Goal: Task Accomplishment & Management: Manage account settings

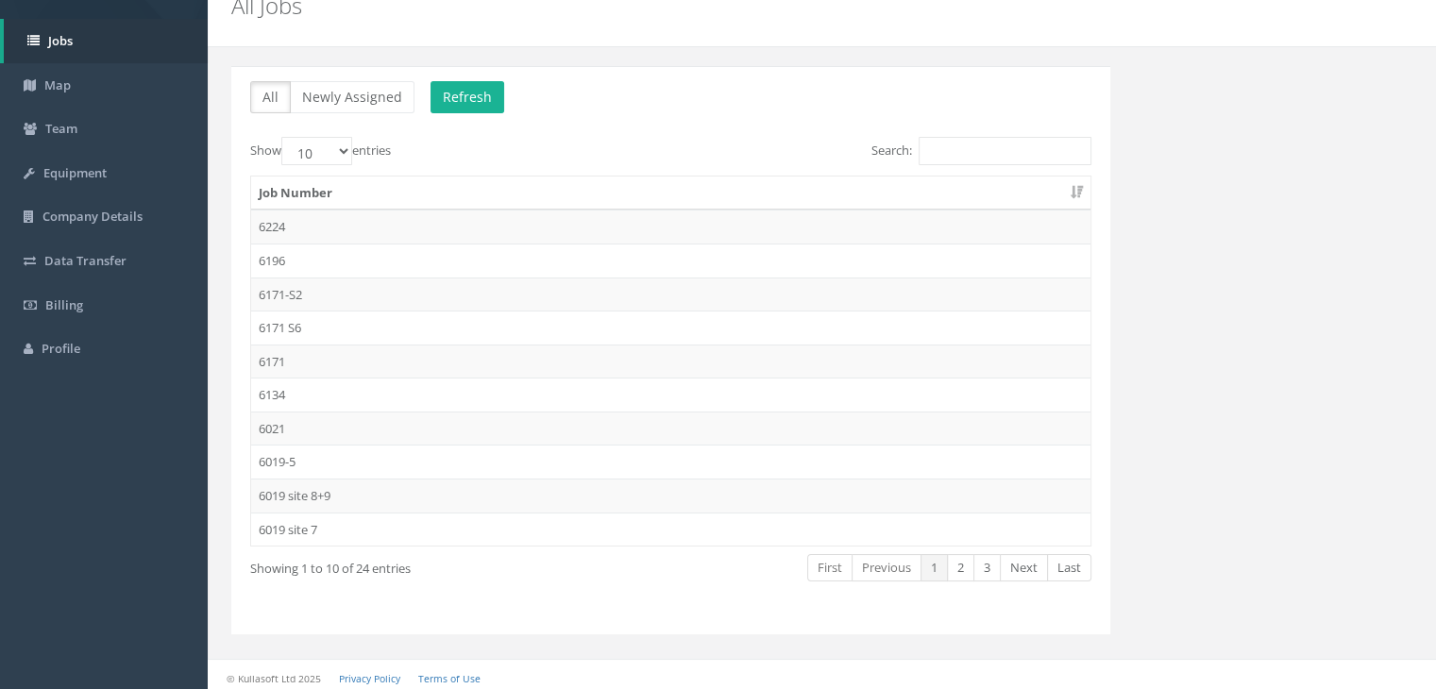
scroll to position [87, 0]
click at [287, 290] on td "6171-S2" at bounding box center [670, 291] width 839 height 34
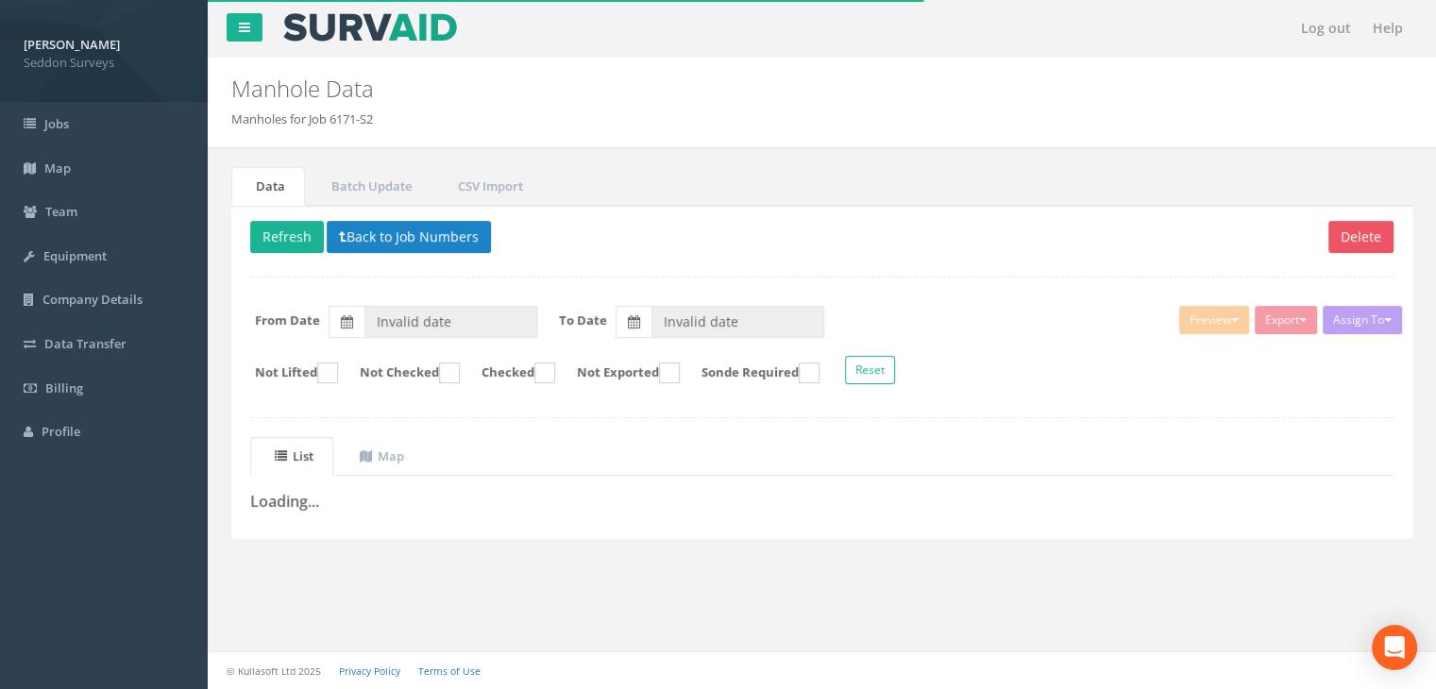
type input "[DATE]"
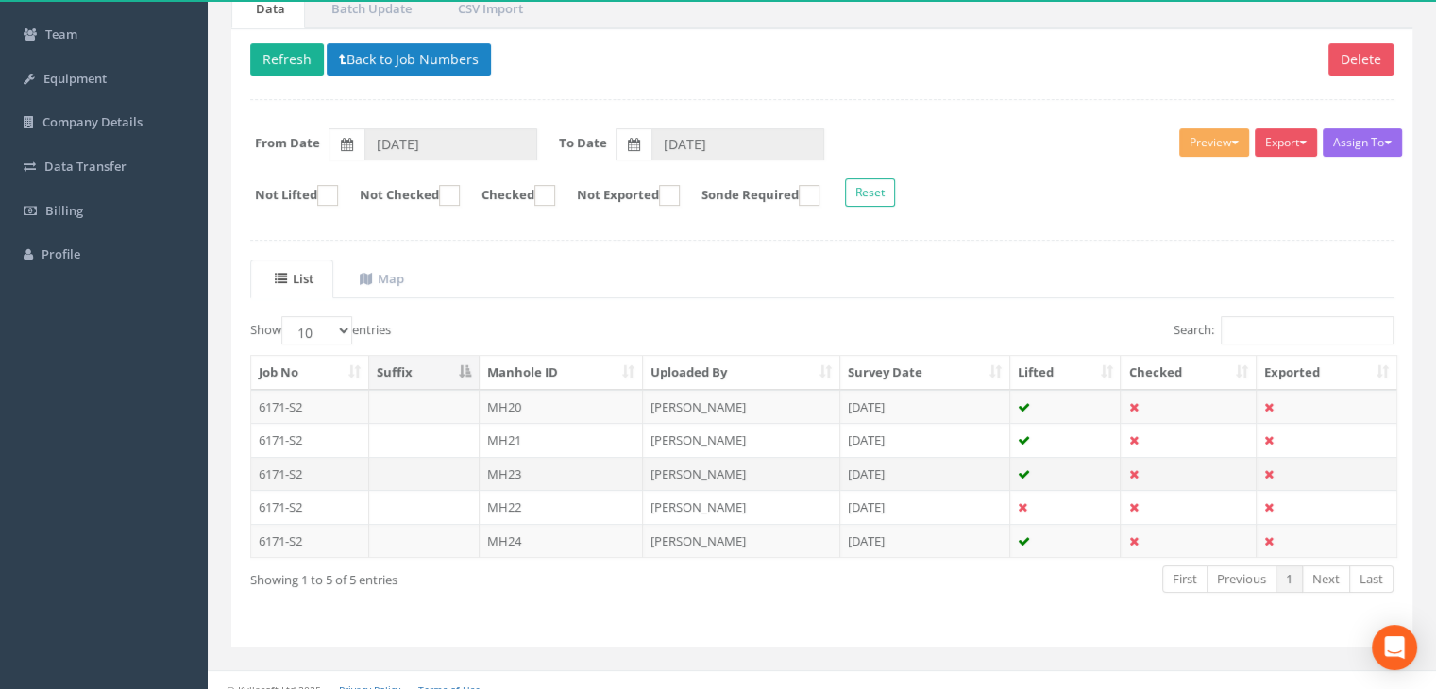
scroll to position [193, 0]
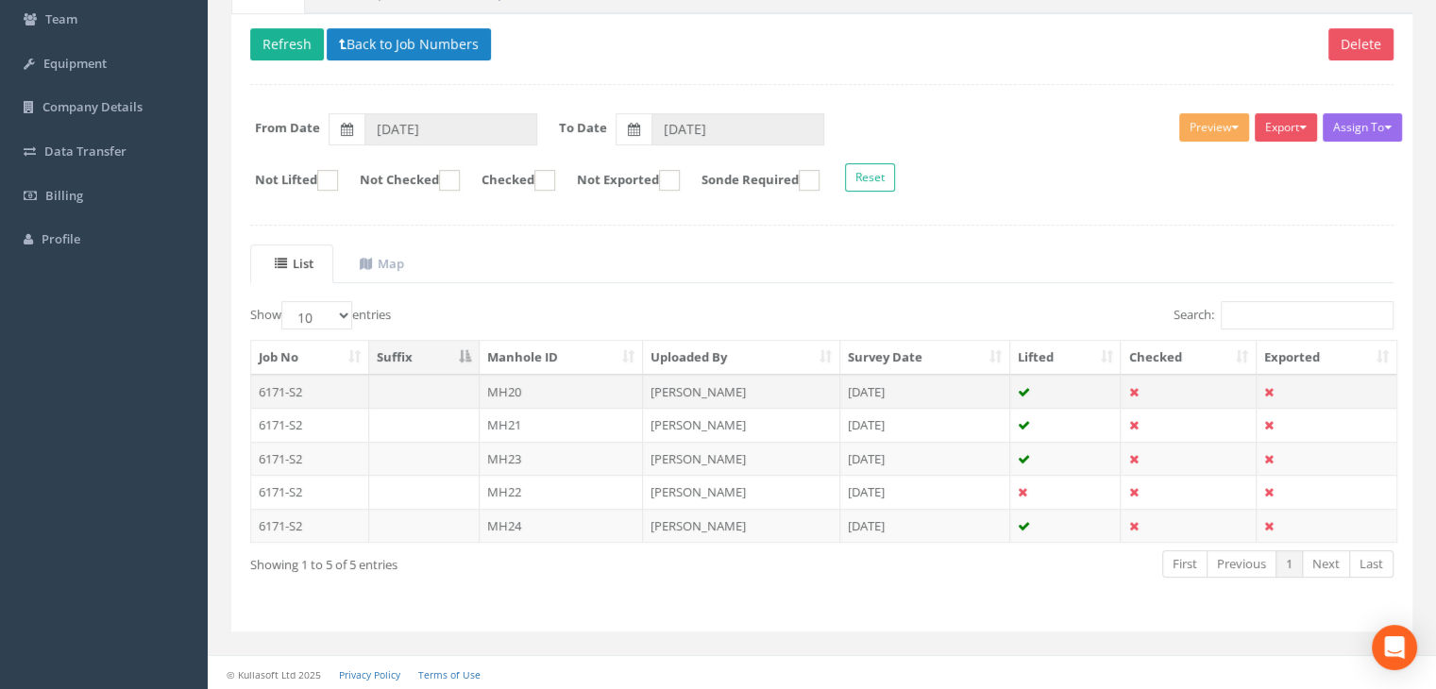
click at [298, 390] on td "6171-S2" at bounding box center [310, 392] width 118 height 34
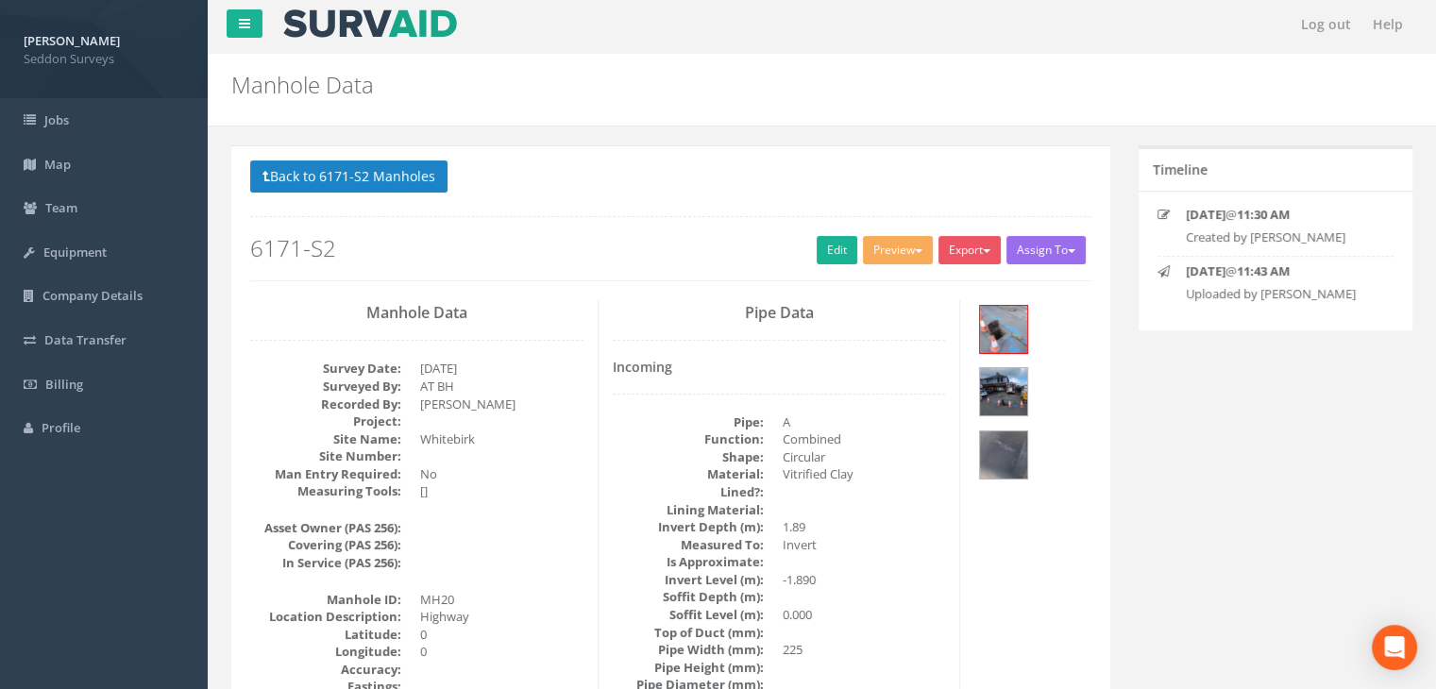
scroll to position [0, 0]
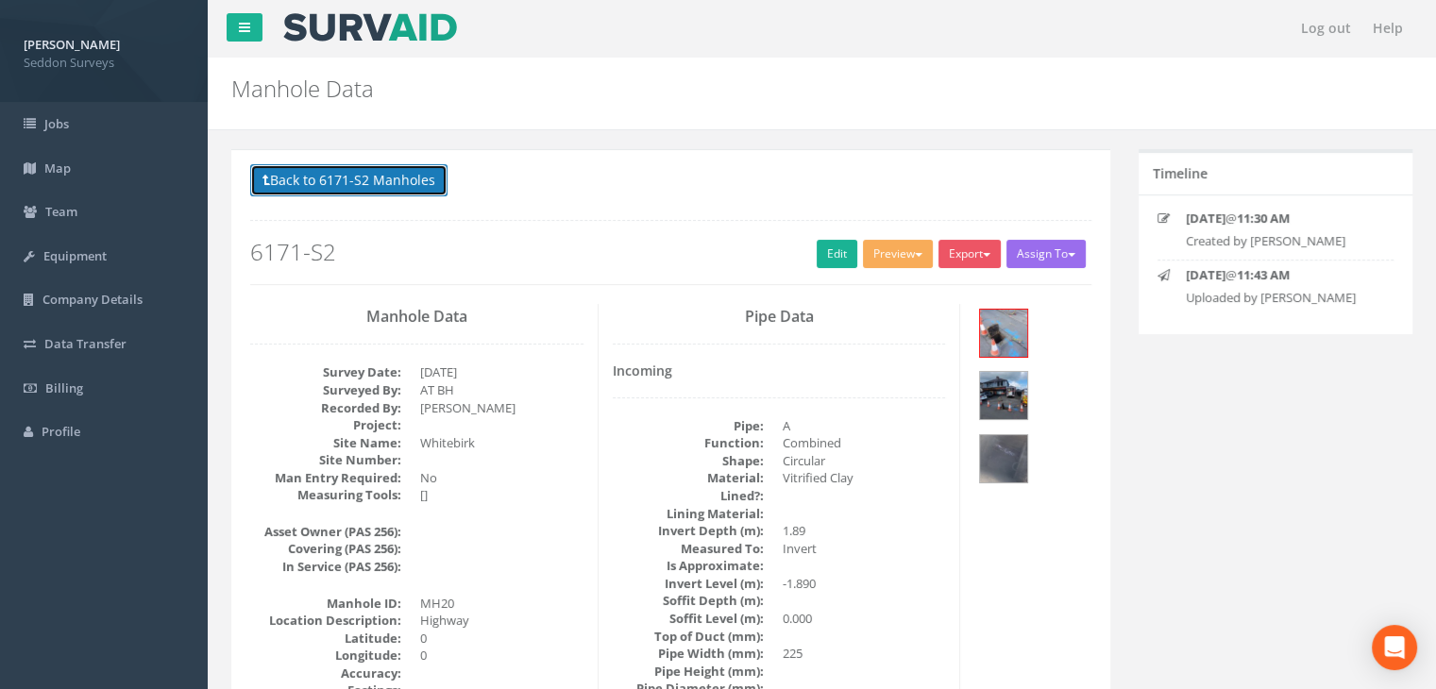
click at [335, 181] on button "Back to 6171-S2 Manholes" at bounding box center [348, 180] width 197 height 32
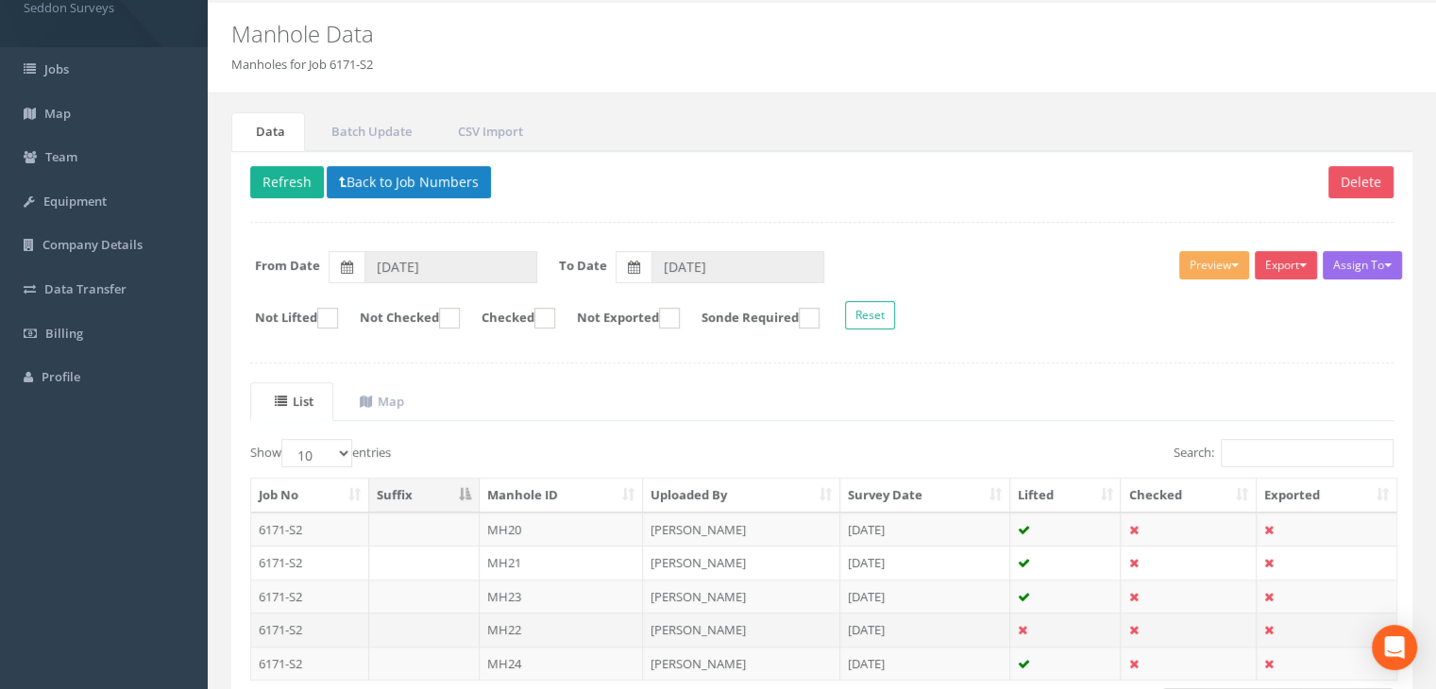
scroll to position [193, 0]
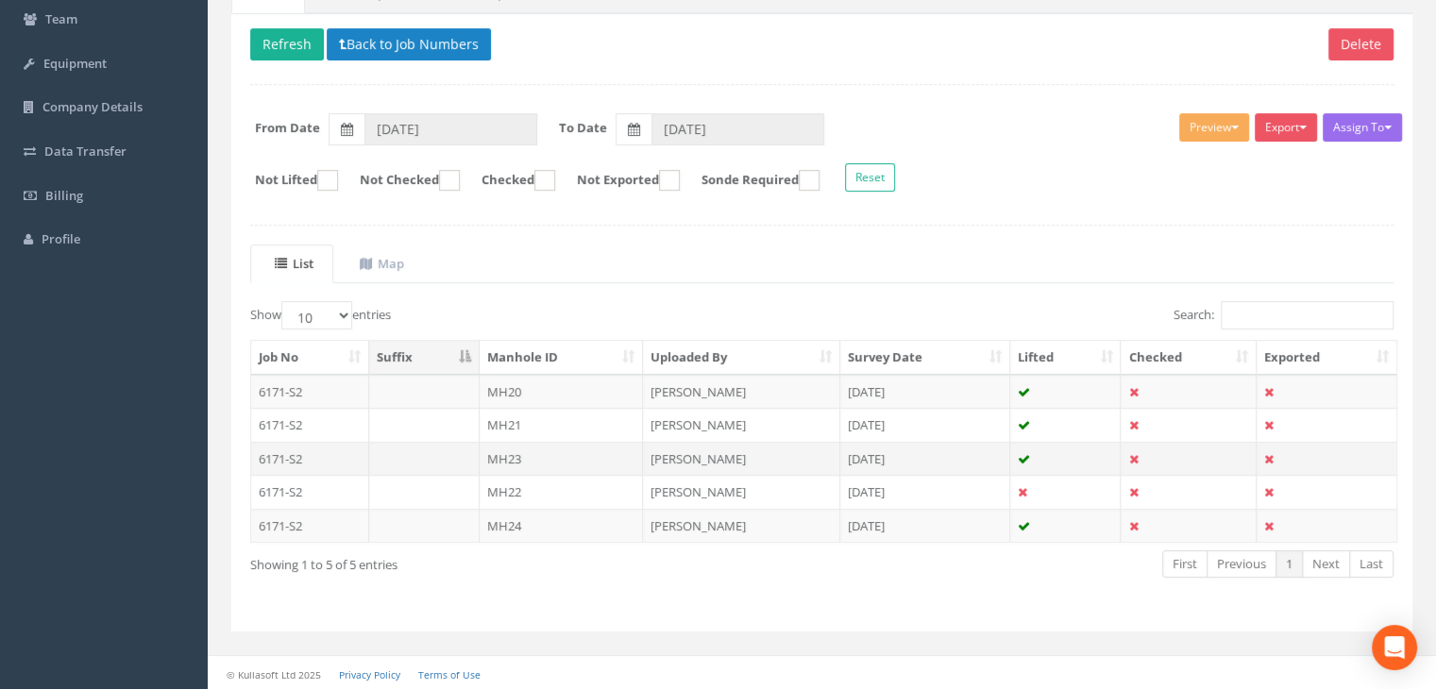
click at [496, 458] on td "MH23" at bounding box center [562, 459] width 164 height 34
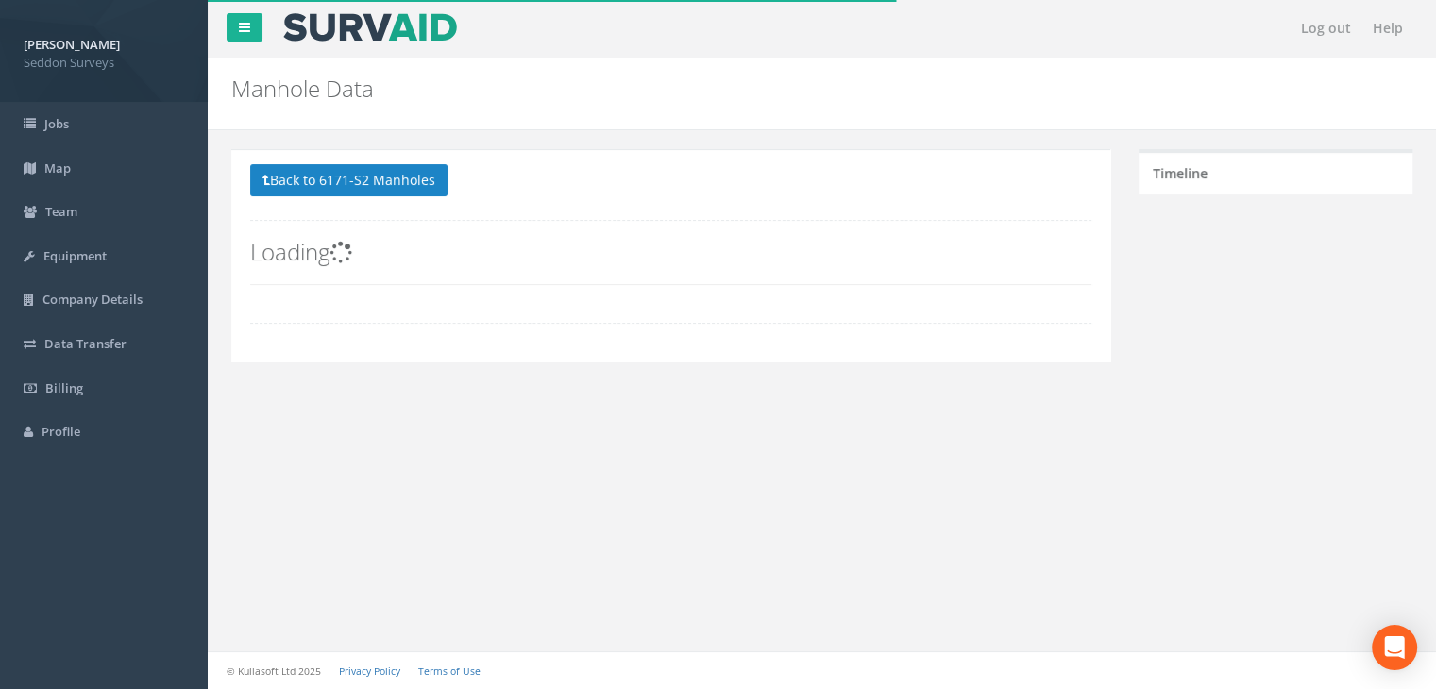
scroll to position [175, 0]
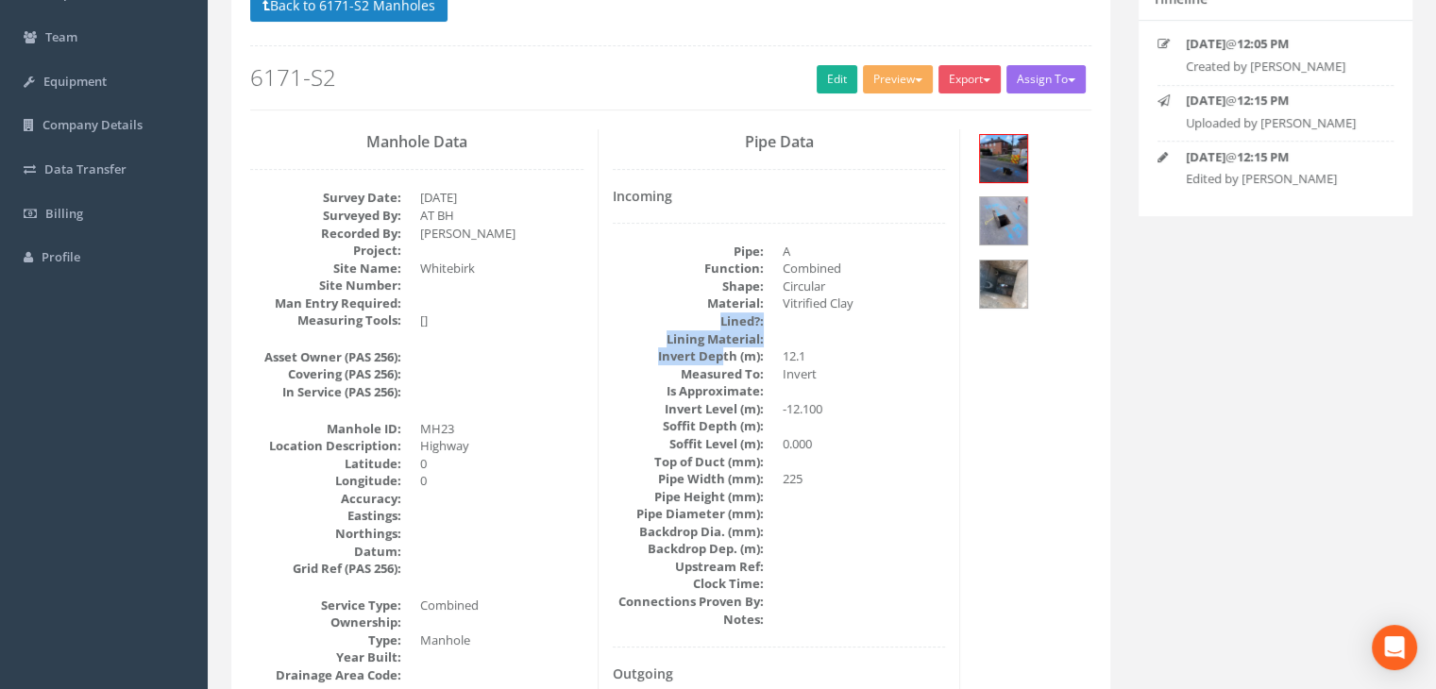
drag, startPoint x: 723, startPoint y: 353, endPoint x: 714, endPoint y: 325, distance: 29.9
click at [714, 325] on dl "Pipe: A Function: Combined Shape: Circular Material: Vitrified Clay Lined?: Lin…" at bounding box center [779, 435] width 333 height 385
click at [714, 325] on dt "Lined?:" at bounding box center [688, 321] width 151 height 18
click at [987, 261] on img at bounding box center [1003, 284] width 47 height 47
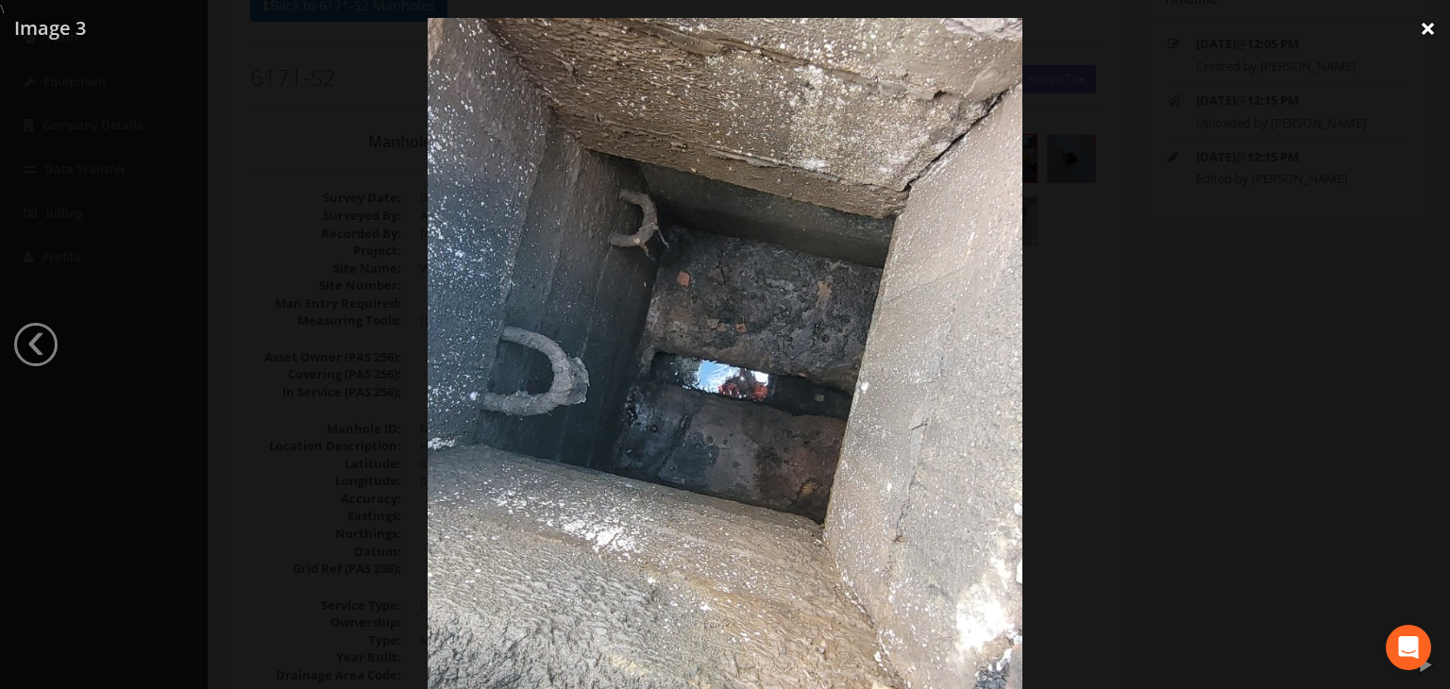
click at [1425, 29] on link "×" at bounding box center [1428, 28] width 44 height 57
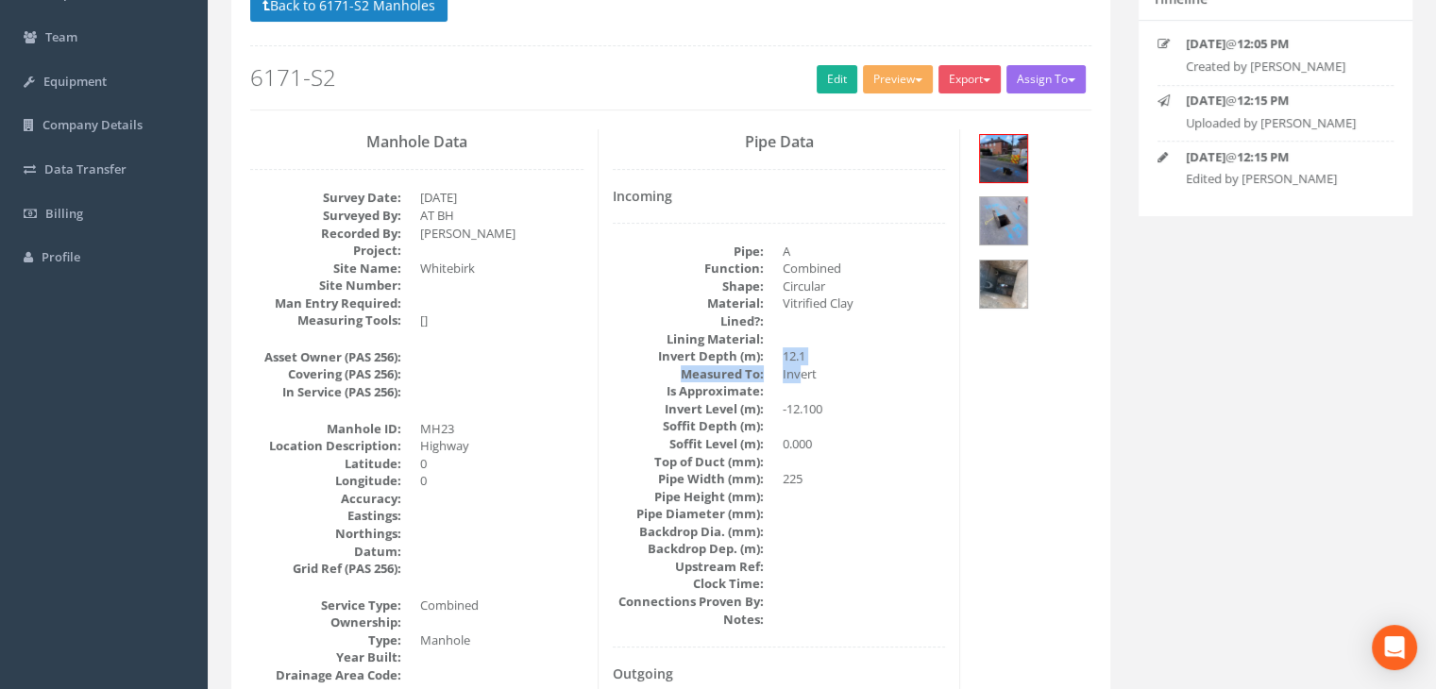
drag, startPoint x: 797, startPoint y: 370, endPoint x: 785, endPoint y: 354, distance: 19.6
click at [785, 354] on dl "Pipe: A Function: Combined Shape: Circular Material: Vitrified Clay Lined?: Lin…" at bounding box center [779, 435] width 333 height 385
click at [785, 354] on dd "12.1" at bounding box center [864, 356] width 163 height 18
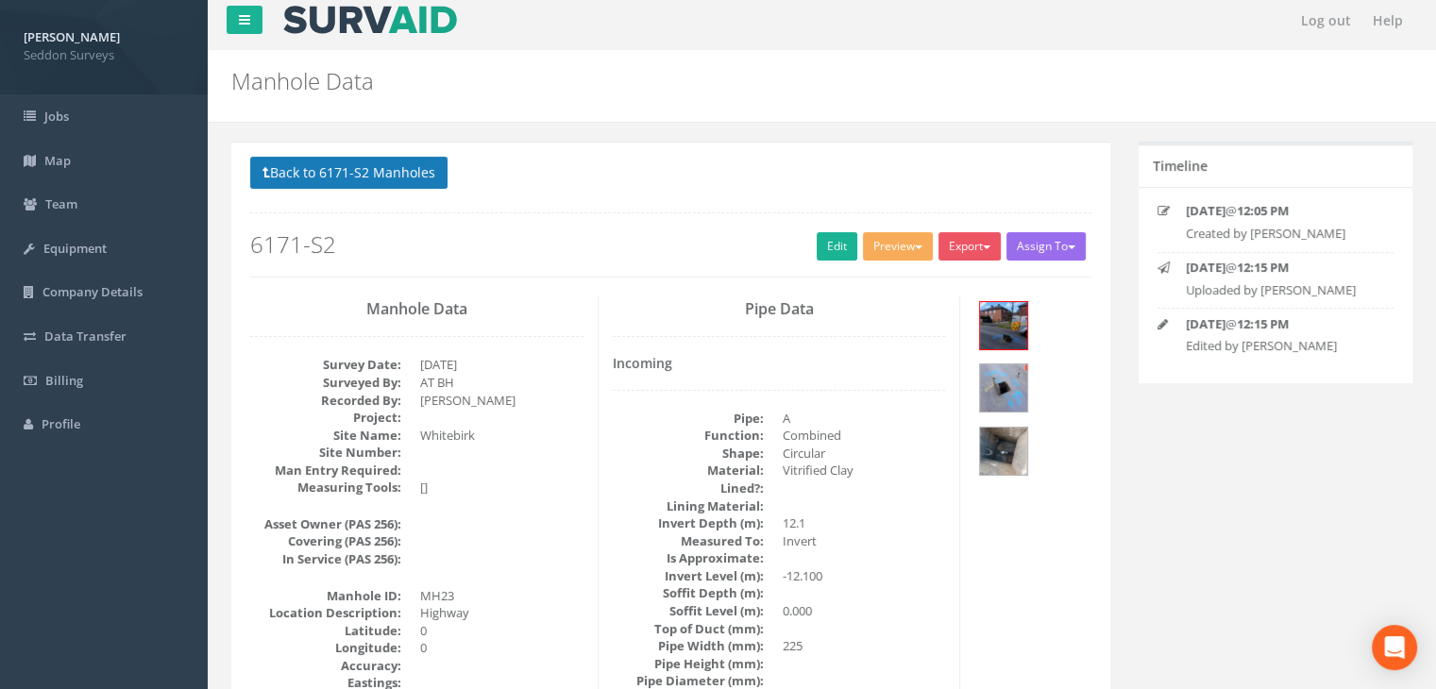
scroll to position [0, 0]
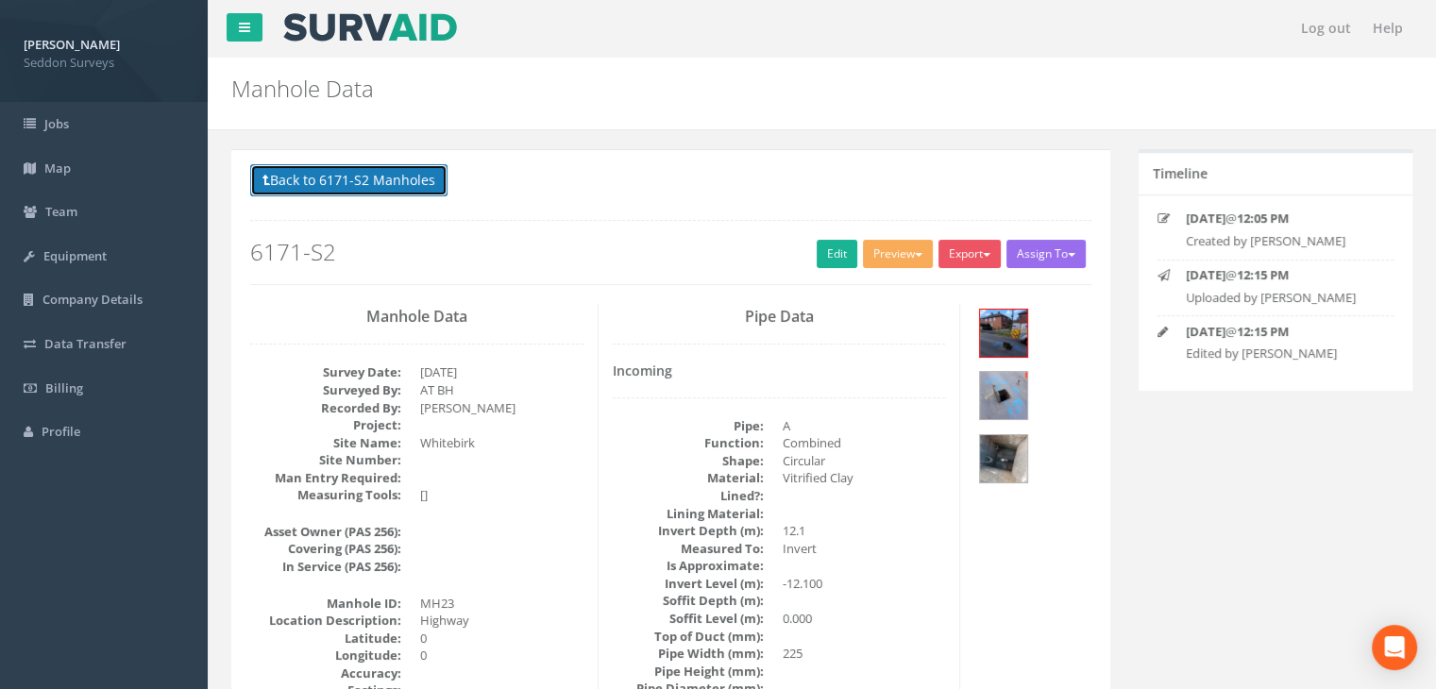
click at [384, 182] on button "Back to 6171-S2 Manholes" at bounding box center [348, 180] width 197 height 32
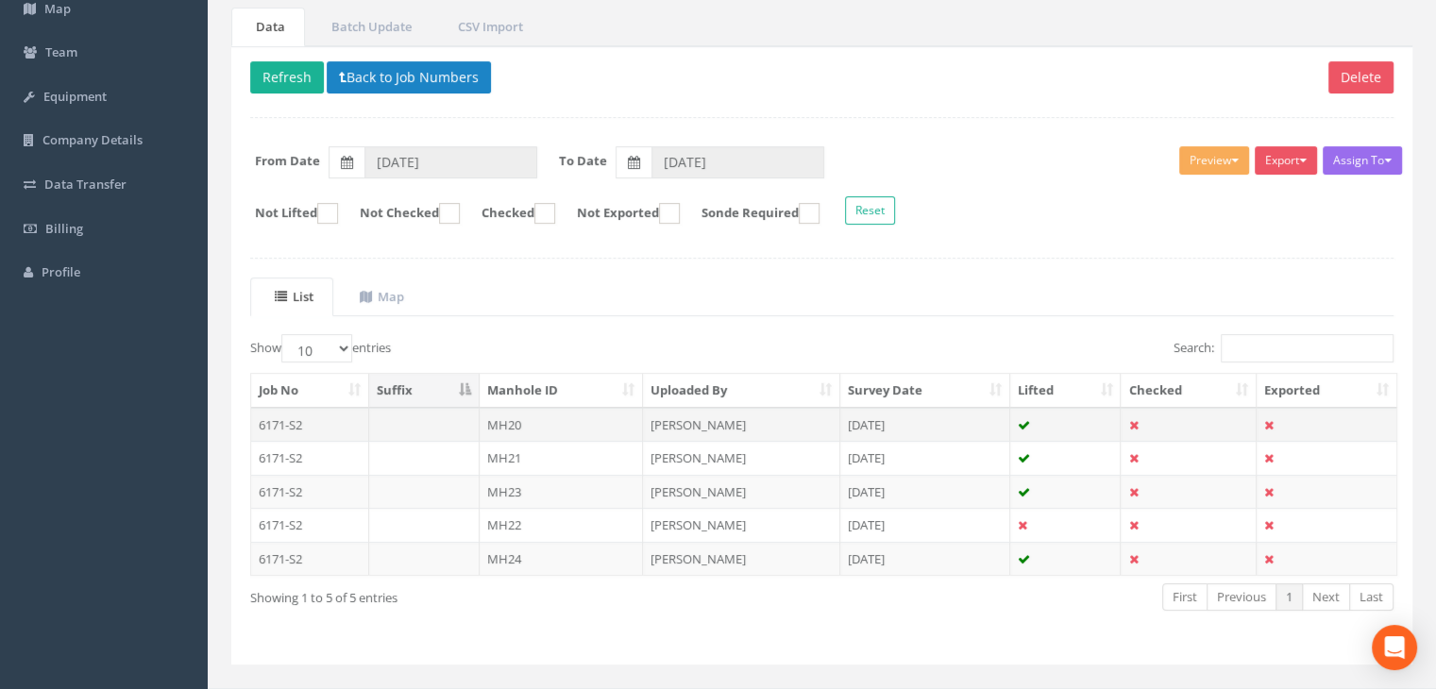
scroll to position [193, 0]
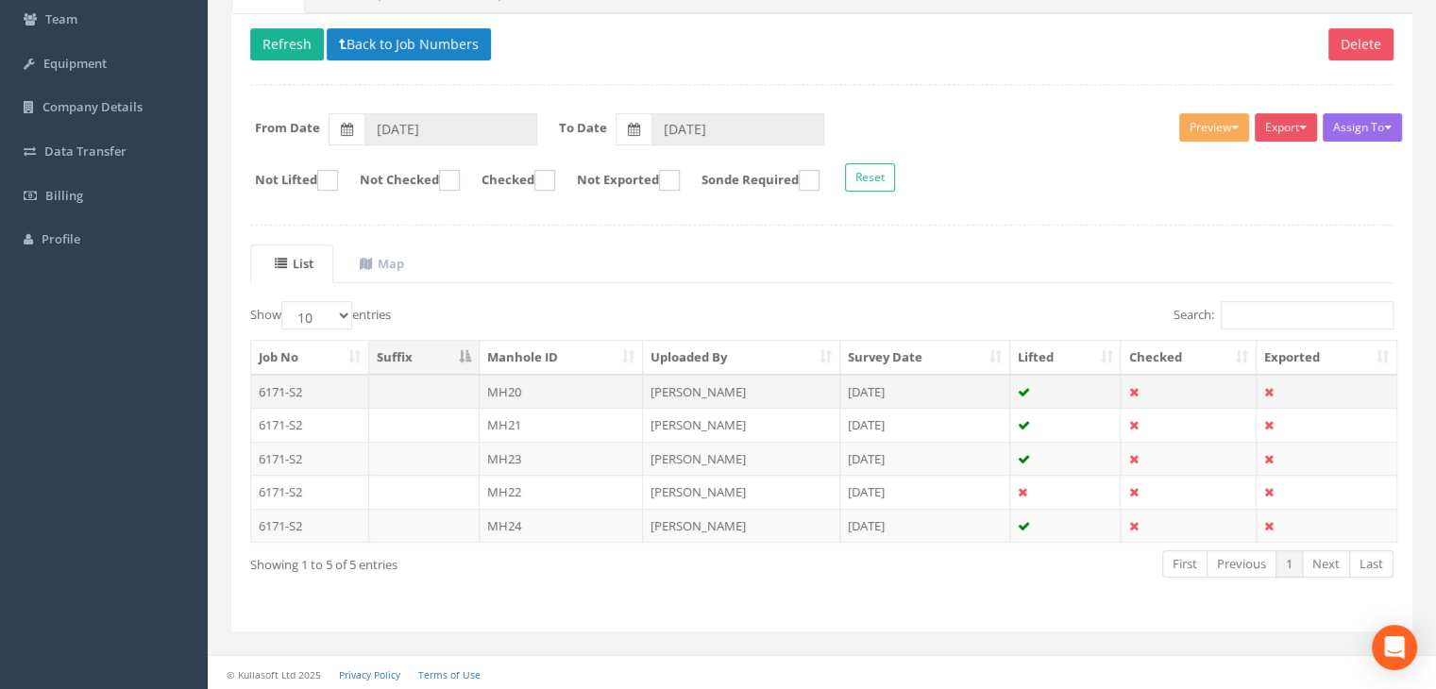
click at [515, 383] on td "MH20" at bounding box center [562, 392] width 164 height 34
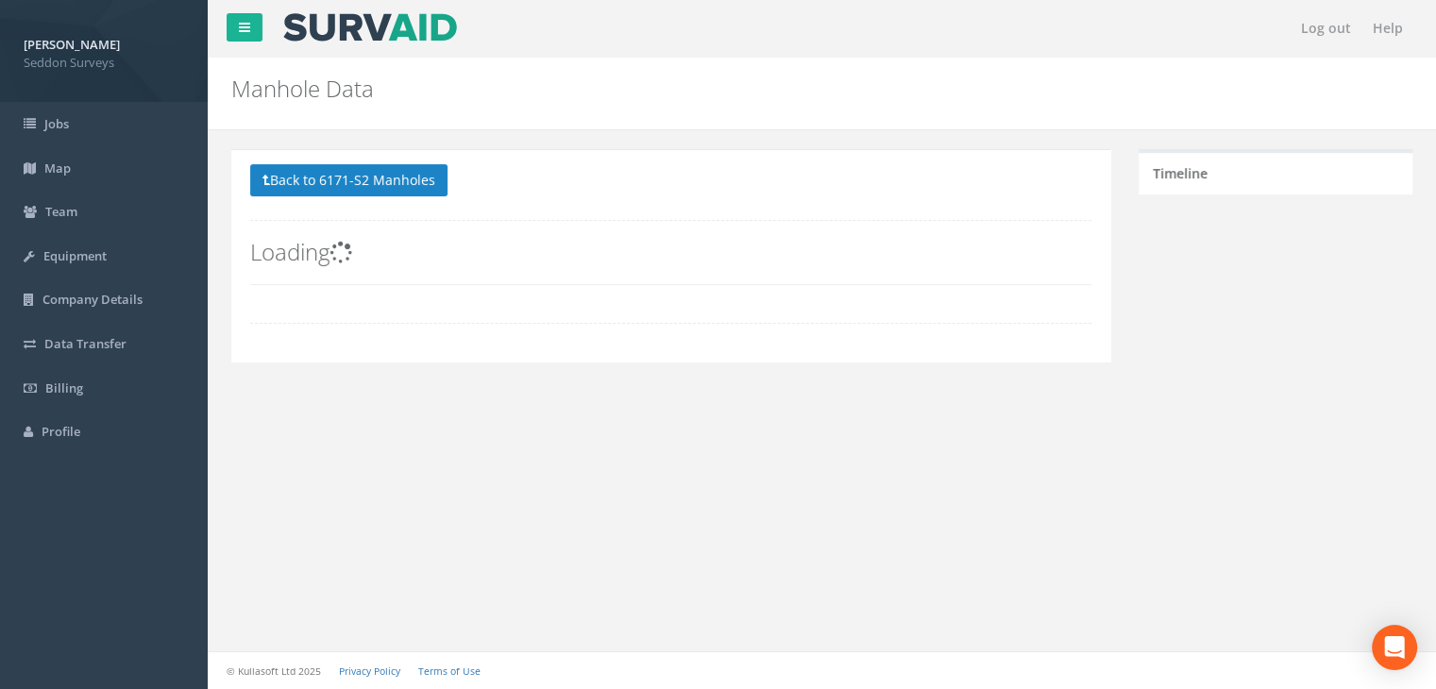
scroll to position [175, 0]
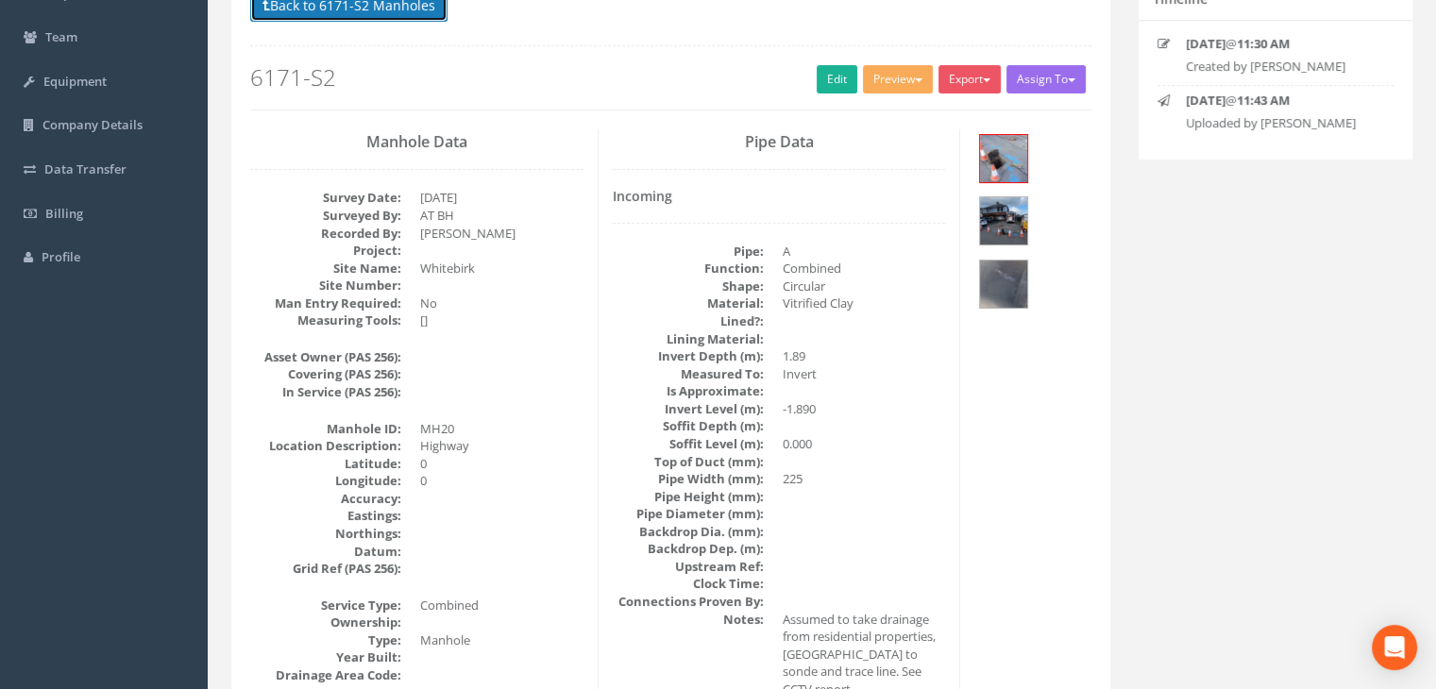
click at [362, 12] on button "Back to 6171-S2 Manholes" at bounding box center [348, 6] width 197 height 32
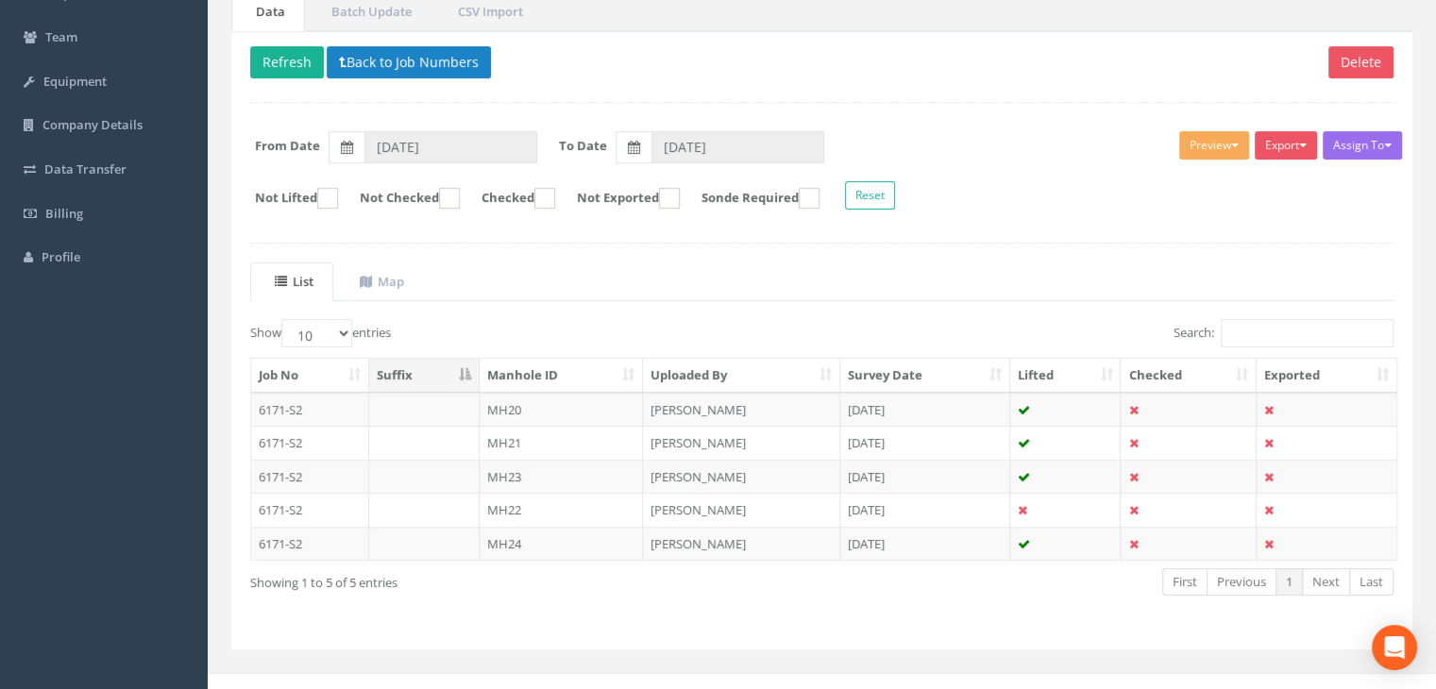
click at [515, 446] on td "MH21" at bounding box center [562, 443] width 164 height 34
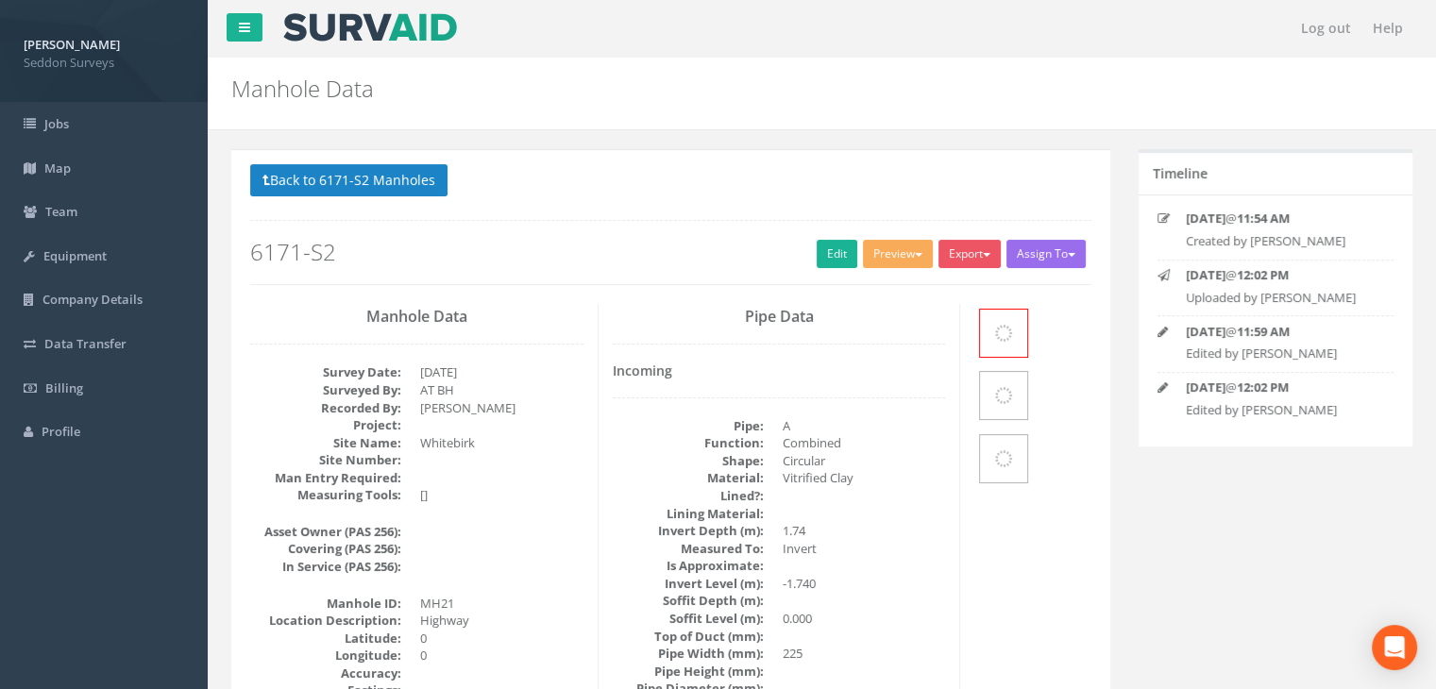
scroll to position [158, 0]
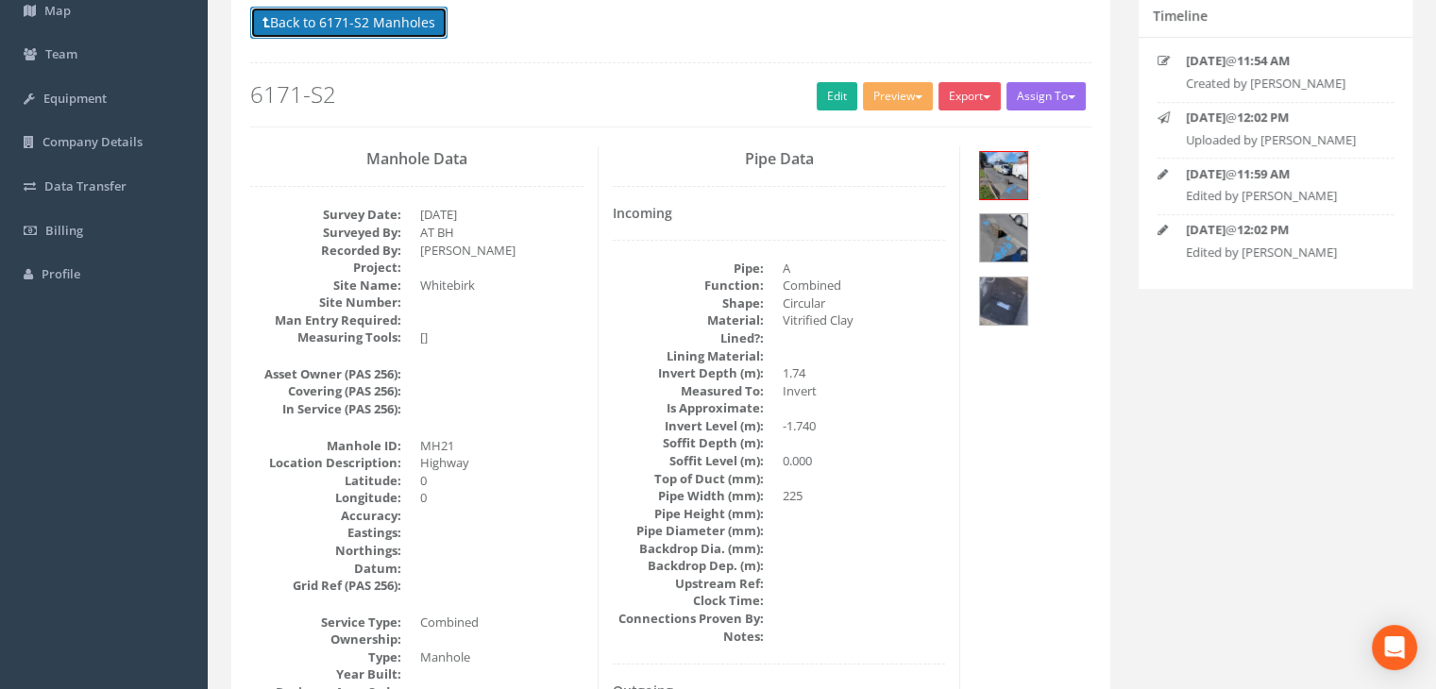
click at [372, 20] on button "Back to 6171-S2 Manholes" at bounding box center [348, 23] width 197 height 32
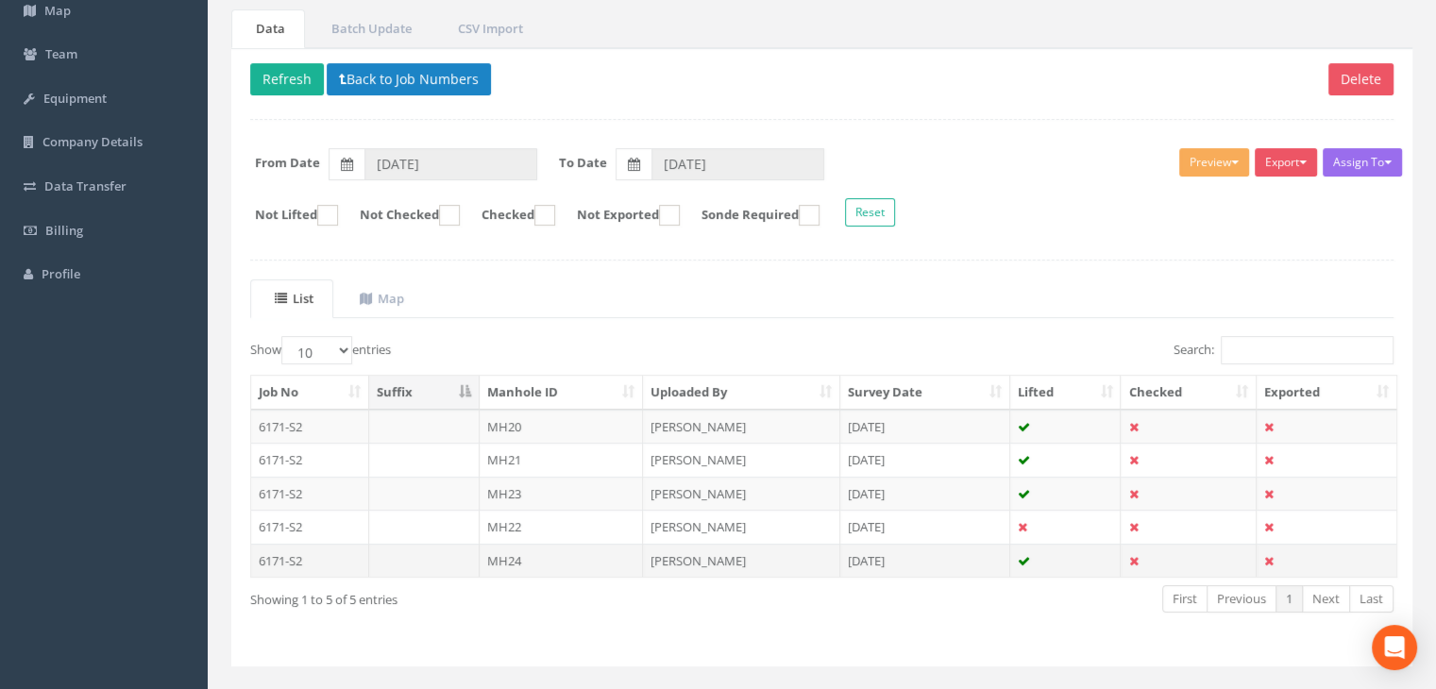
click at [504, 552] on td "MH24" at bounding box center [562, 561] width 164 height 34
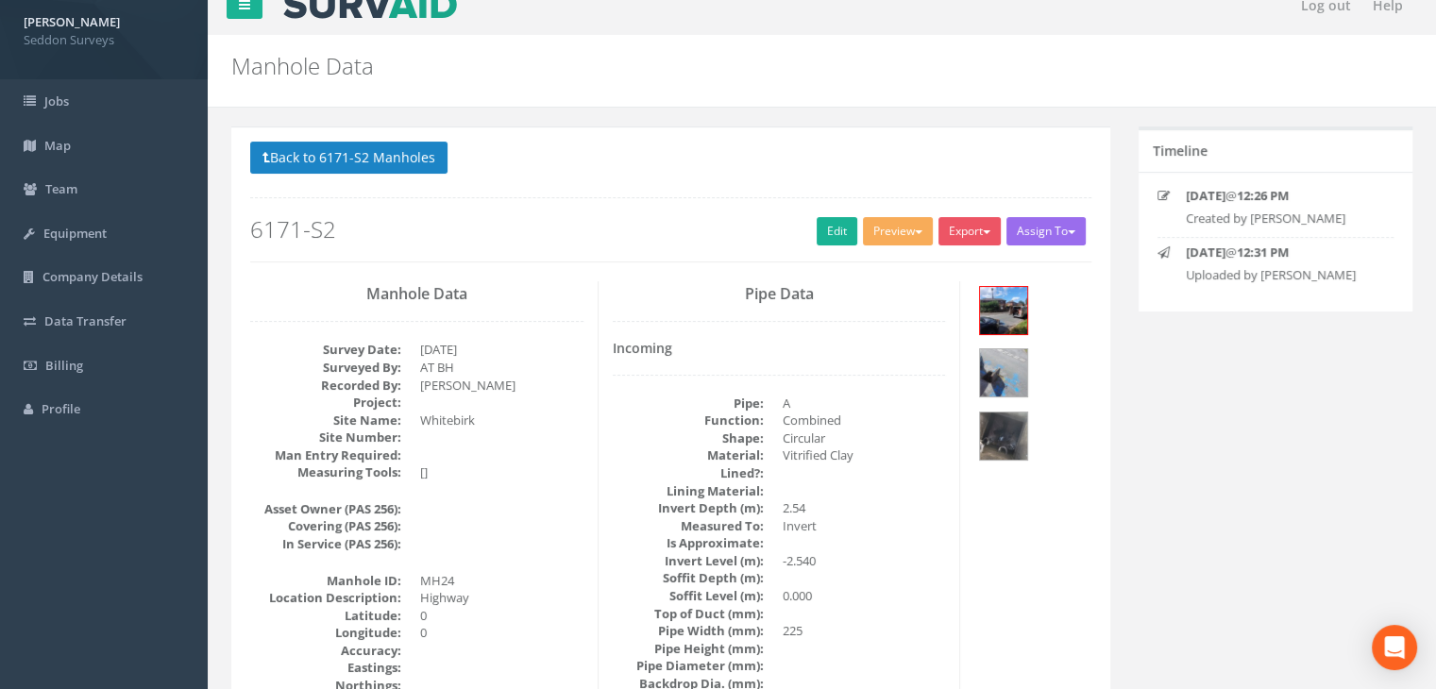
scroll to position [0, 0]
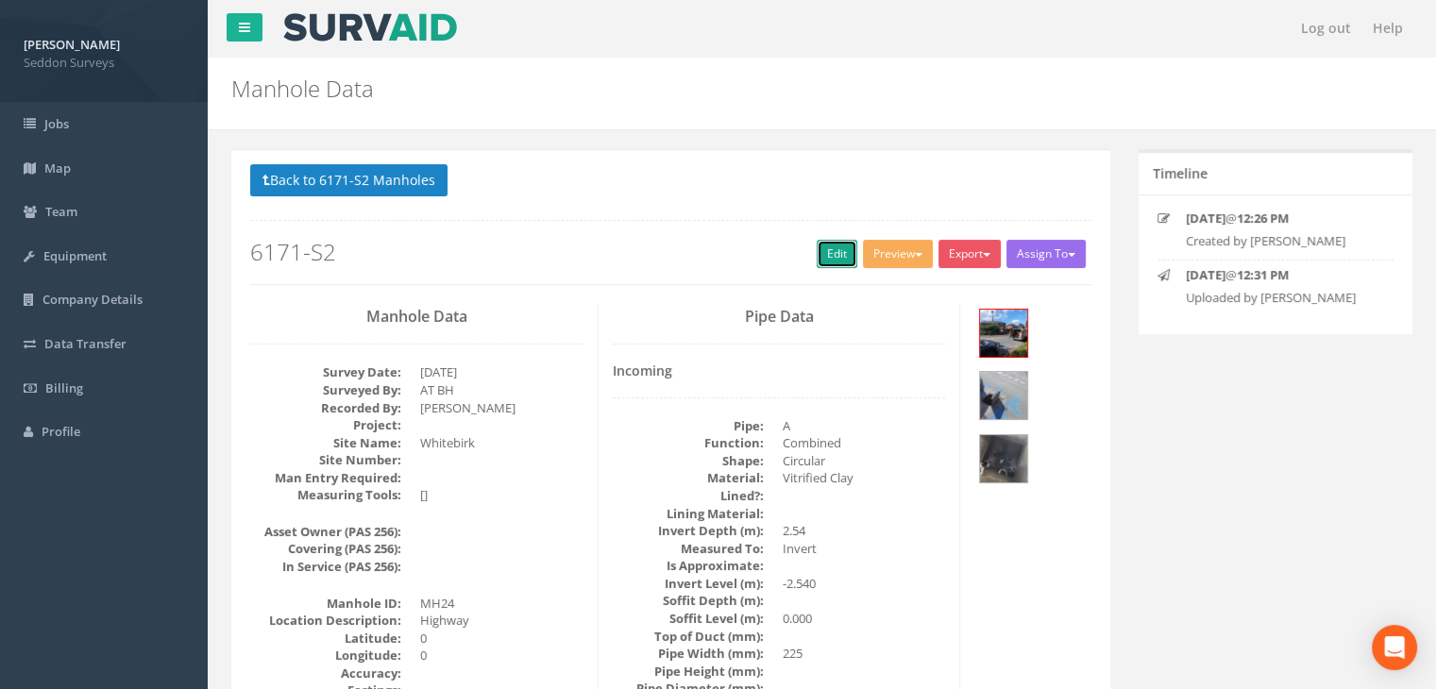
click at [828, 256] on link "Edit" at bounding box center [837, 254] width 41 height 28
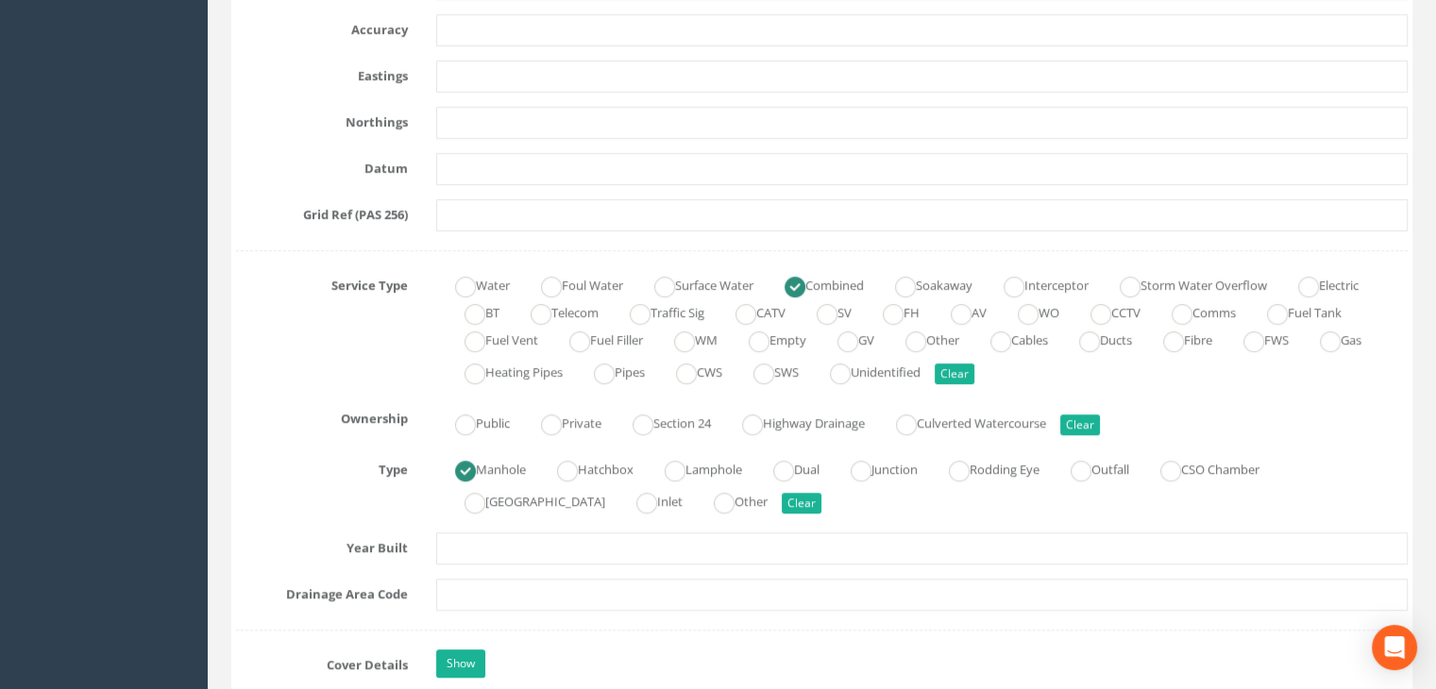
scroll to position [1699, 0]
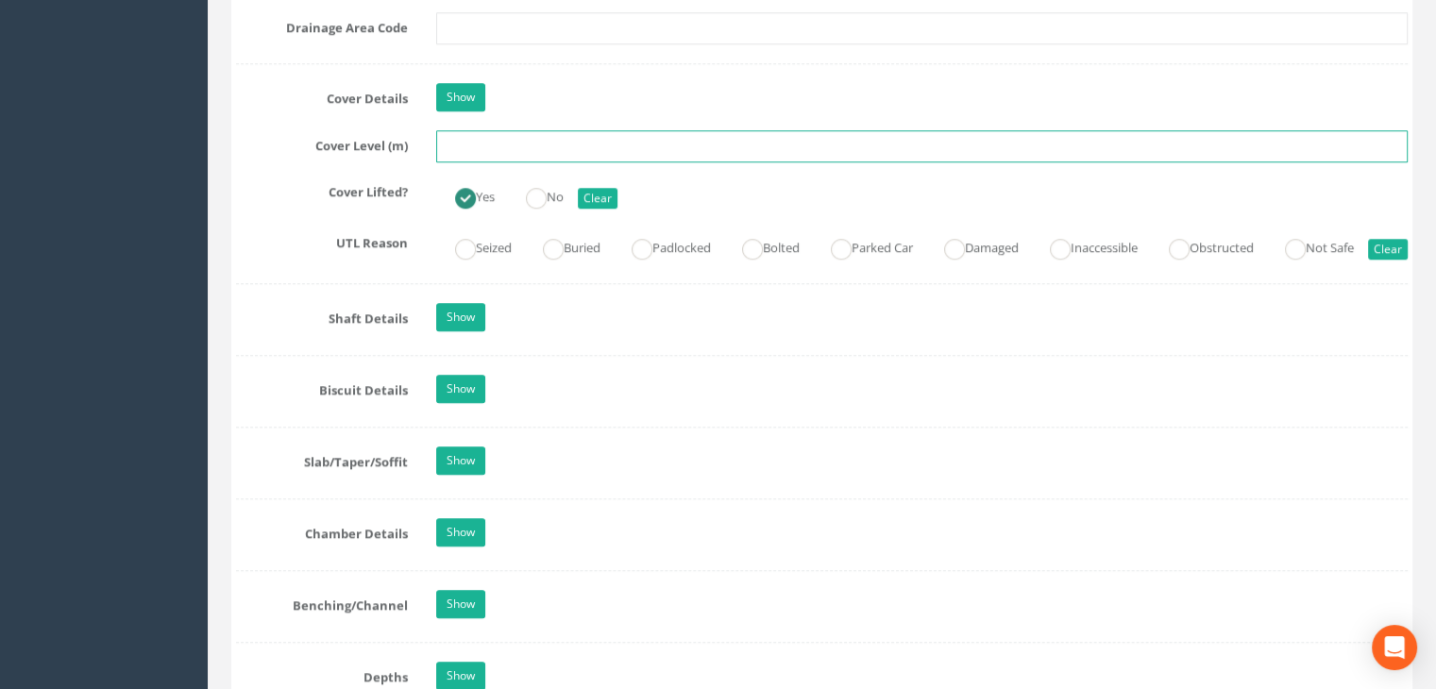
click at [487, 146] on input "text" at bounding box center [921, 146] width 971 height 32
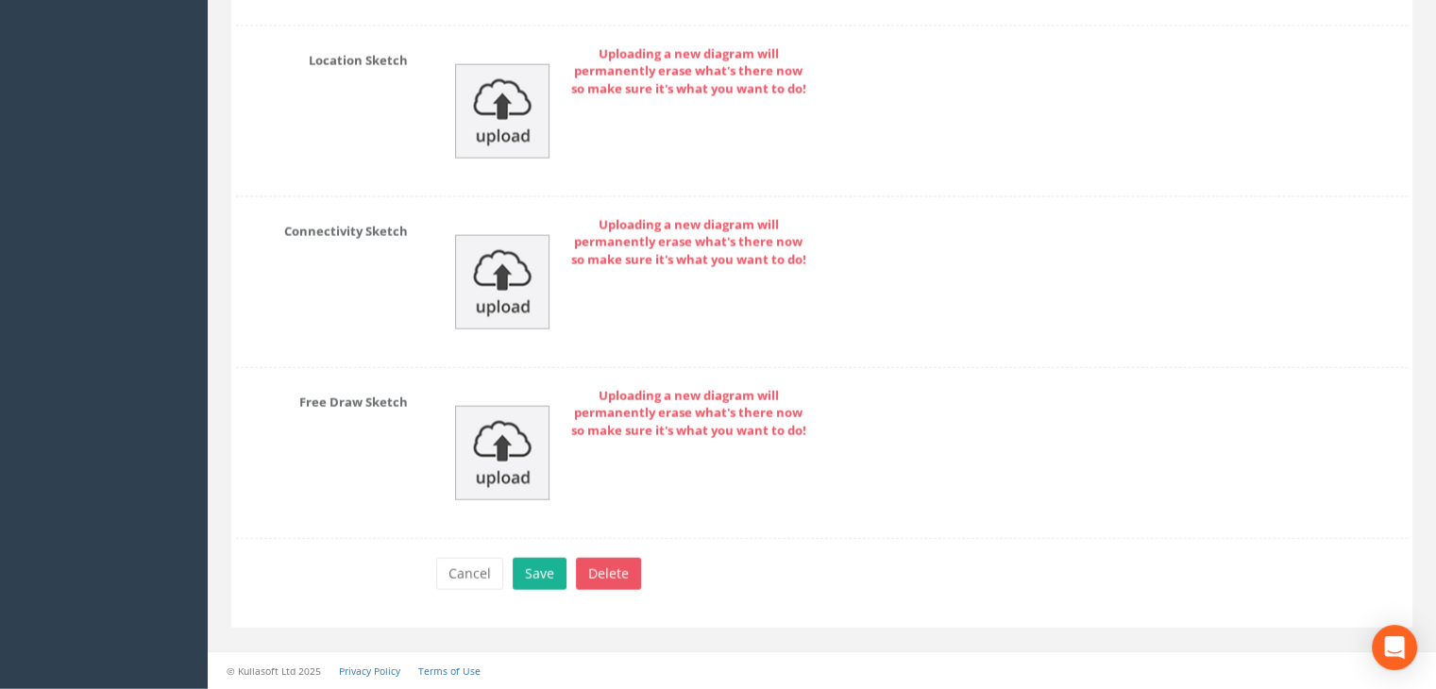
scroll to position [4373, 0]
type input "134.38"
click at [528, 573] on button "Save" at bounding box center [540, 574] width 54 height 32
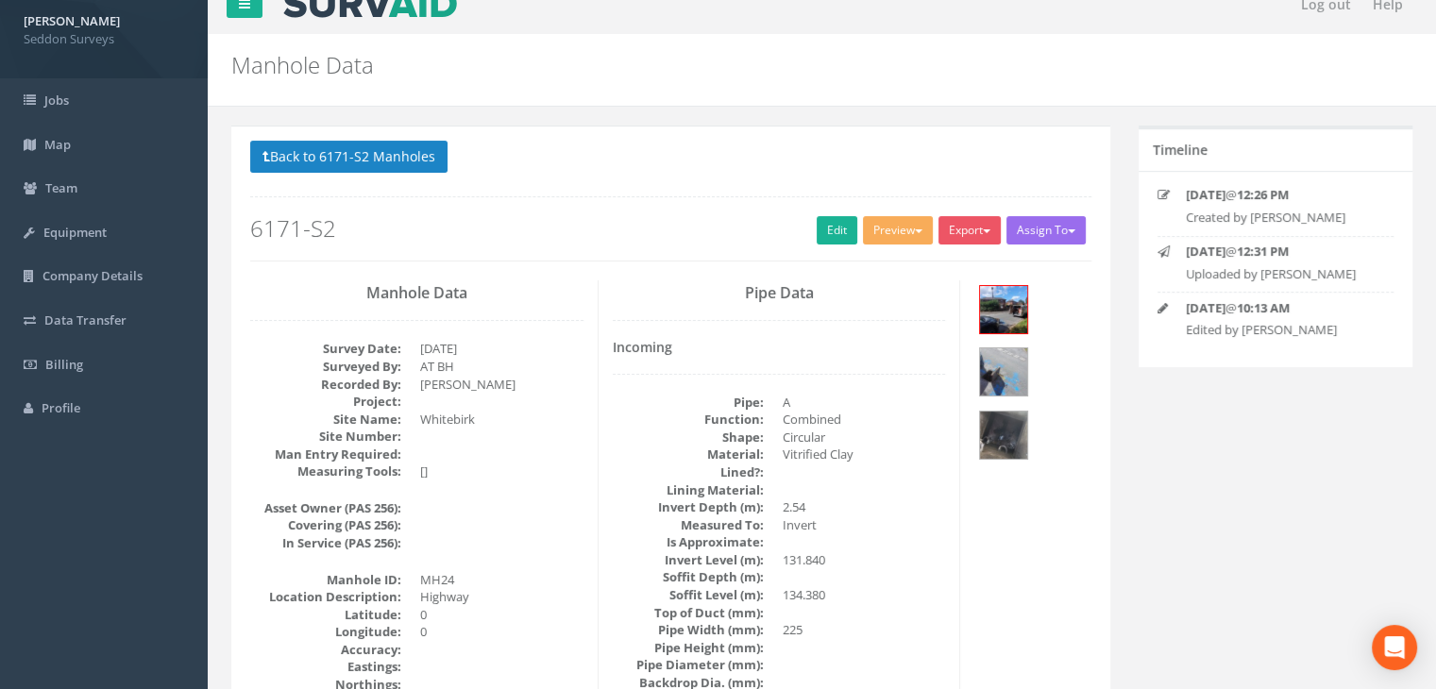
scroll to position [0, 0]
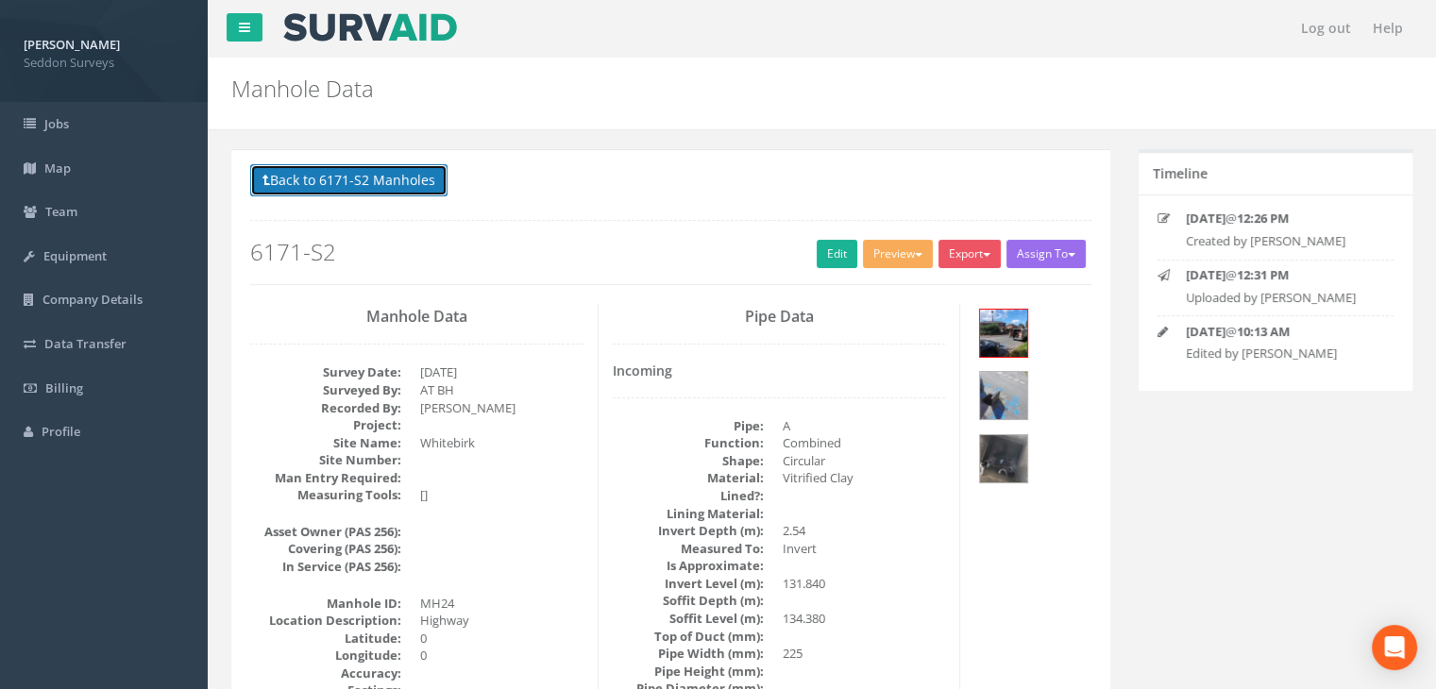
click at [374, 176] on button "Back to 6171-S2 Manholes" at bounding box center [348, 180] width 197 height 32
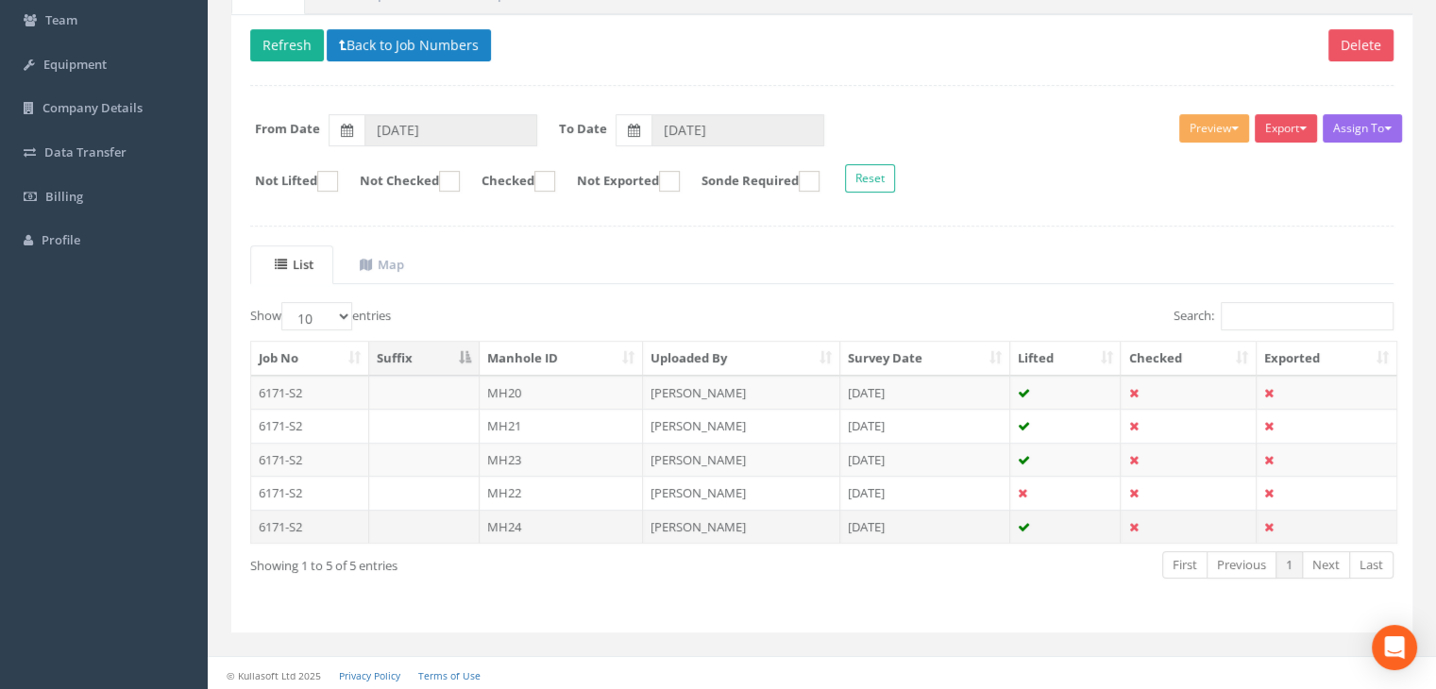
scroll to position [193, 0]
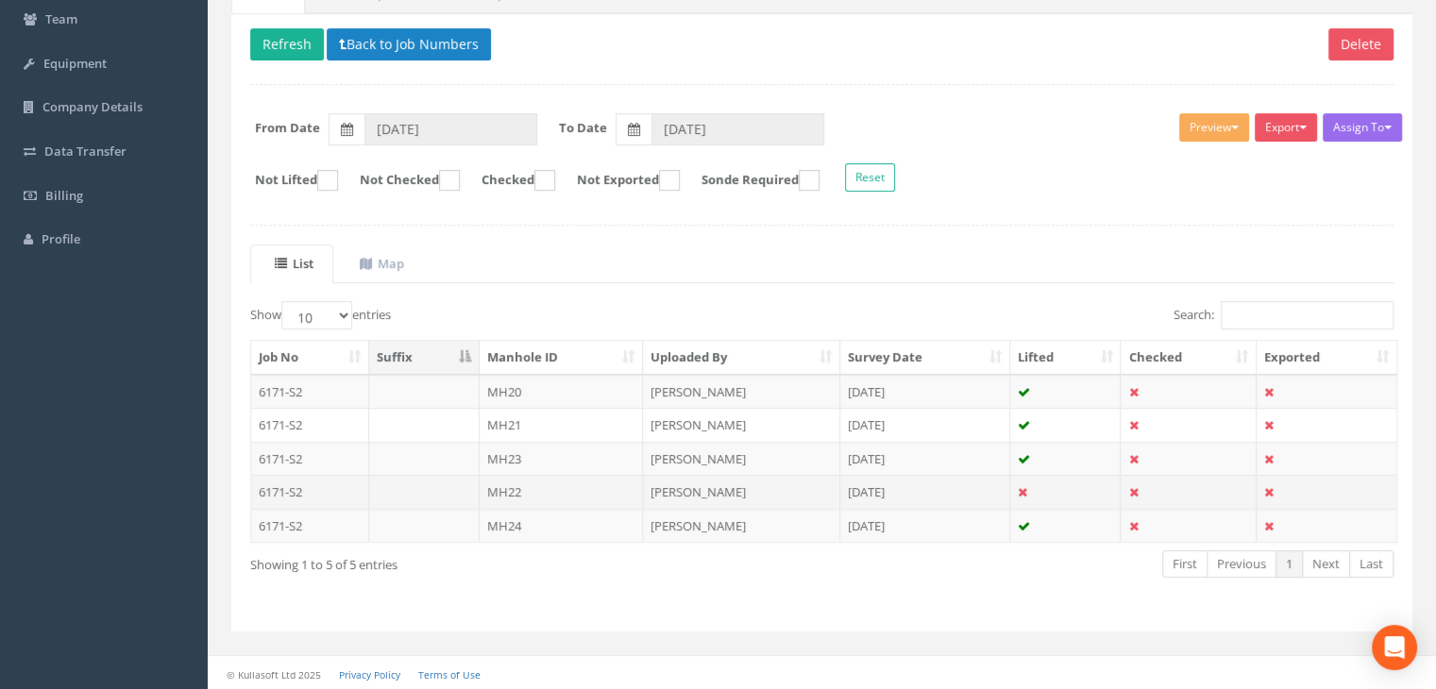
click at [532, 483] on td "MH22" at bounding box center [562, 492] width 164 height 34
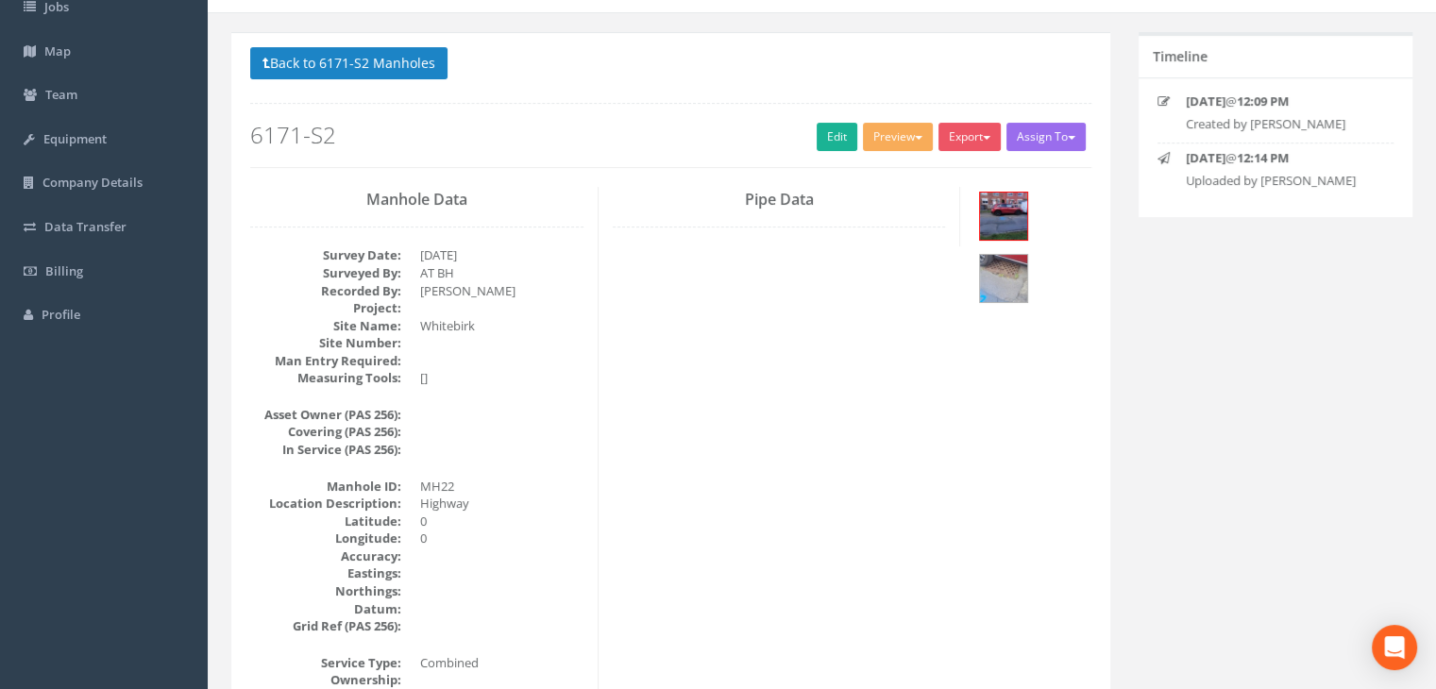
scroll to position [0, 0]
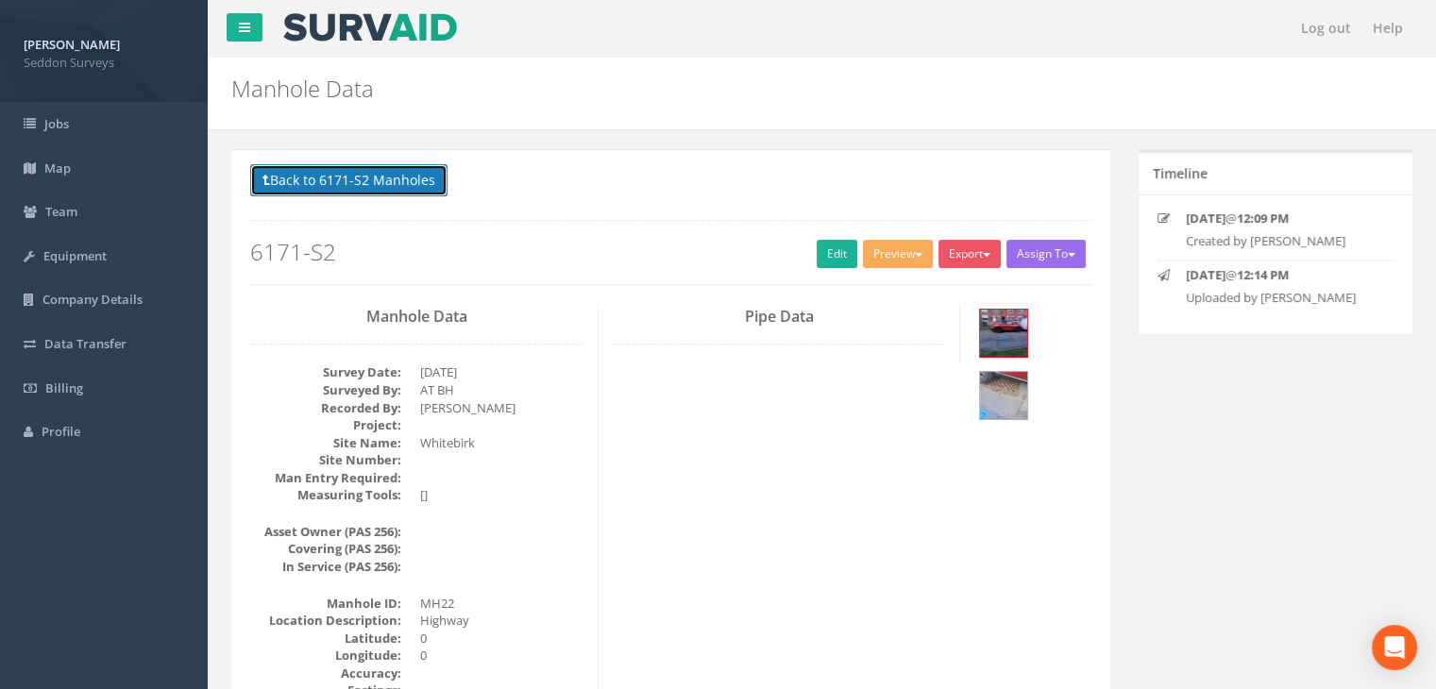
click at [404, 180] on button "Back to 6171-S2 Manholes" at bounding box center [348, 180] width 197 height 32
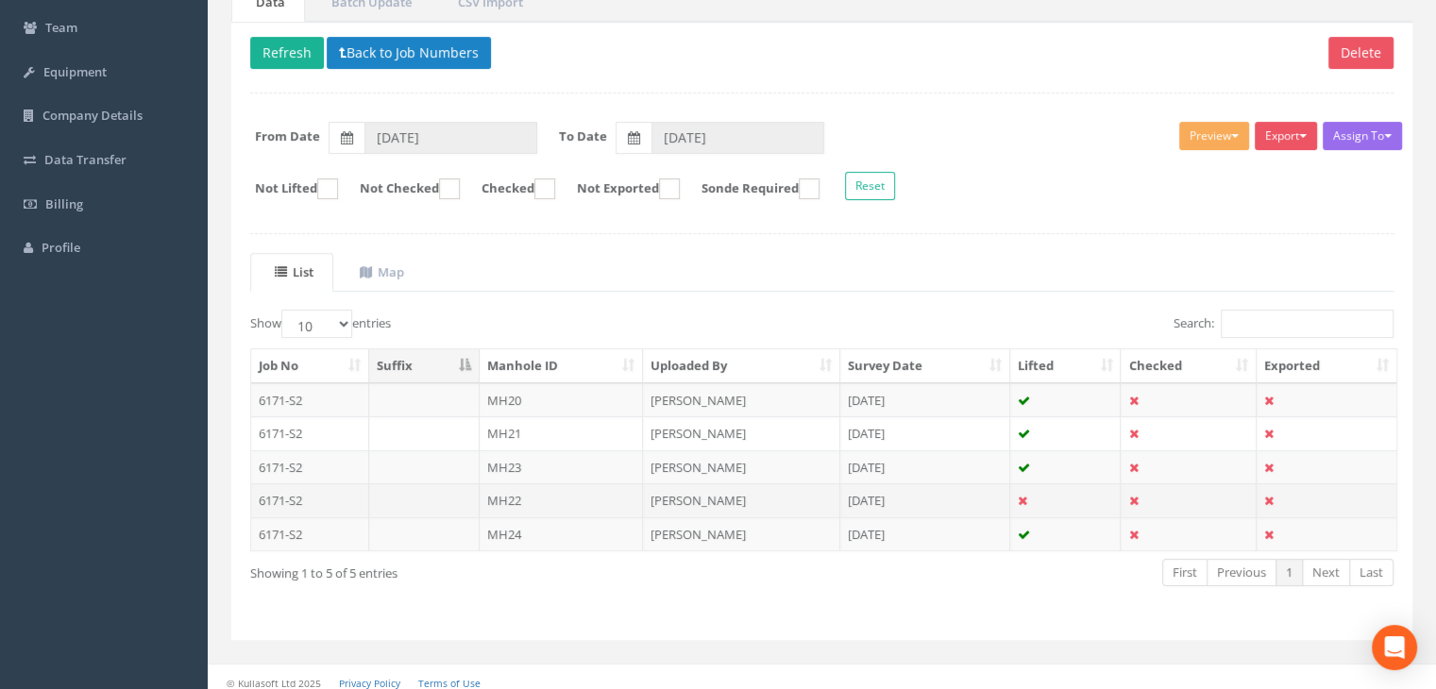
scroll to position [189, 0]
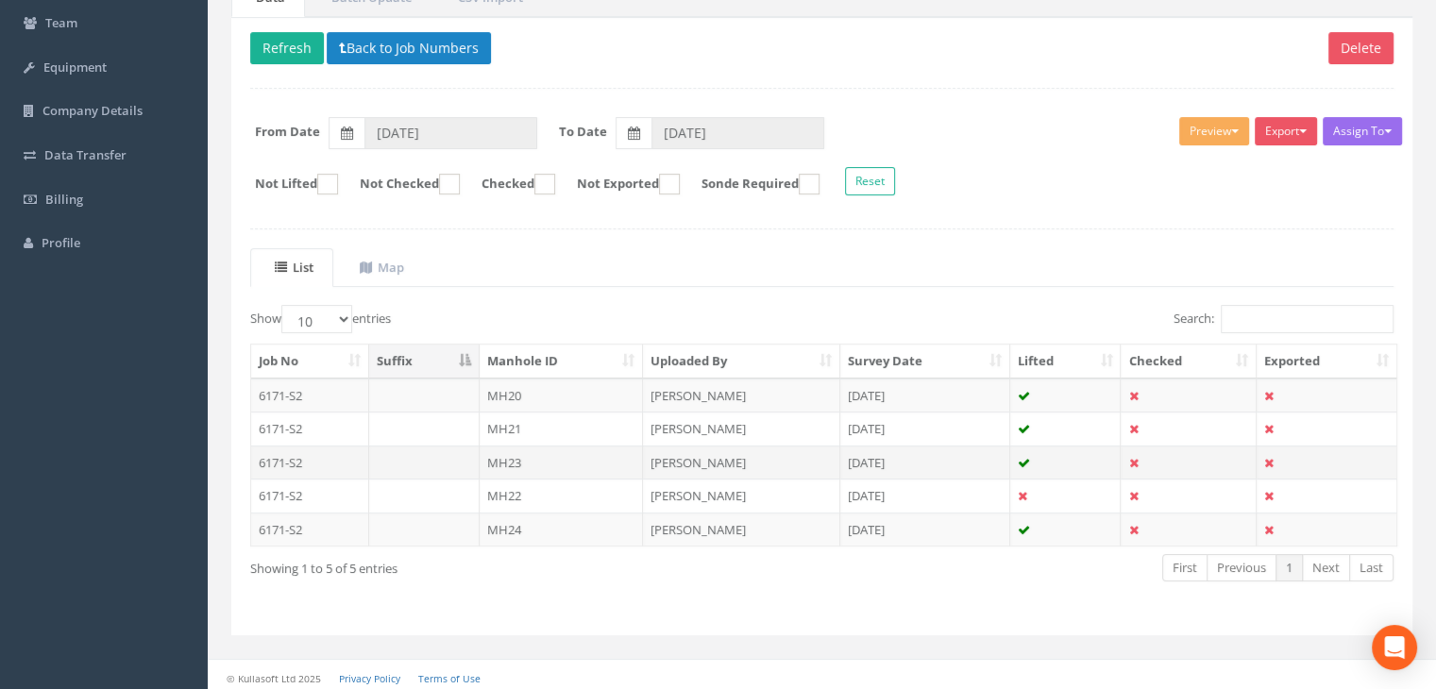
click at [503, 456] on td "MH23" at bounding box center [562, 463] width 164 height 34
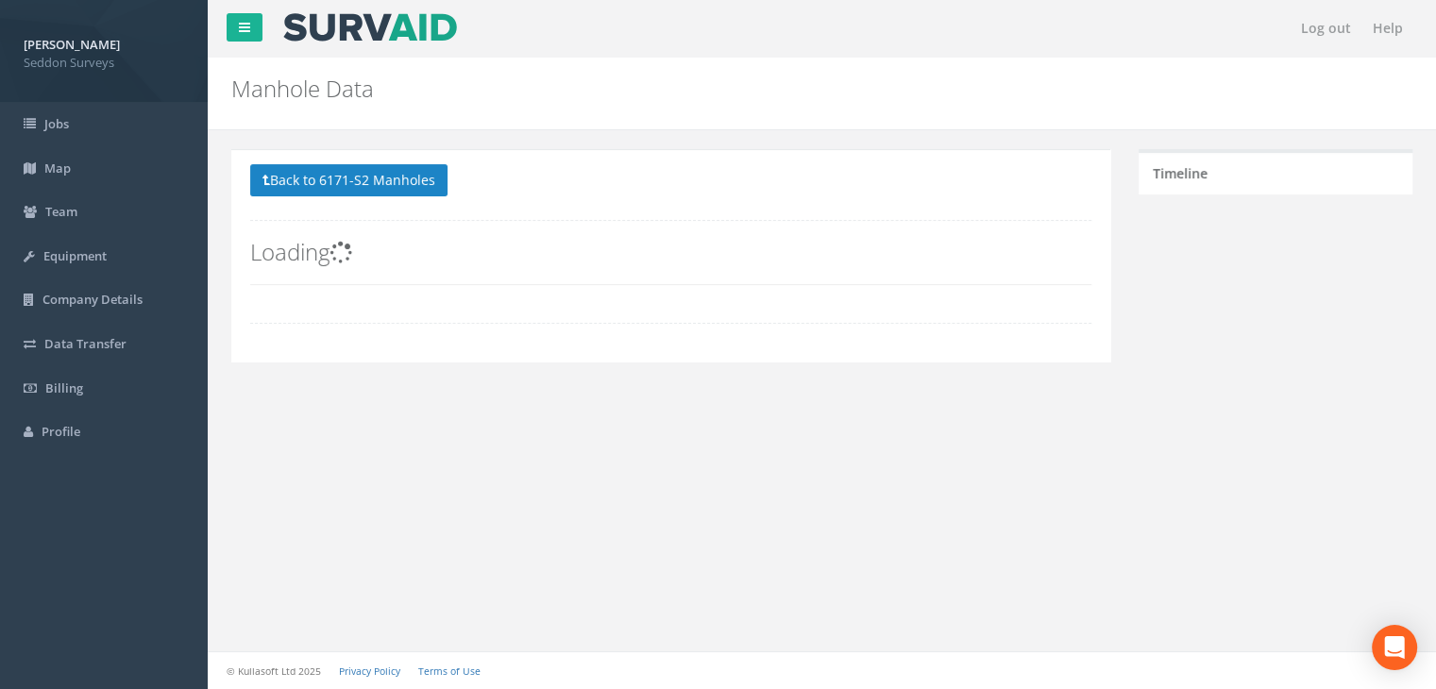
scroll to position [171, 0]
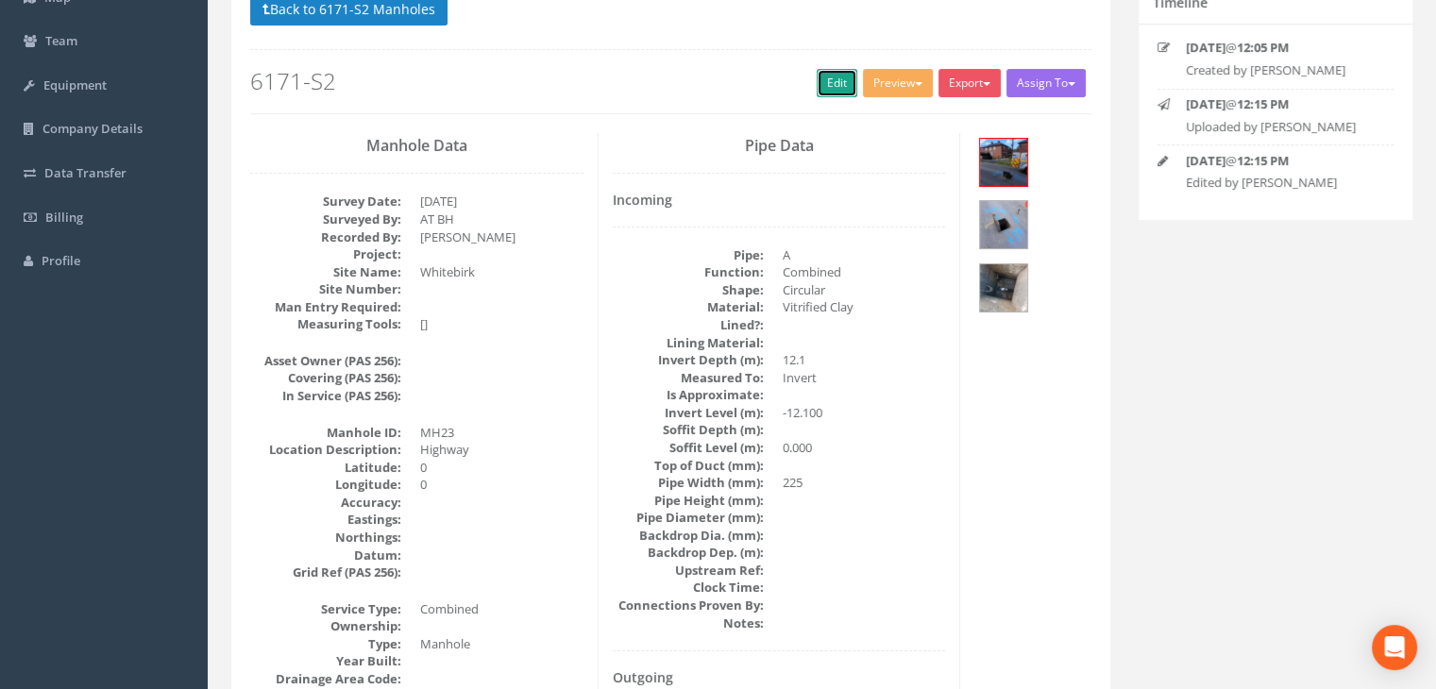
click at [823, 75] on link "Edit" at bounding box center [837, 83] width 41 height 28
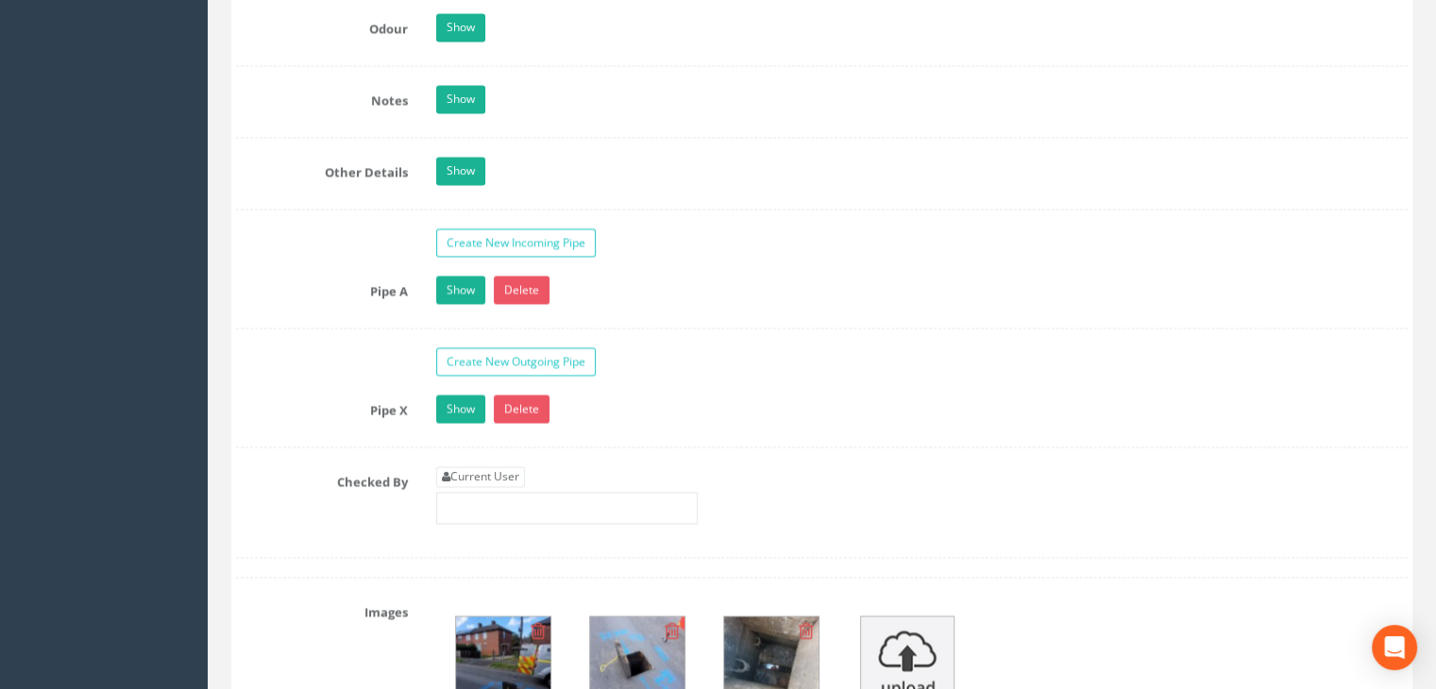
scroll to position [2909, 0]
click at [446, 303] on link "Show" at bounding box center [460, 289] width 49 height 28
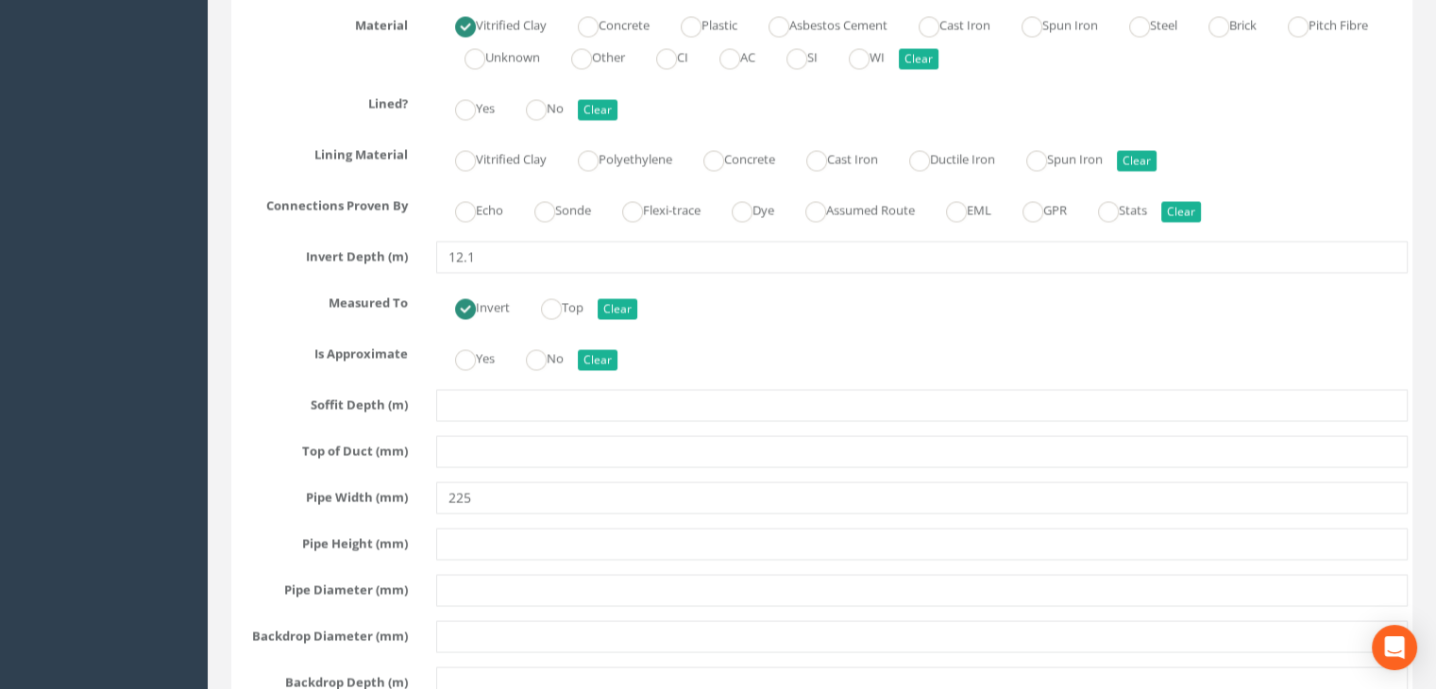
scroll to position [3381, 0]
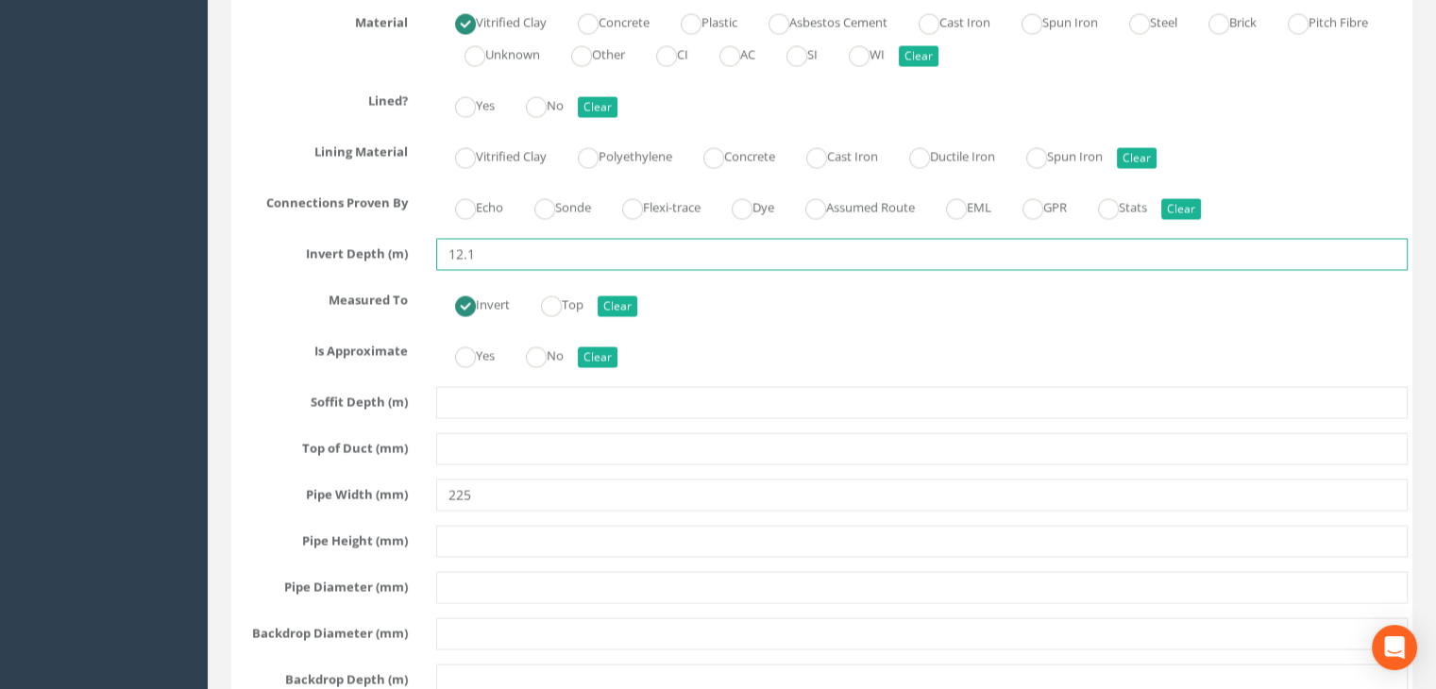
click at [453, 265] on input "12.1" at bounding box center [921, 254] width 971 height 32
type input "2.1"
click at [291, 293] on div "Pipe A Hide Delete Function Sewer Watercourse Combined Highway Gulley Outlet In…" at bounding box center [822, 366] width 1172 height 1127
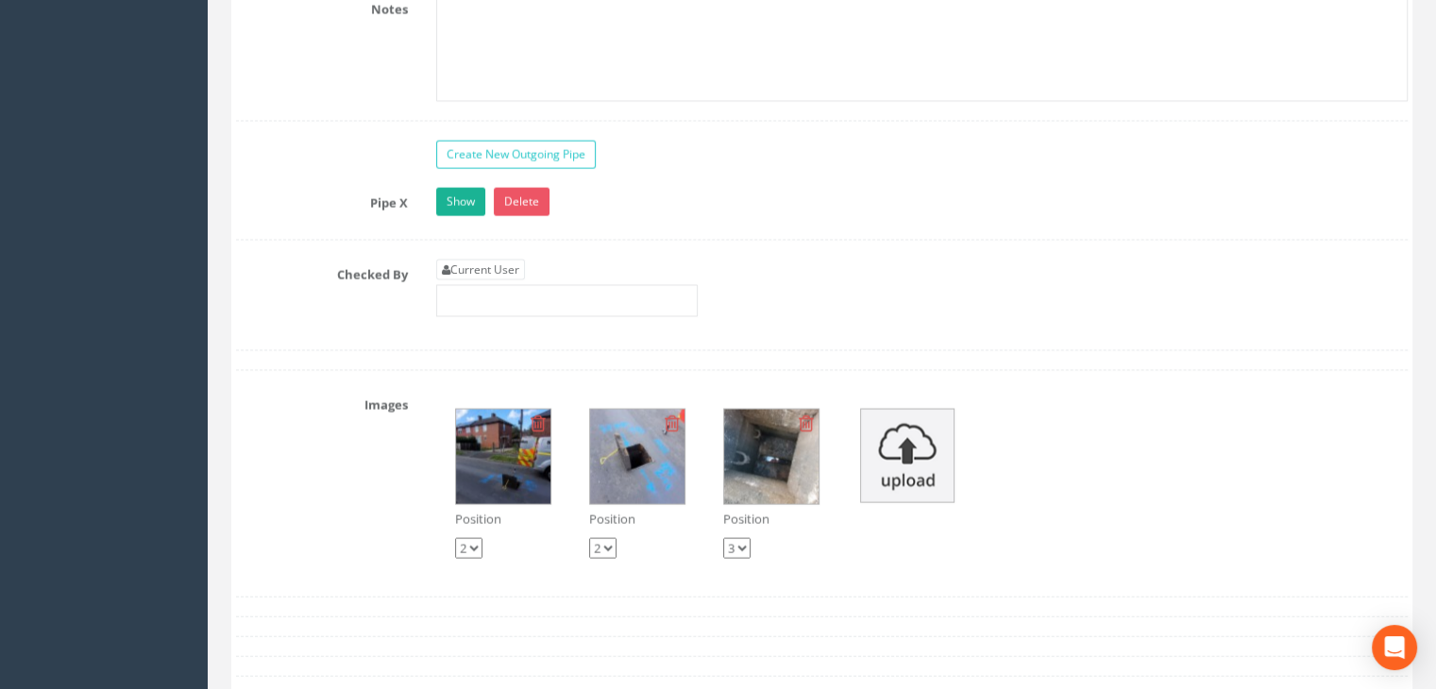
scroll to position [4230, 0]
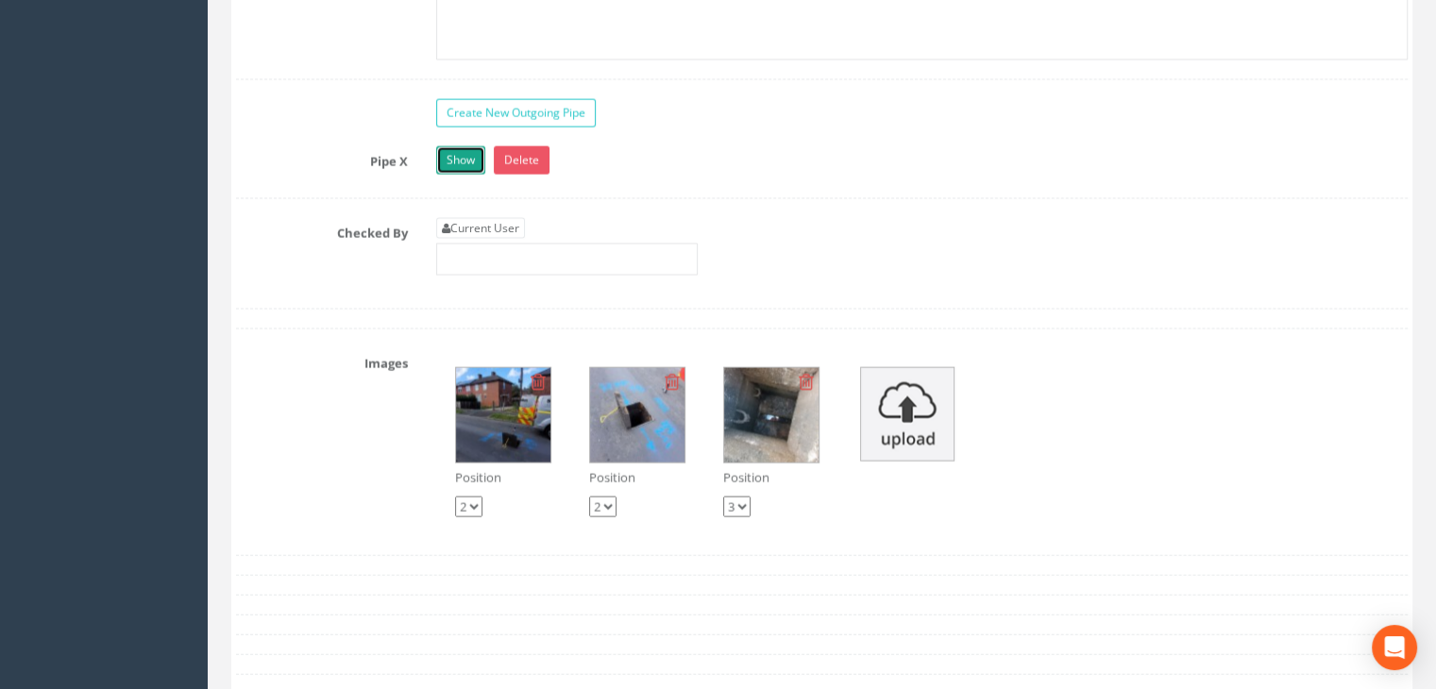
click at [462, 175] on link "Show" at bounding box center [460, 160] width 49 height 28
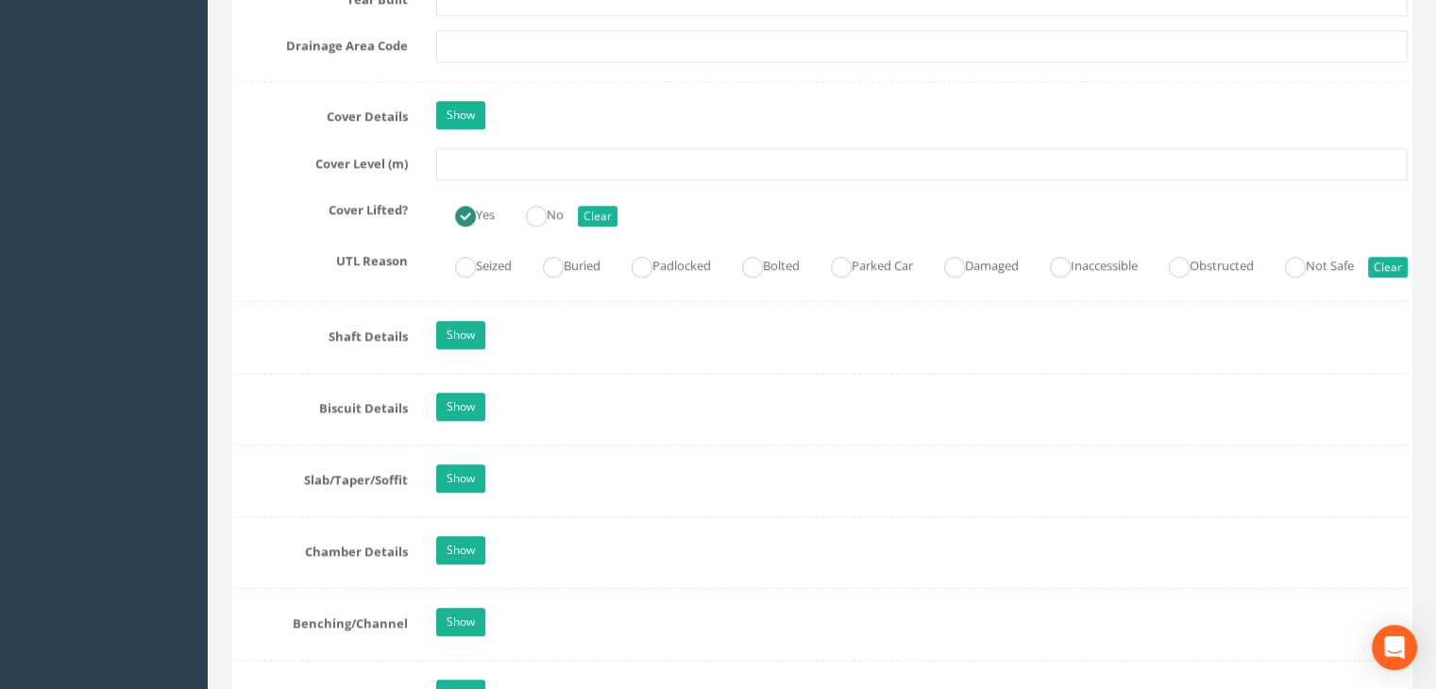
scroll to position [1304, 0]
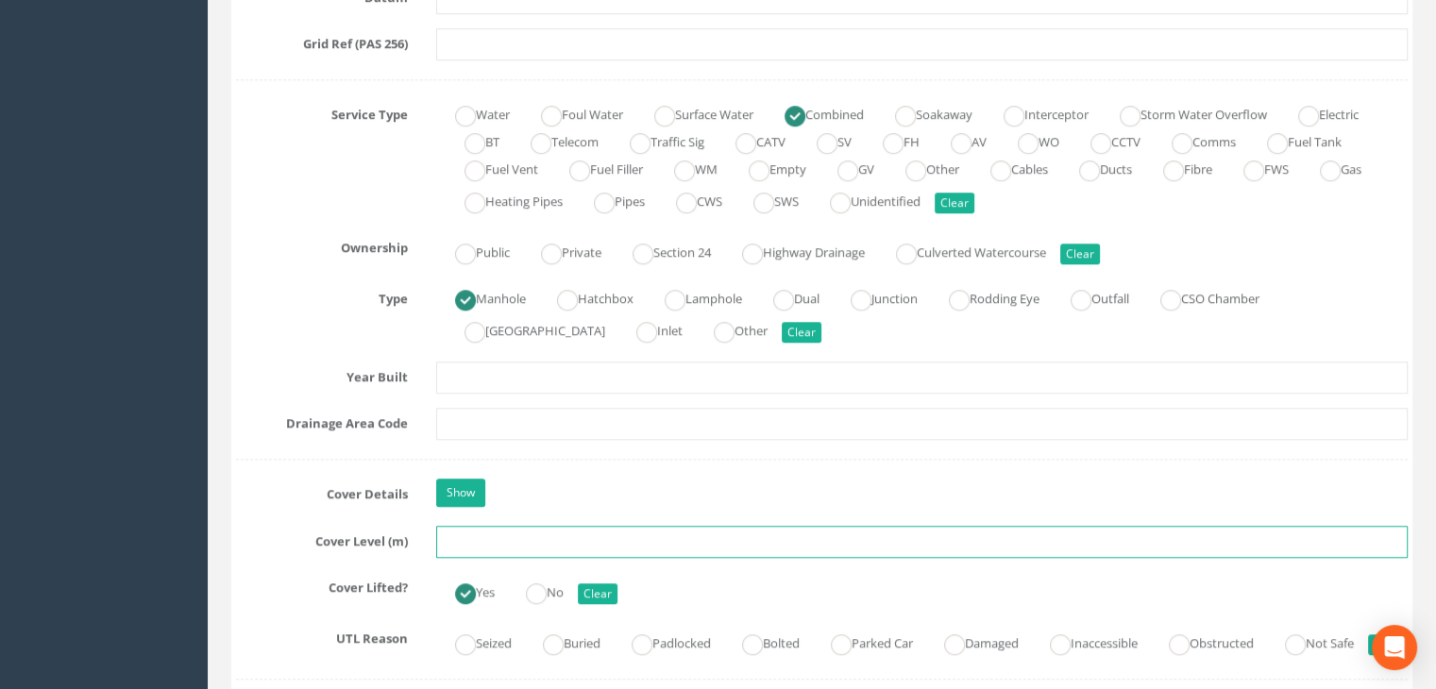
click at [513, 532] on input "text" at bounding box center [921, 542] width 971 height 32
type input "134.6"
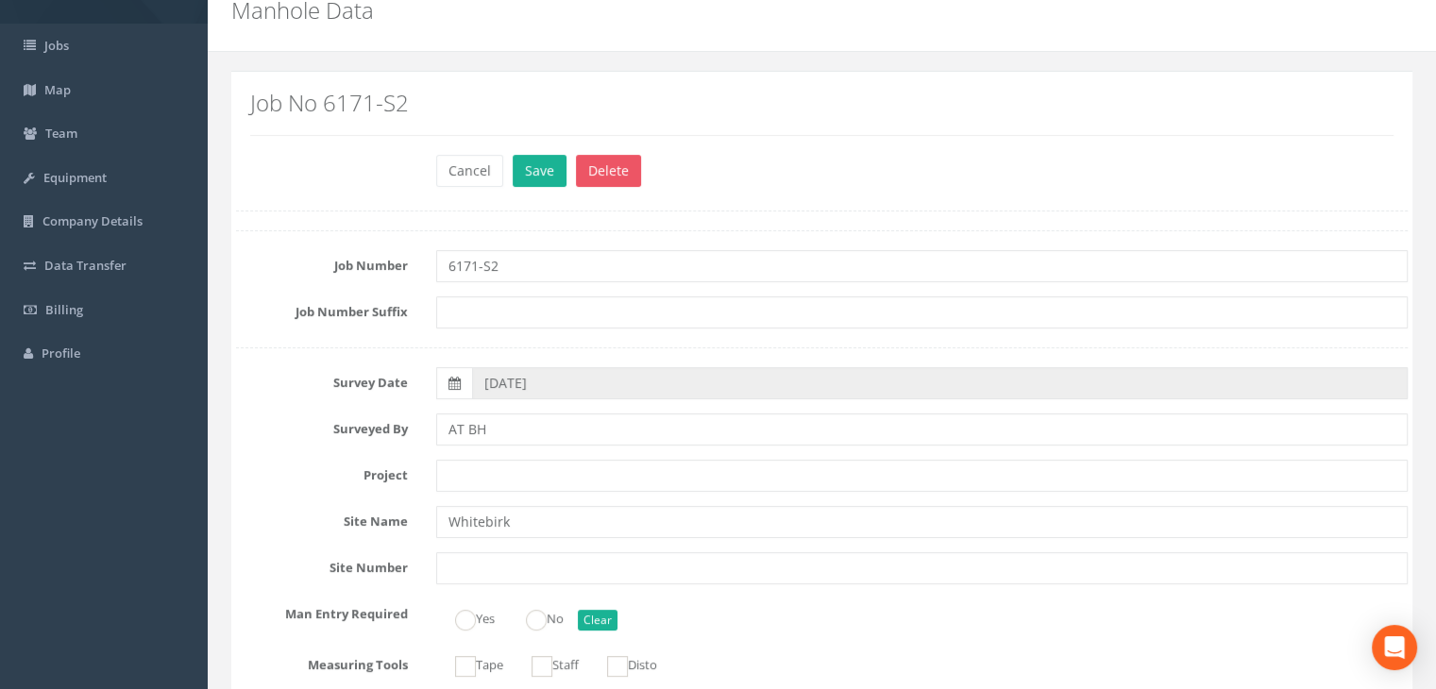
scroll to position [0, 0]
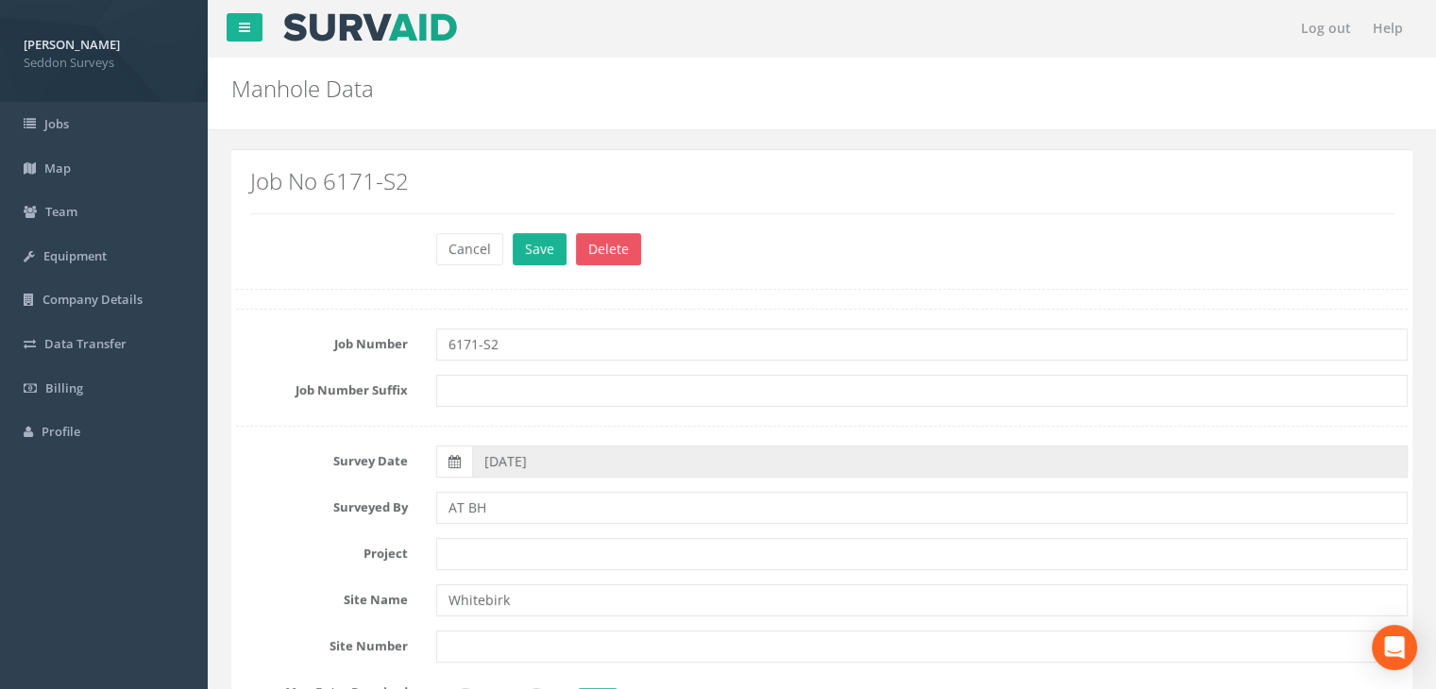
click at [821, 227] on div "Job No 6171-S2" at bounding box center [822, 198] width 1172 height 68
drag, startPoint x: 540, startPoint y: 280, endPoint x: 532, endPoint y: 263, distance: 18.6
click at [533, 246] on button "Save" at bounding box center [540, 249] width 54 height 32
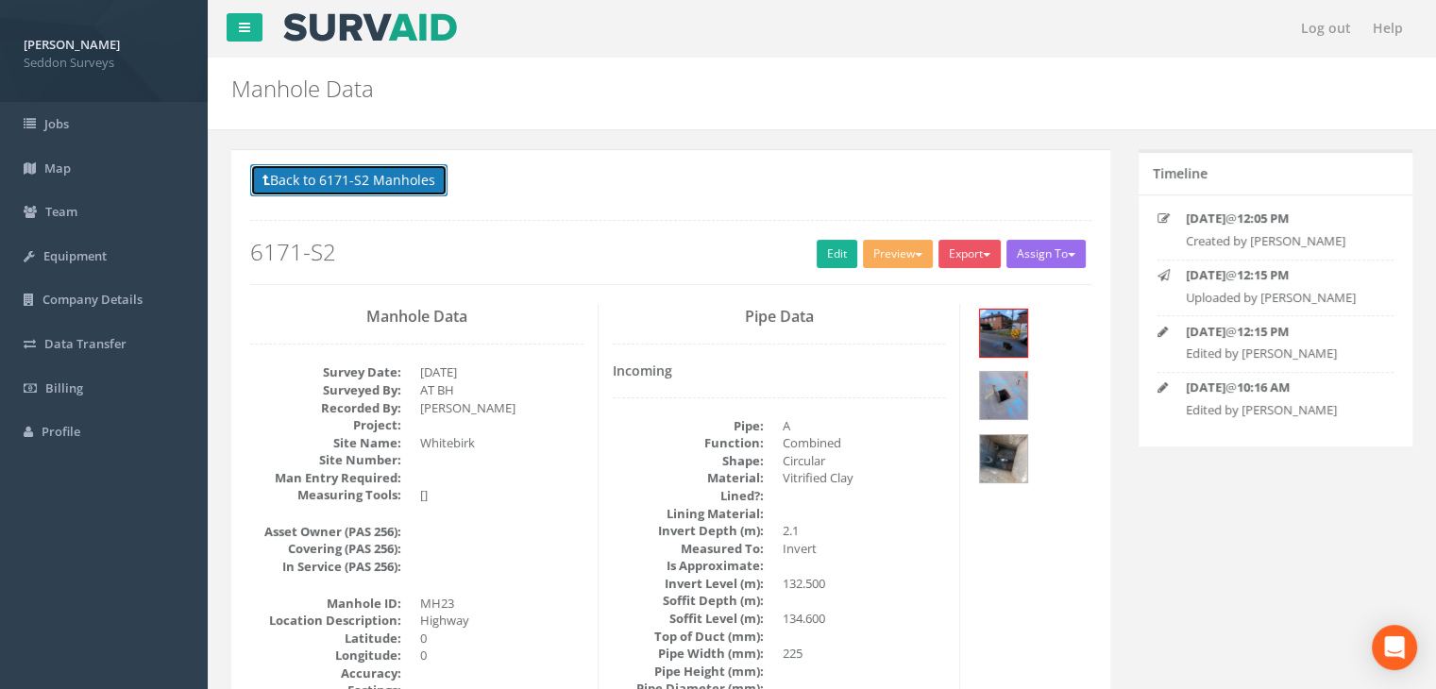
click at [370, 176] on button "Back to 6171-S2 Manholes" at bounding box center [348, 180] width 197 height 32
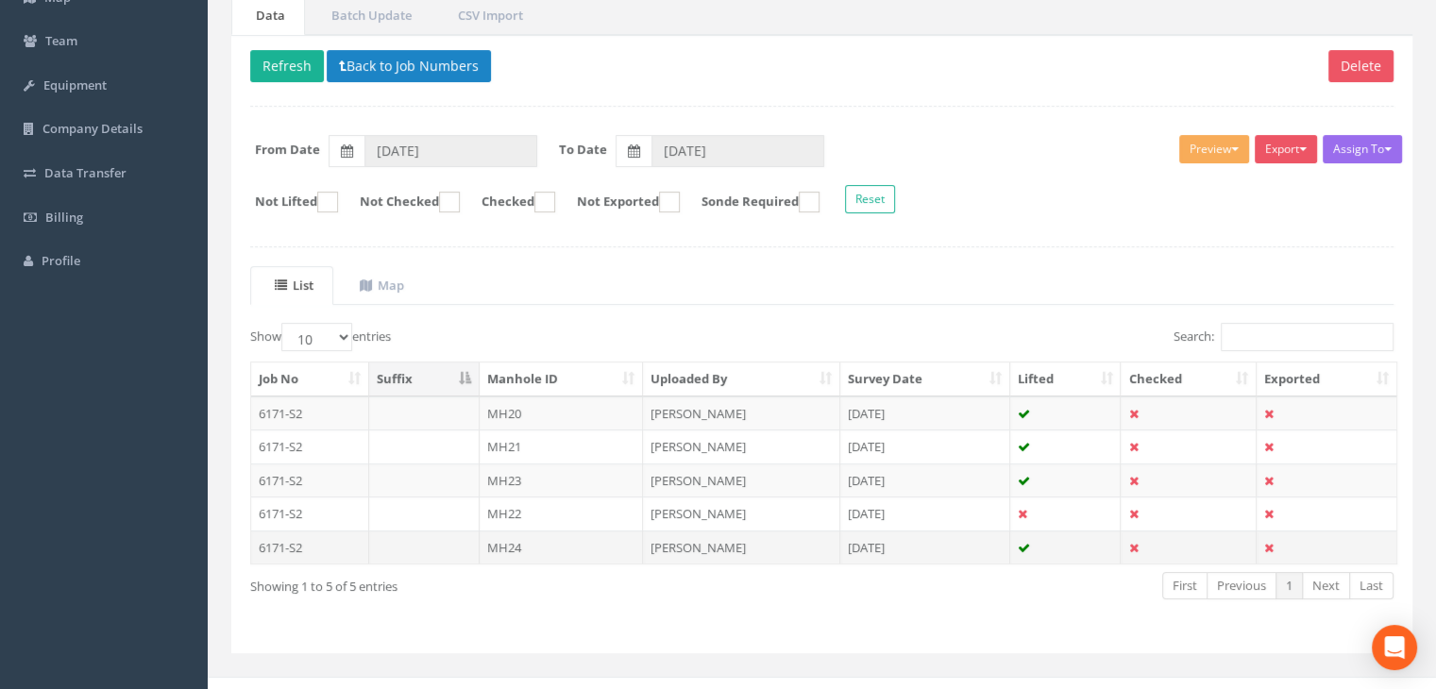
scroll to position [193, 0]
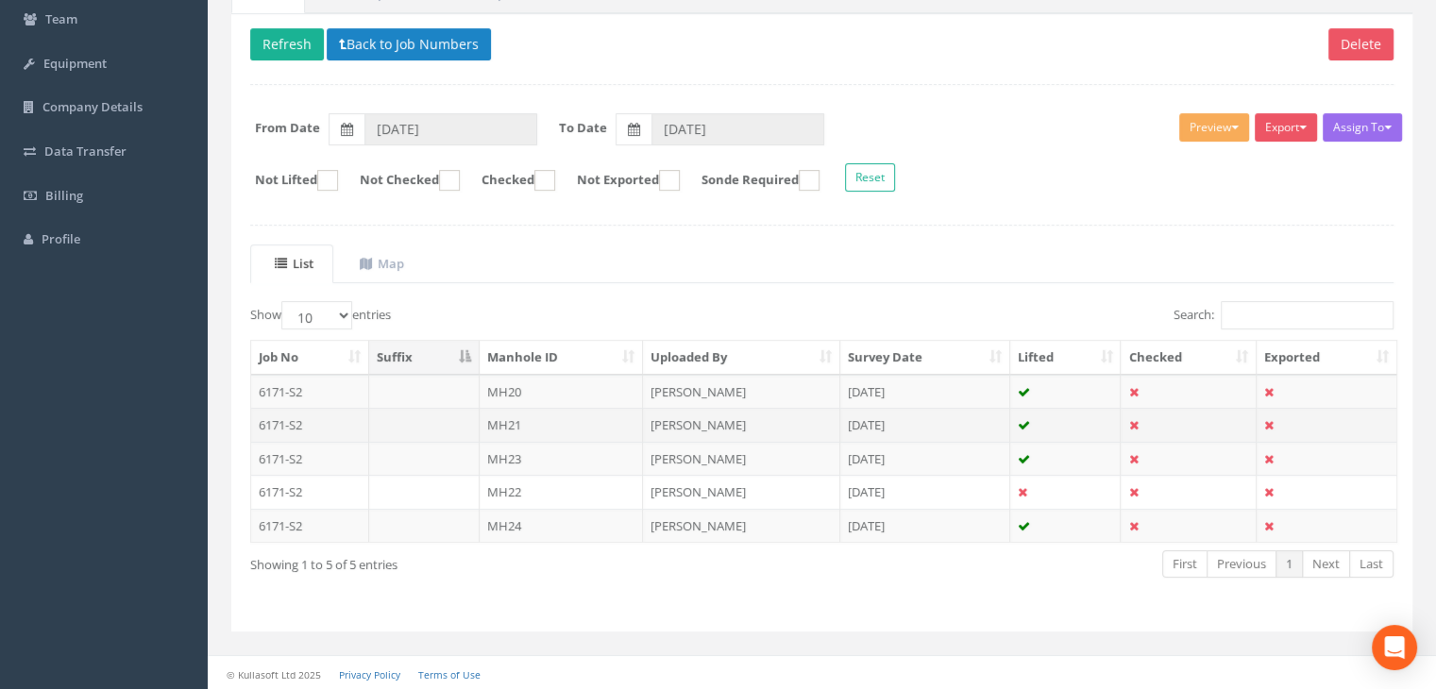
click at [517, 428] on td "MH21" at bounding box center [562, 425] width 164 height 34
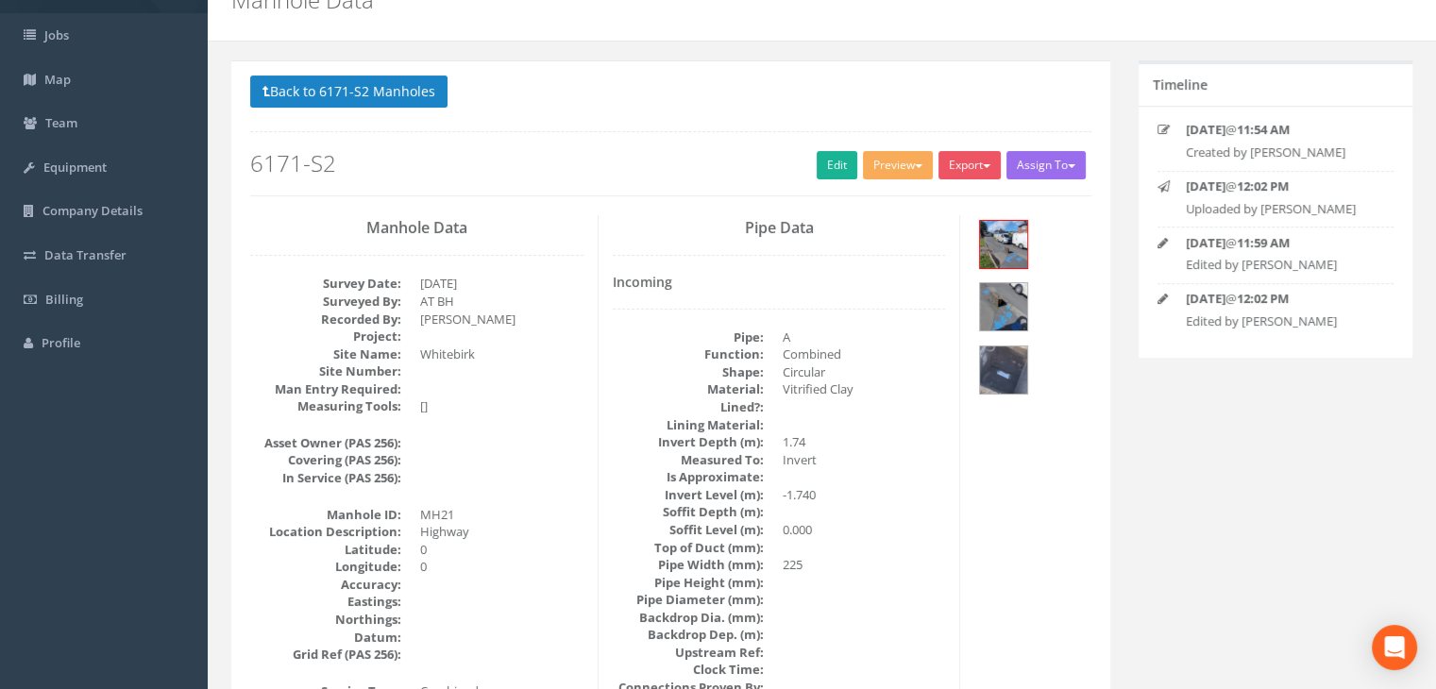
scroll to position [80, 0]
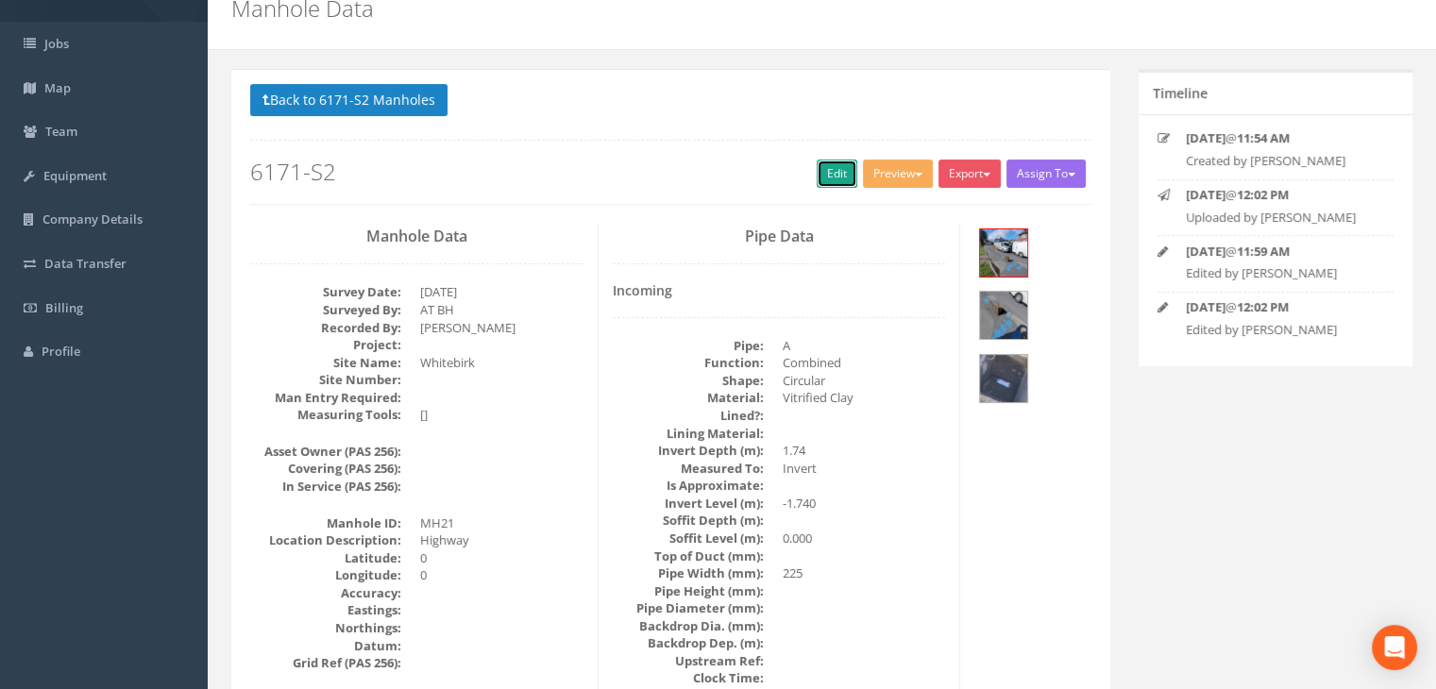
drag, startPoint x: 826, startPoint y: 177, endPoint x: 1448, endPoint y: 230, distance: 624.5
click at [826, 177] on link "Edit" at bounding box center [837, 174] width 41 height 28
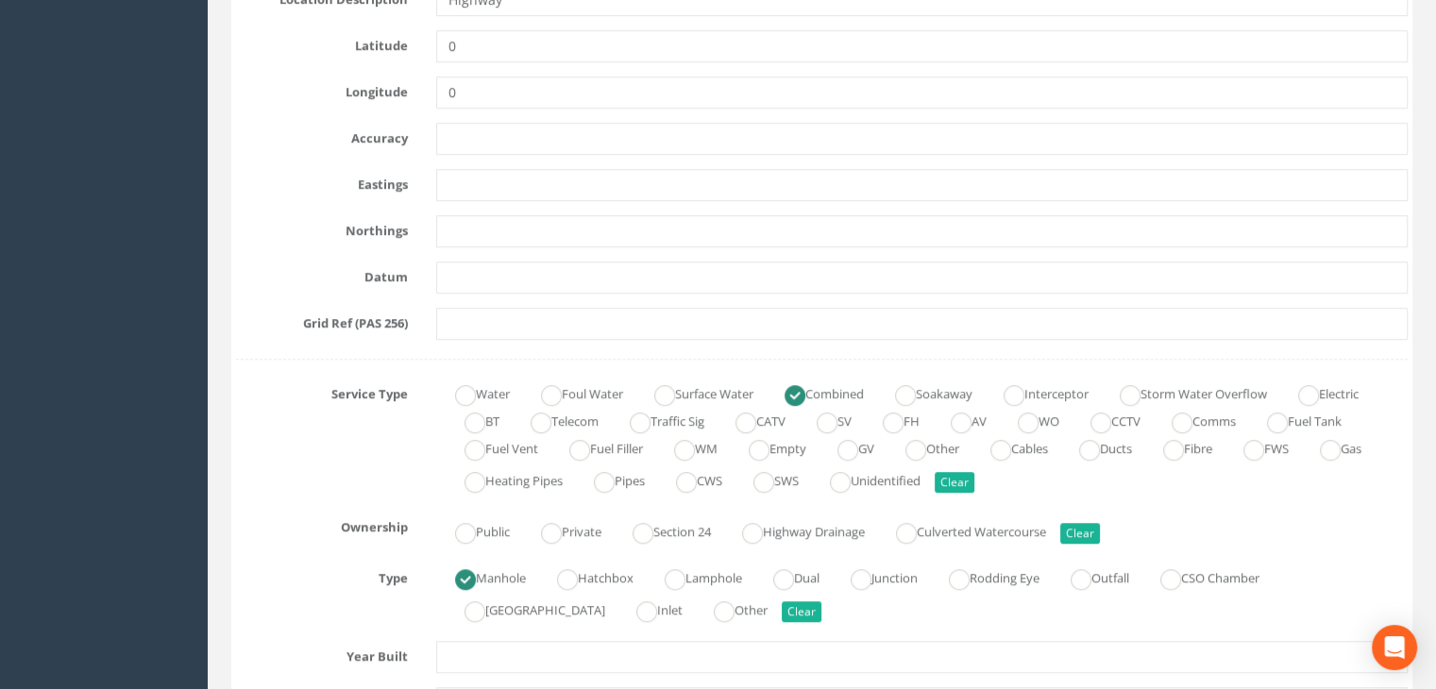
scroll to position [1496, 0]
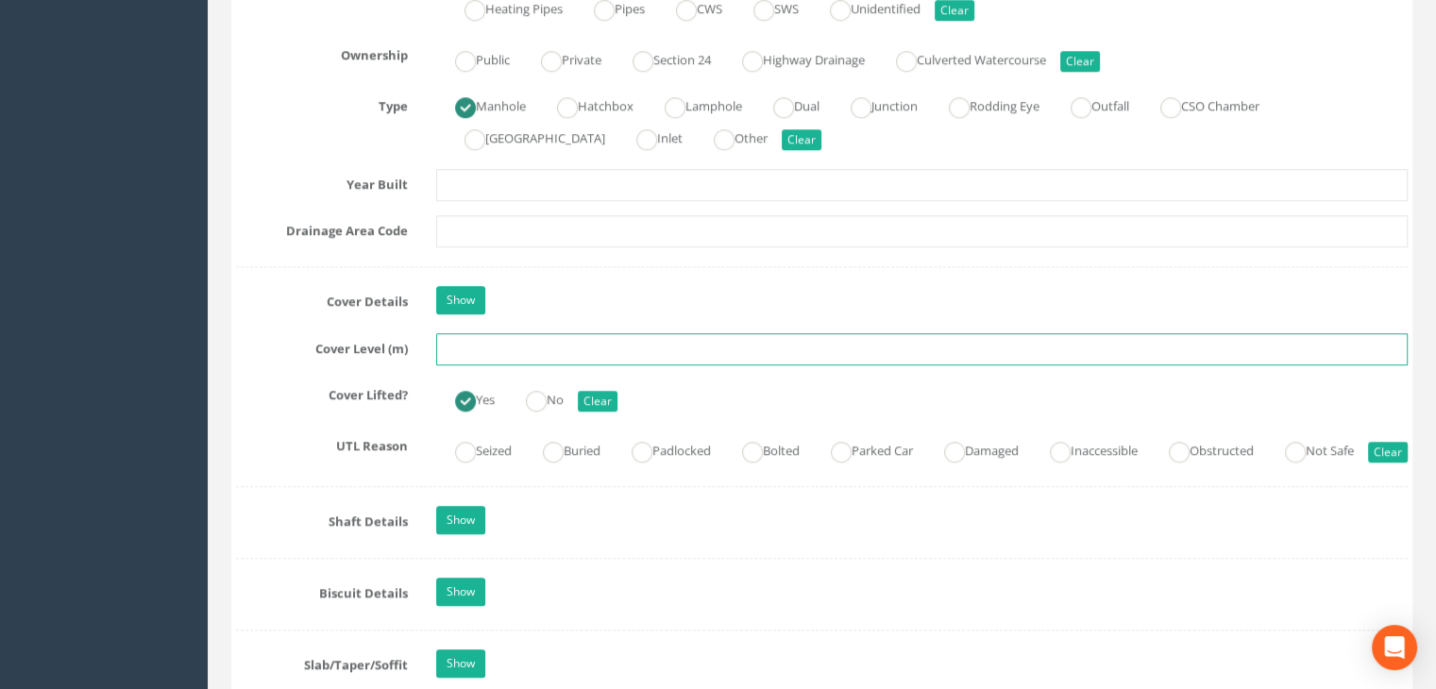
click at [491, 346] on input "text" at bounding box center [921, 349] width 971 height 32
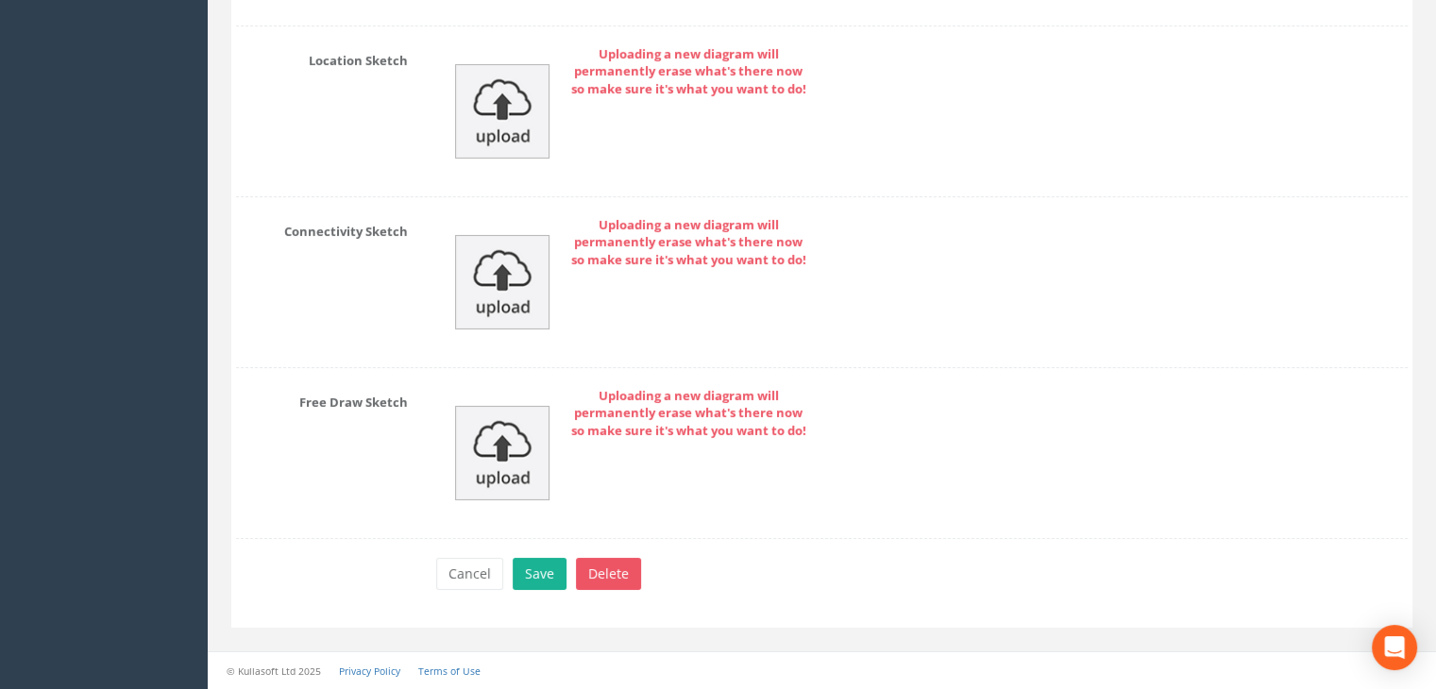
scroll to position [6444, 0]
type input "134.80"
click at [530, 572] on button "Save" at bounding box center [540, 574] width 54 height 32
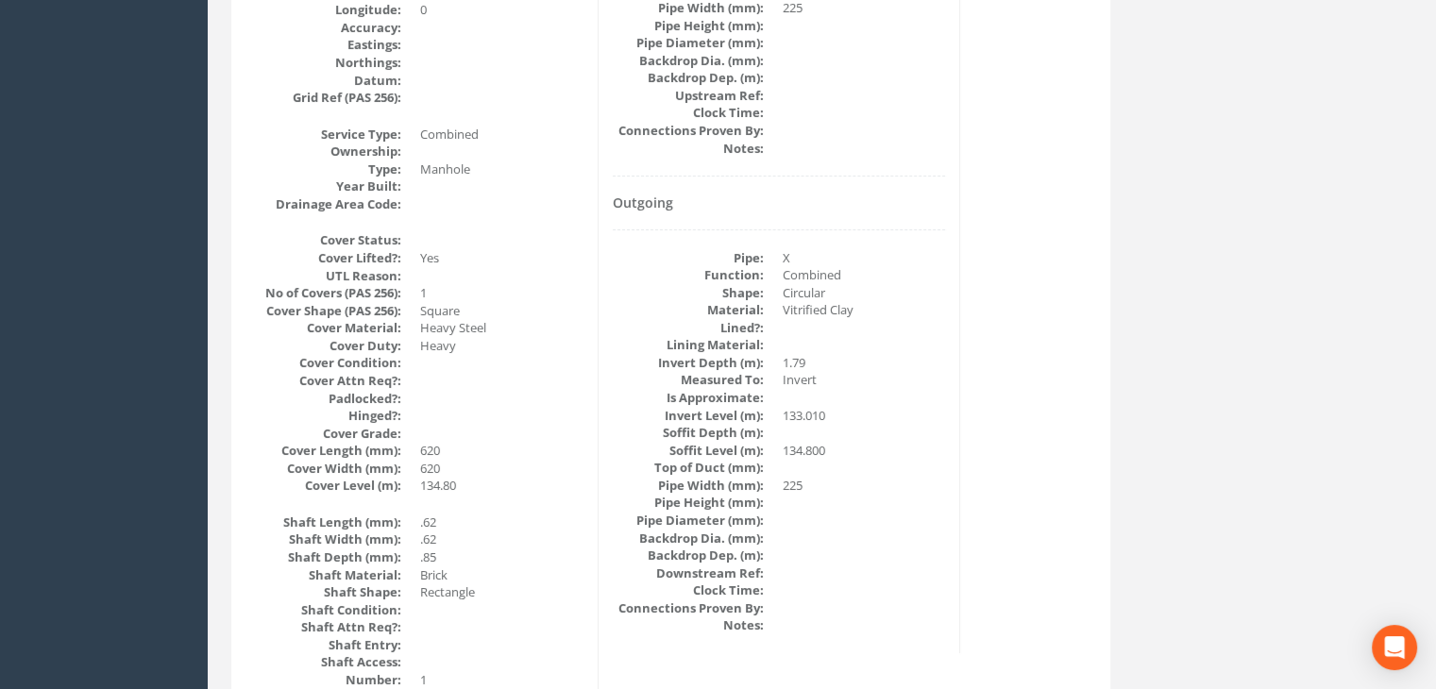
scroll to position [616, 0]
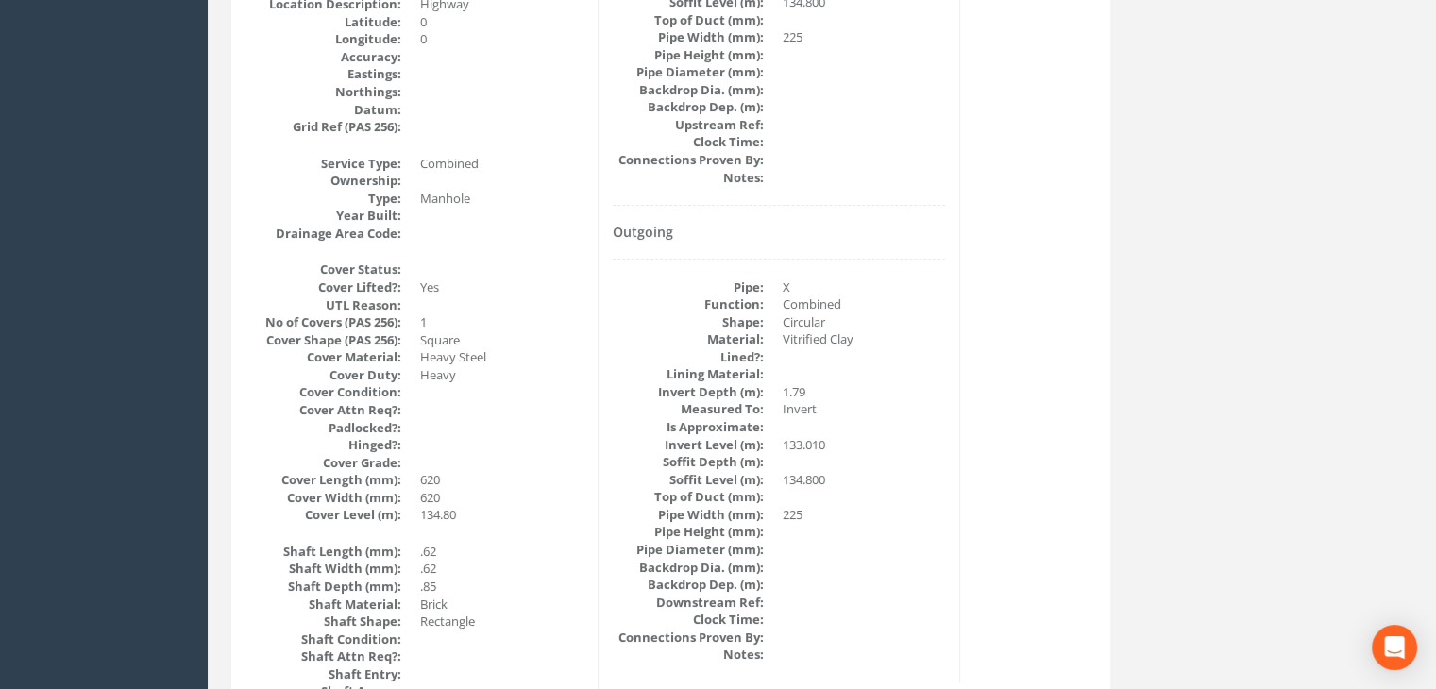
click at [704, 405] on dt "Measured To:" at bounding box center [688, 409] width 151 height 18
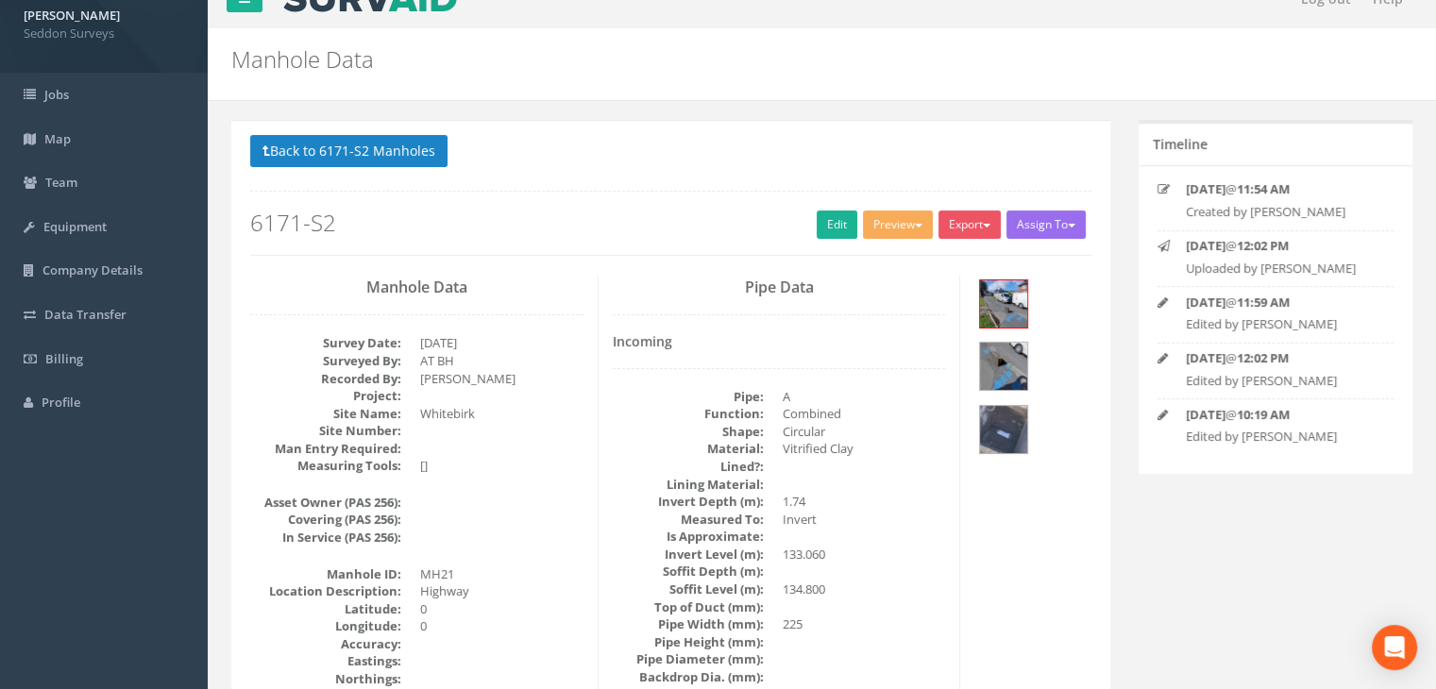
scroll to position [0, 0]
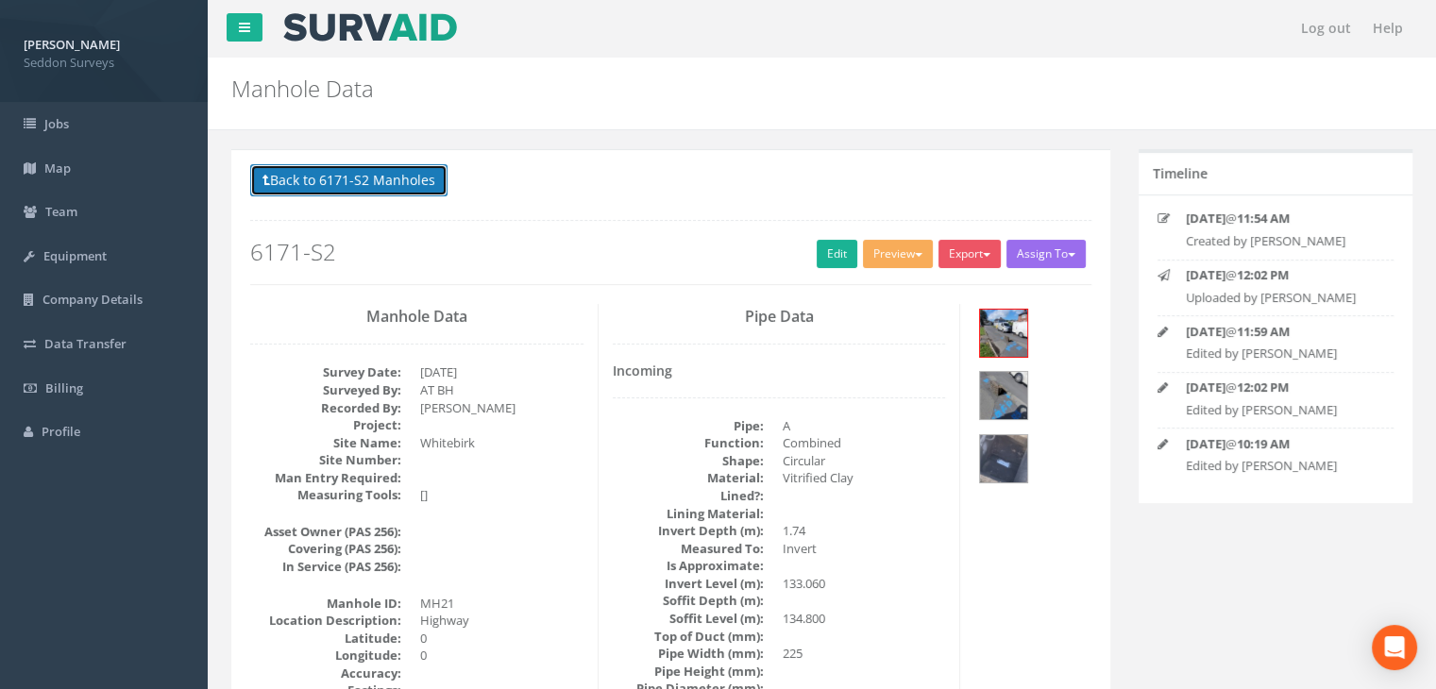
click at [381, 178] on button "Back to 6171-S2 Manholes" at bounding box center [348, 180] width 197 height 32
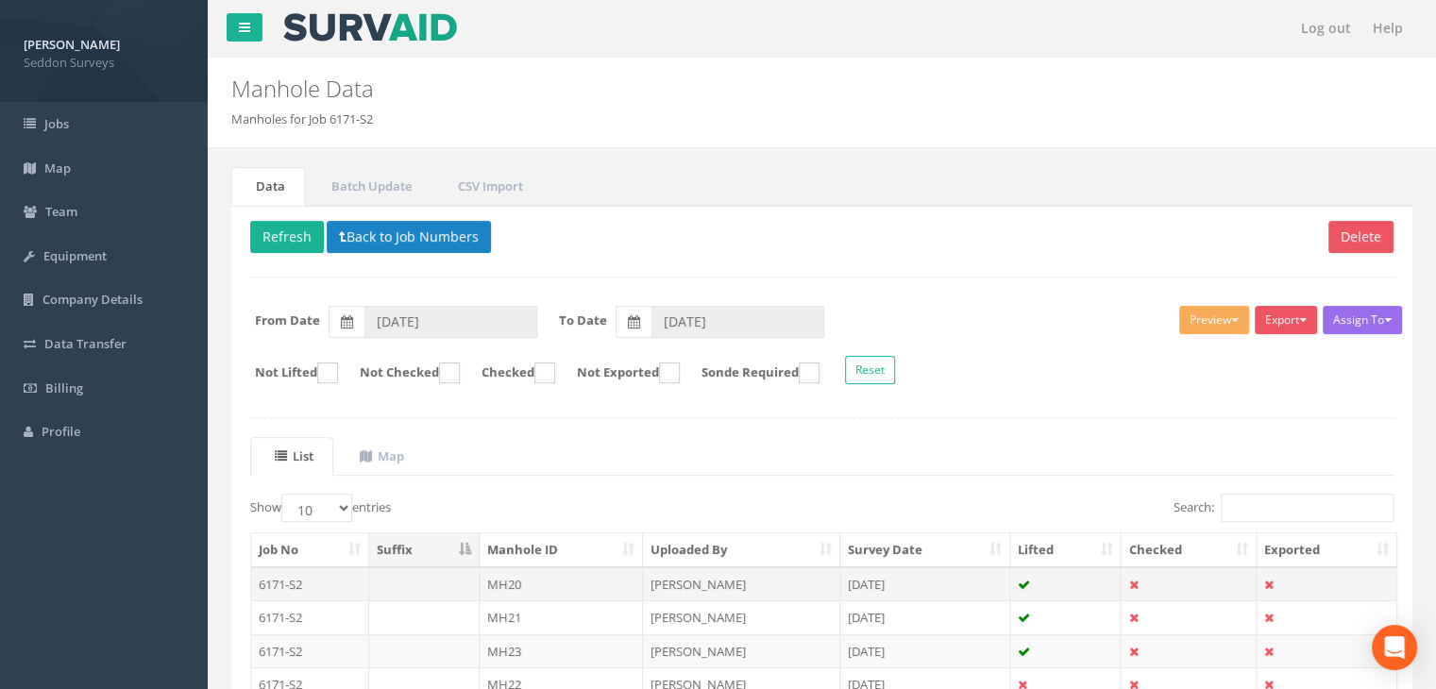
click at [516, 574] on td "MH20" at bounding box center [562, 584] width 164 height 34
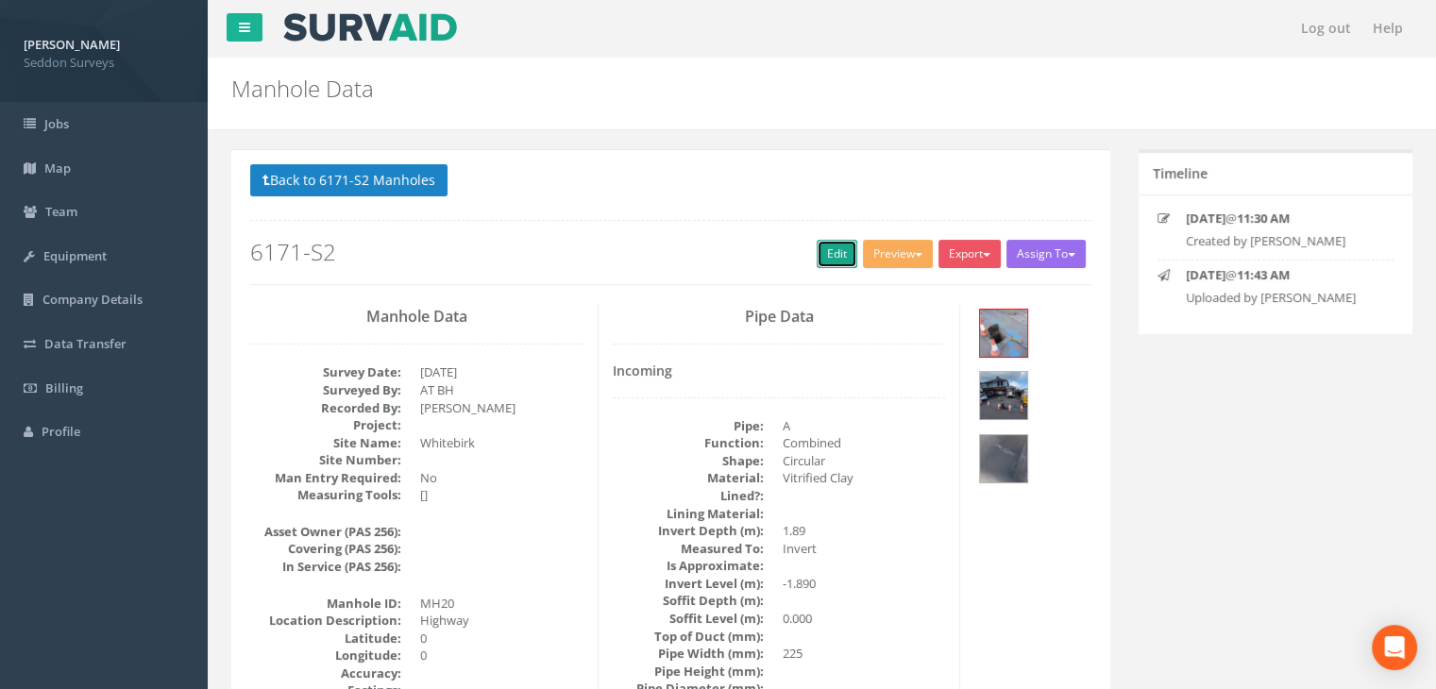
click at [824, 246] on link "Edit" at bounding box center [837, 254] width 41 height 28
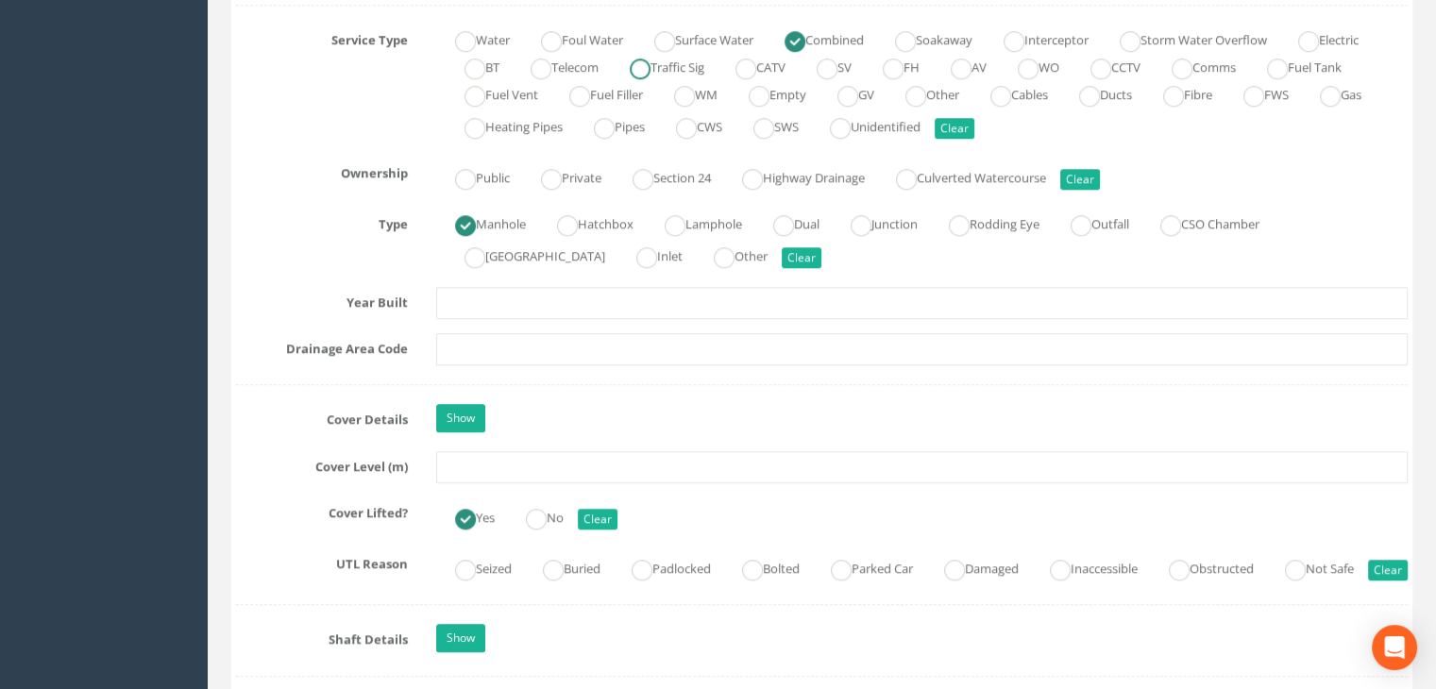
scroll to position [1416, 0]
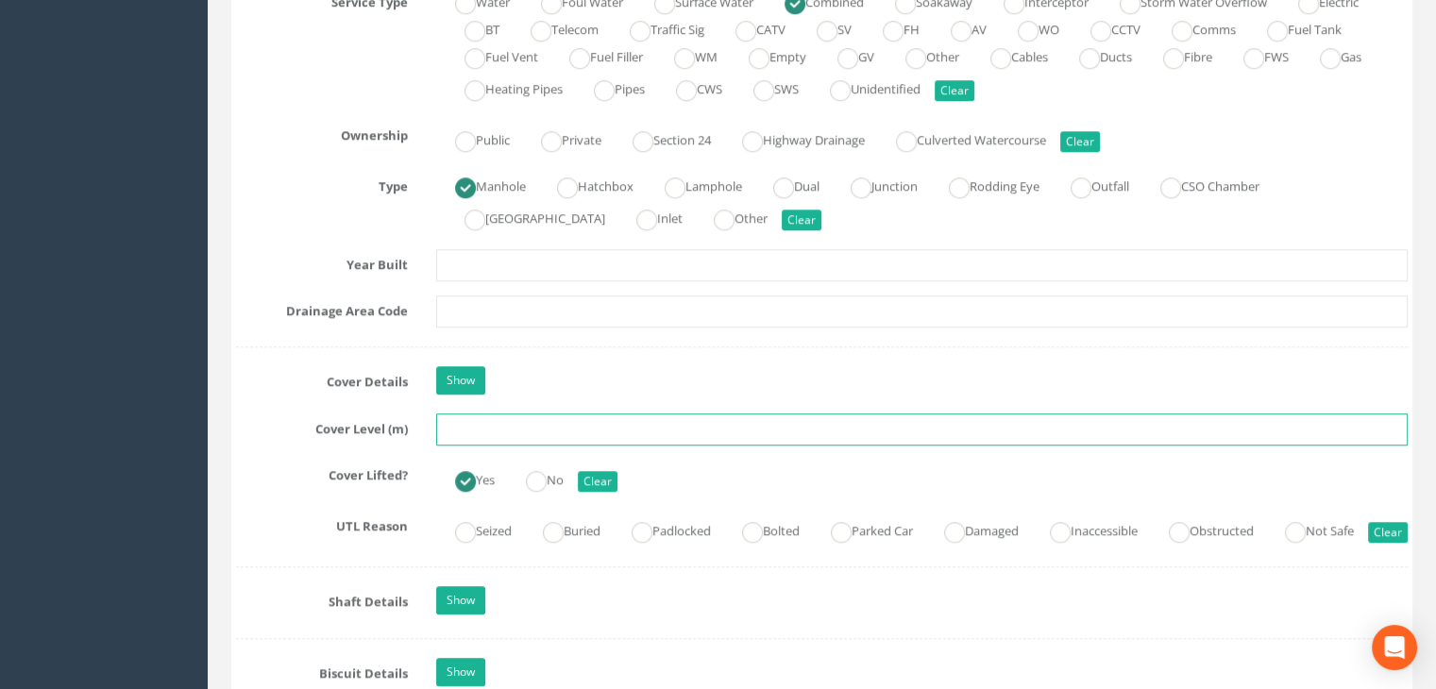
click at [491, 432] on input "text" at bounding box center [921, 429] width 971 height 32
type input "135.65"
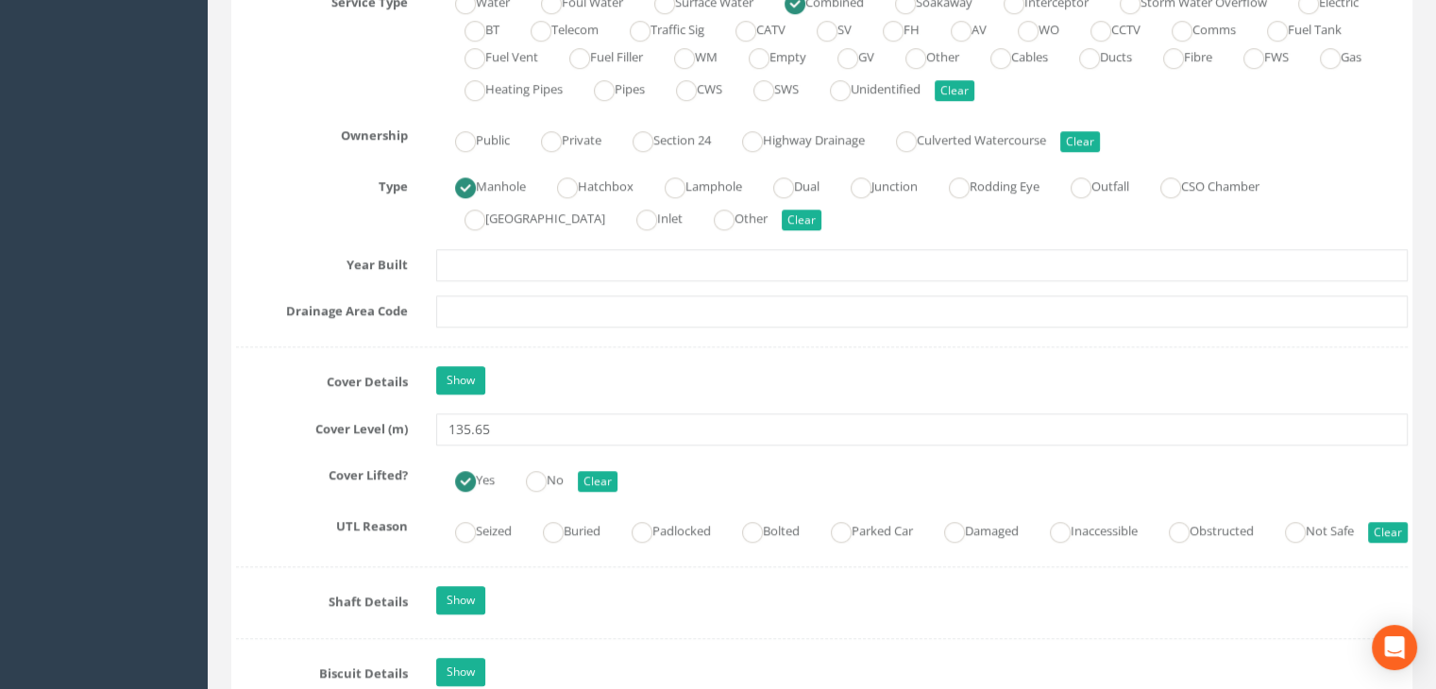
click at [363, 382] on label "Cover Details" at bounding box center [322, 378] width 200 height 25
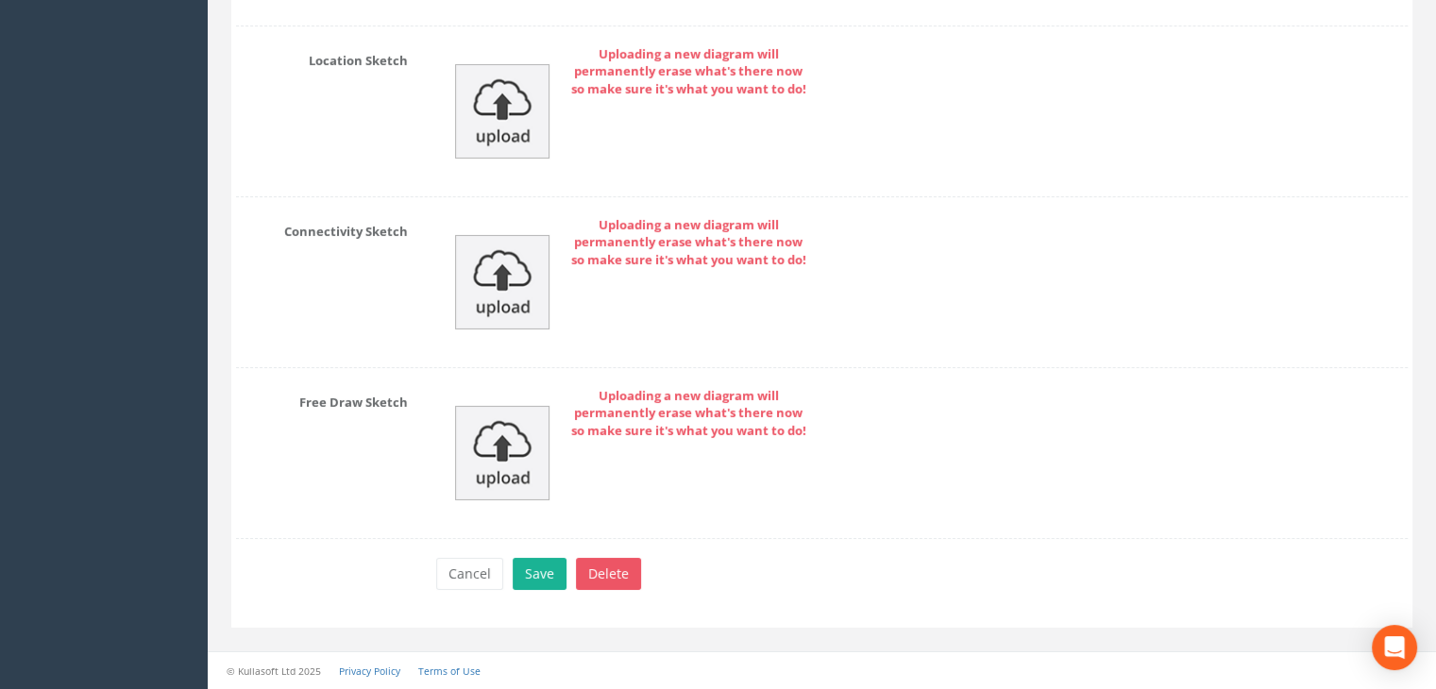
scroll to position [6444, 0]
click at [547, 574] on button "Save" at bounding box center [540, 574] width 54 height 32
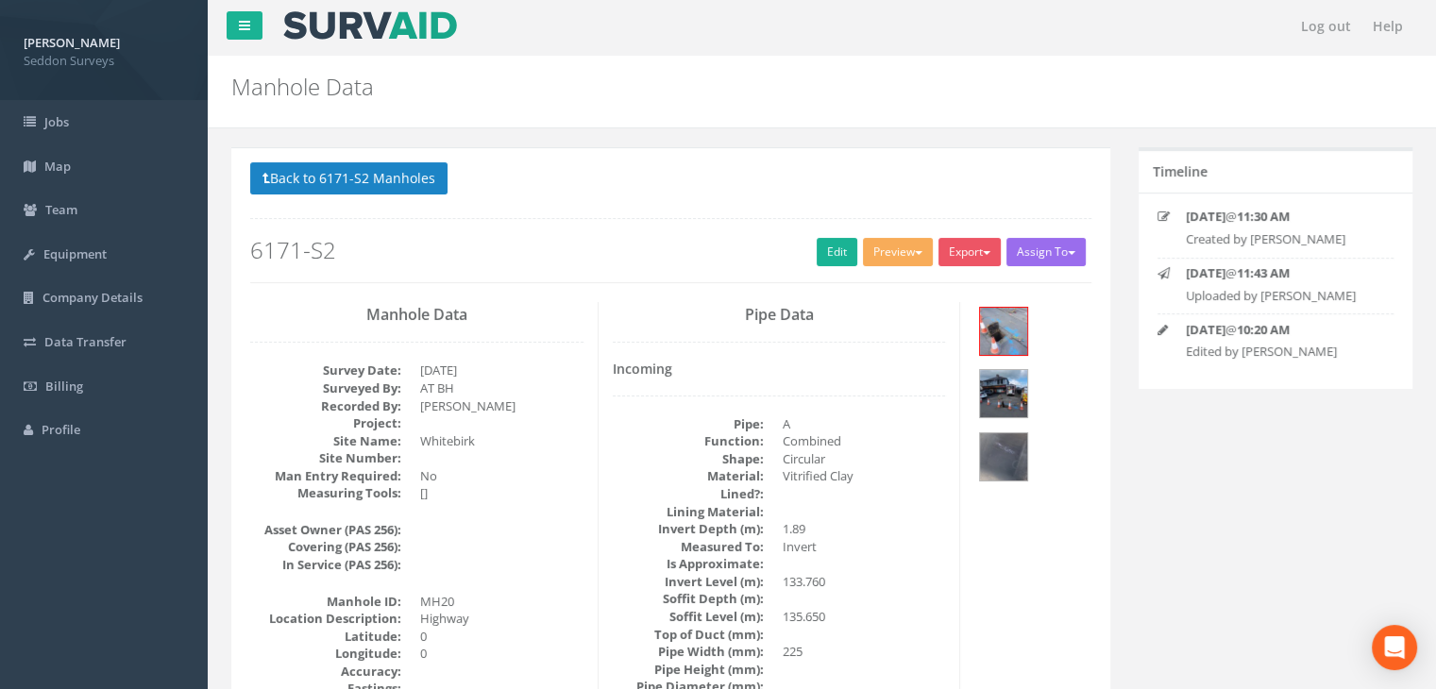
scroll to position [0, 0]
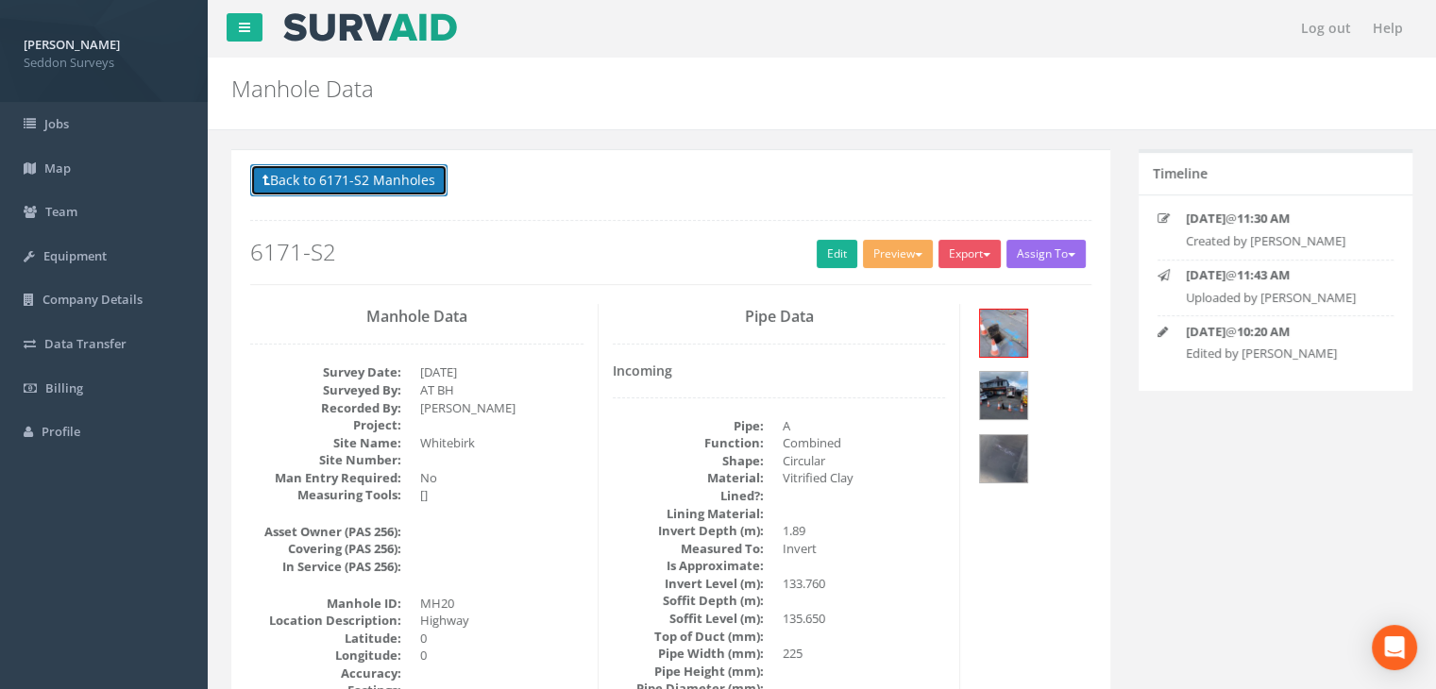
click at [344, 174] on button "Back to 6171-S2 Manholes" at bounding box center [348, 180] width 197 height 32
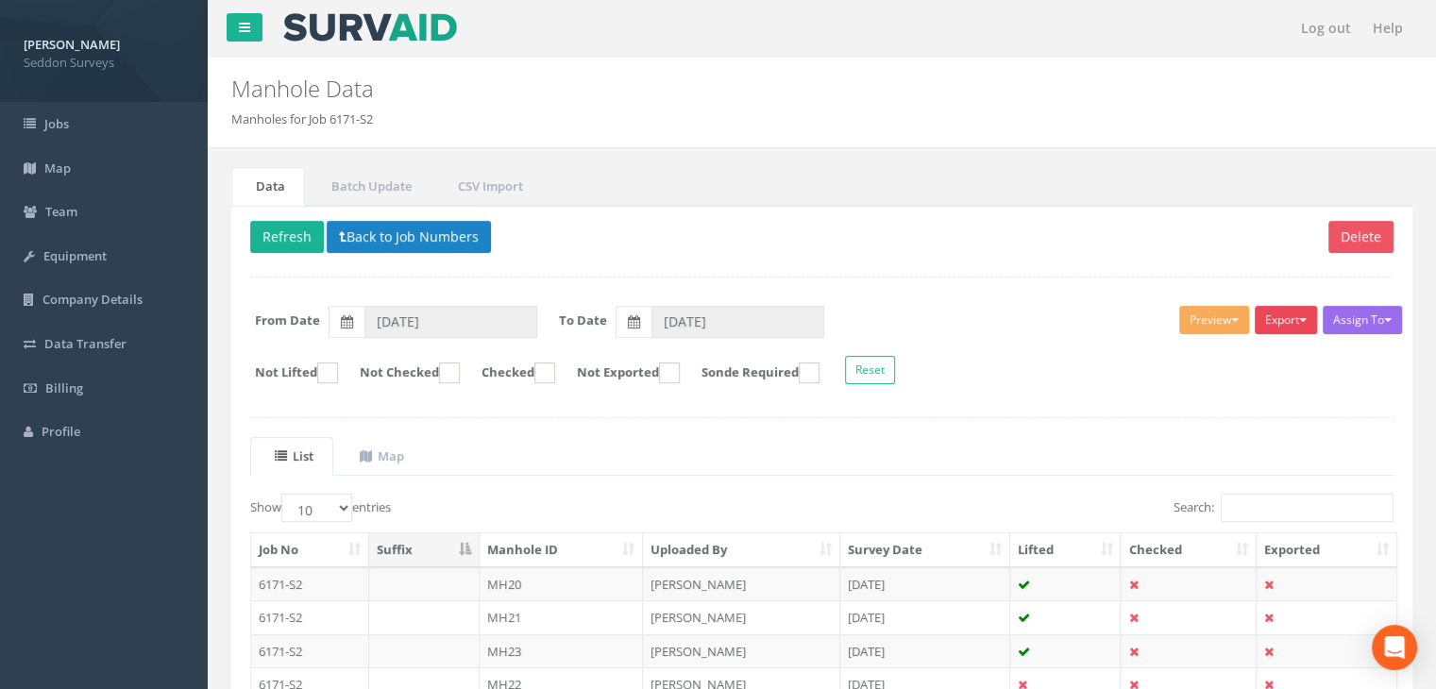
click at [1288, 326] on button "Export" at bounding box center [1286, 320] width 62 height 28
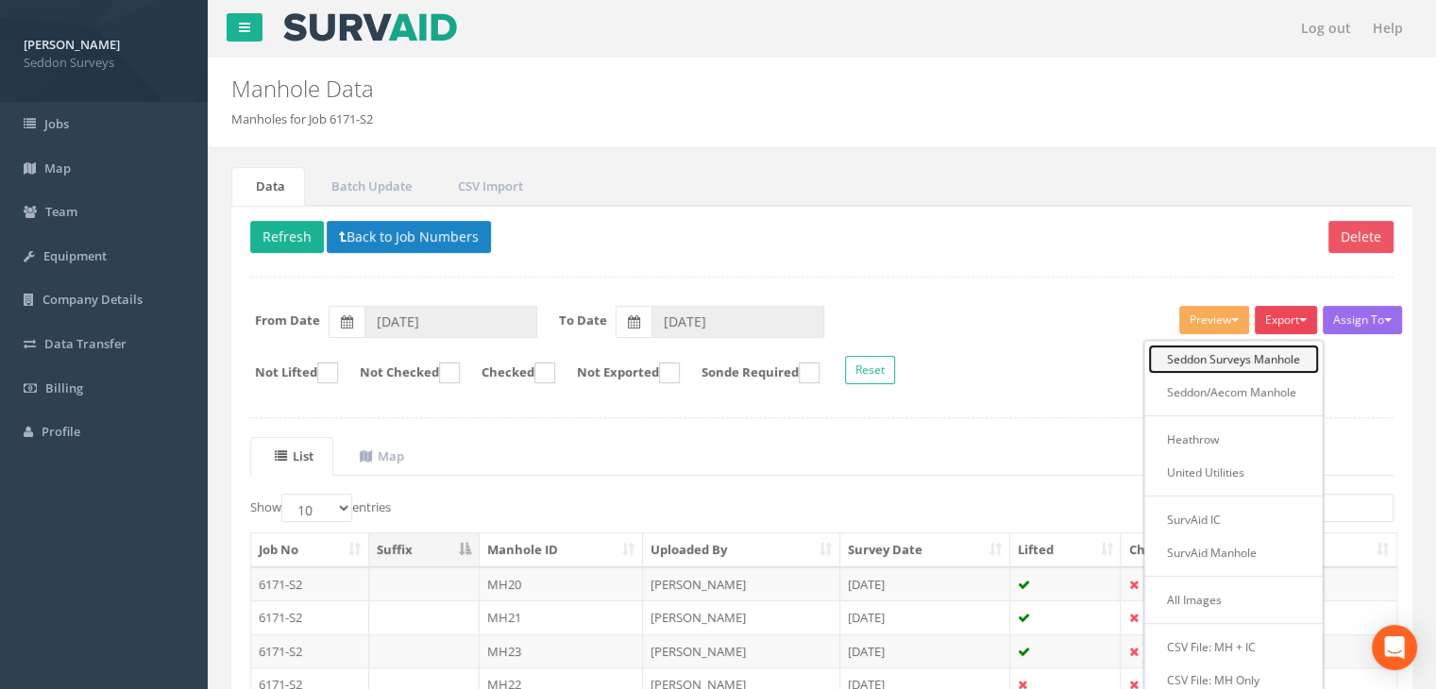
click at [1233, 356] on link "Seddon Surveys Manhole" at bounding box center [1233, 359] width 171 height 29
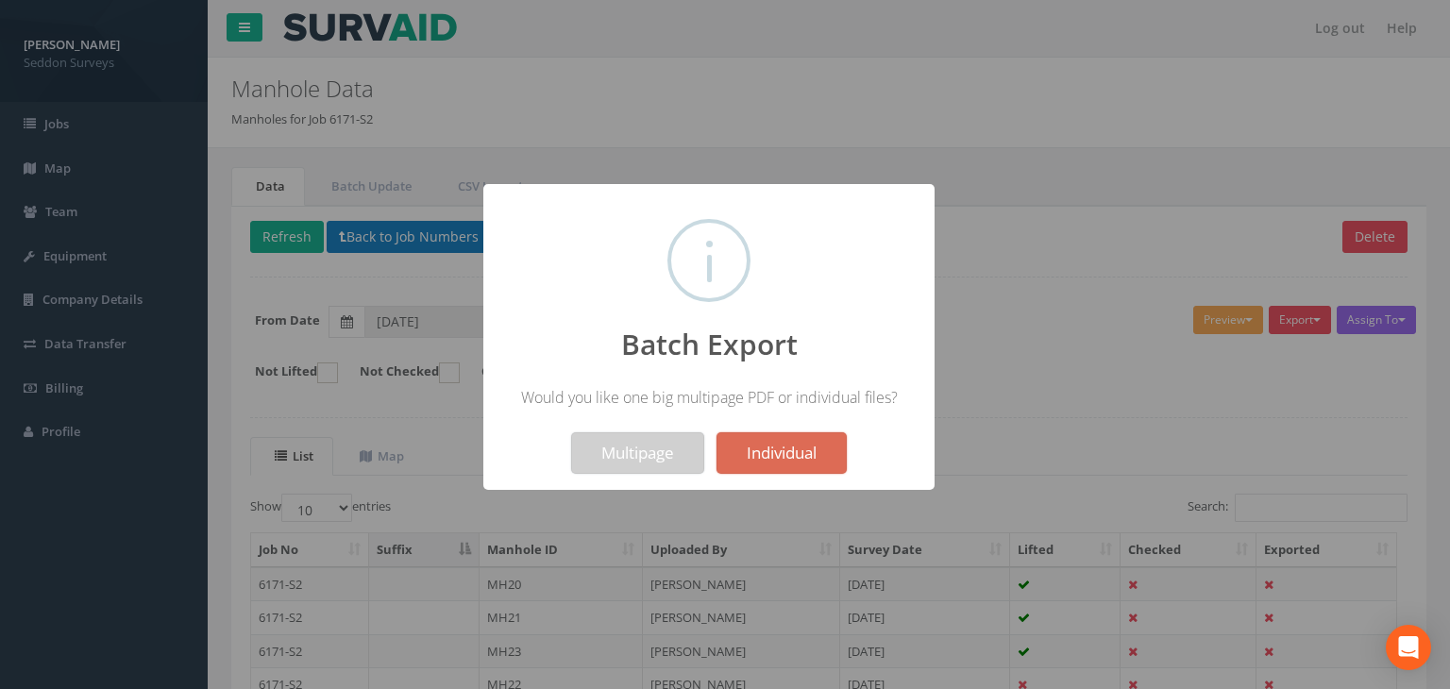
drag, startPoint x: 654, startPoint y: 435, endPoint x: 643, endPoint y: 441, distance: 12.7
click at [654, 435] on button "Multipage" at bounding box center [637, 453] width 133 height 42
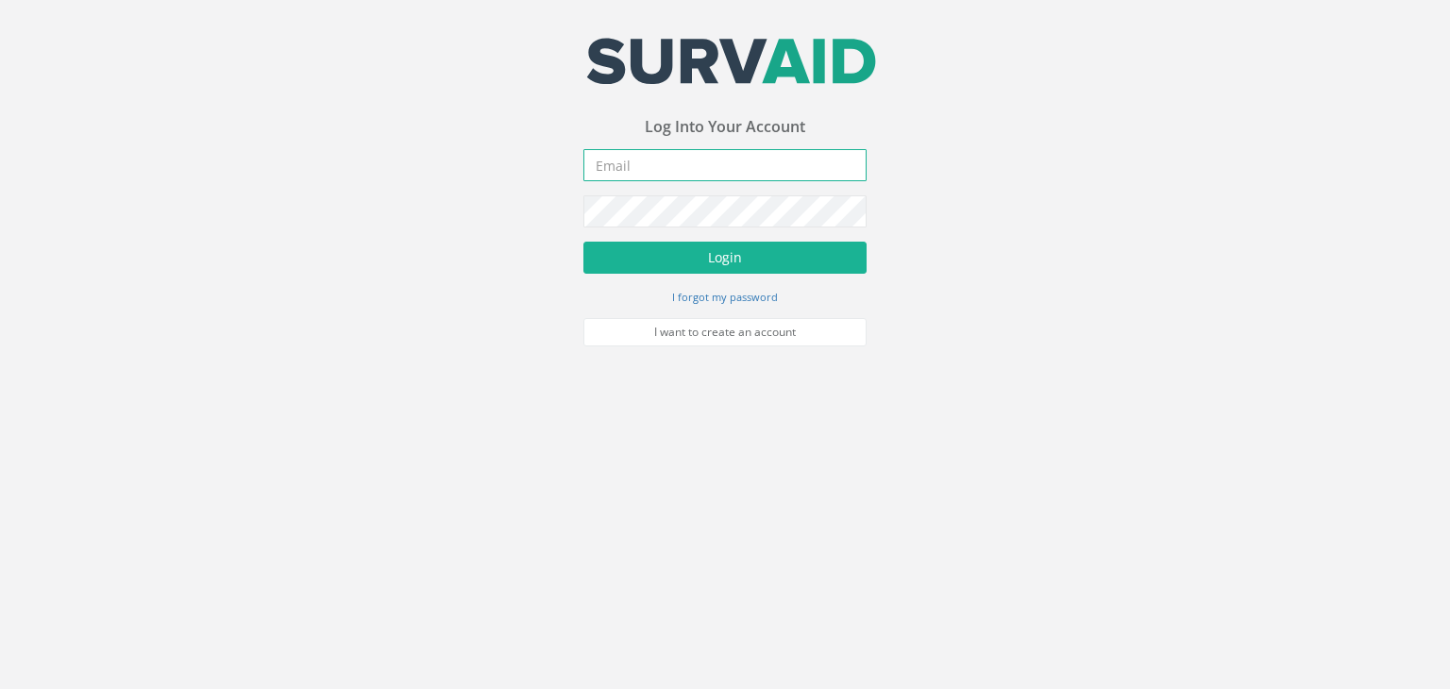
click at [683, 159] on input "email" at bounding box center [724, 165] width 283 height 32
type input "[EMAIL_ADDRESS][PERSON_NAME][DOMAIN_NAME]"
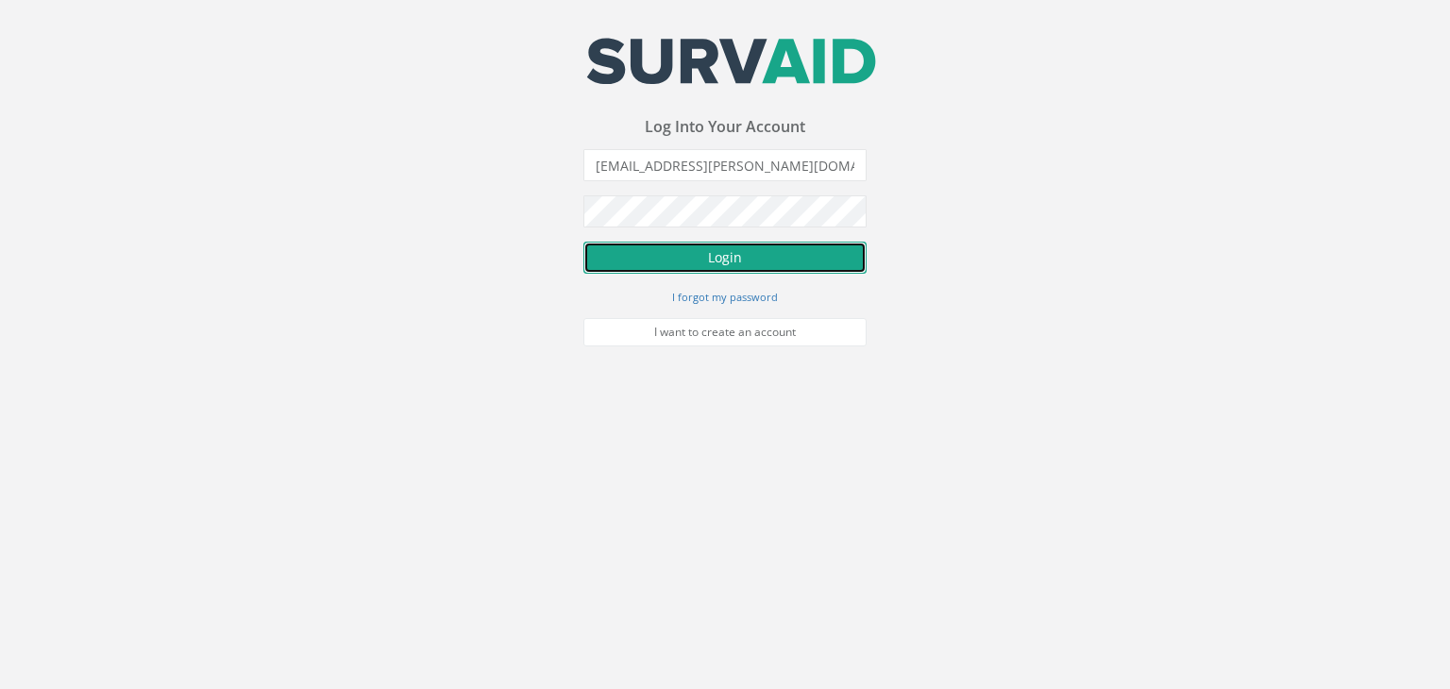
click at [725, 256] on button "Login" at bounding box center [724, 258] width 283 height 32
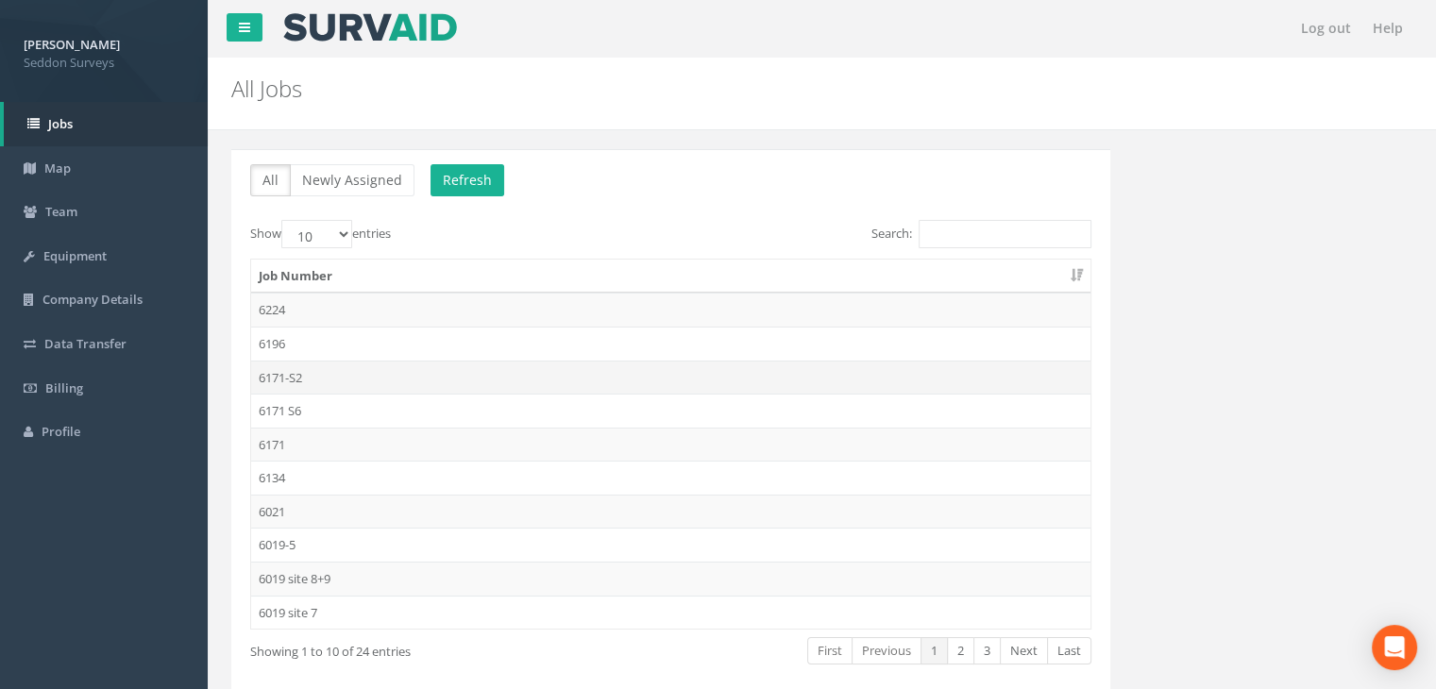
click at [306, 378] on td "6171-S2" at bounding box center [670, 378] width 839 height 34
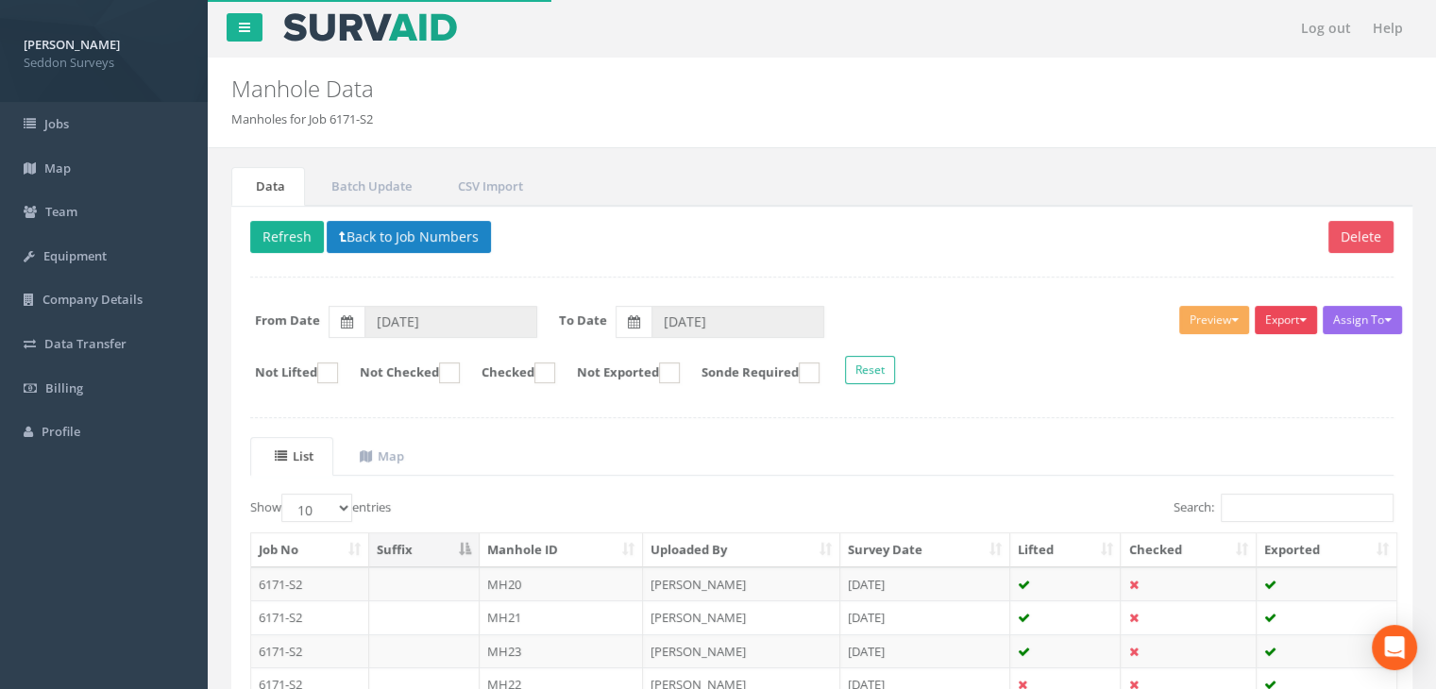
click at [1285, 320] on button "Export" at bounding box center [1286, 320] width 62 height 28
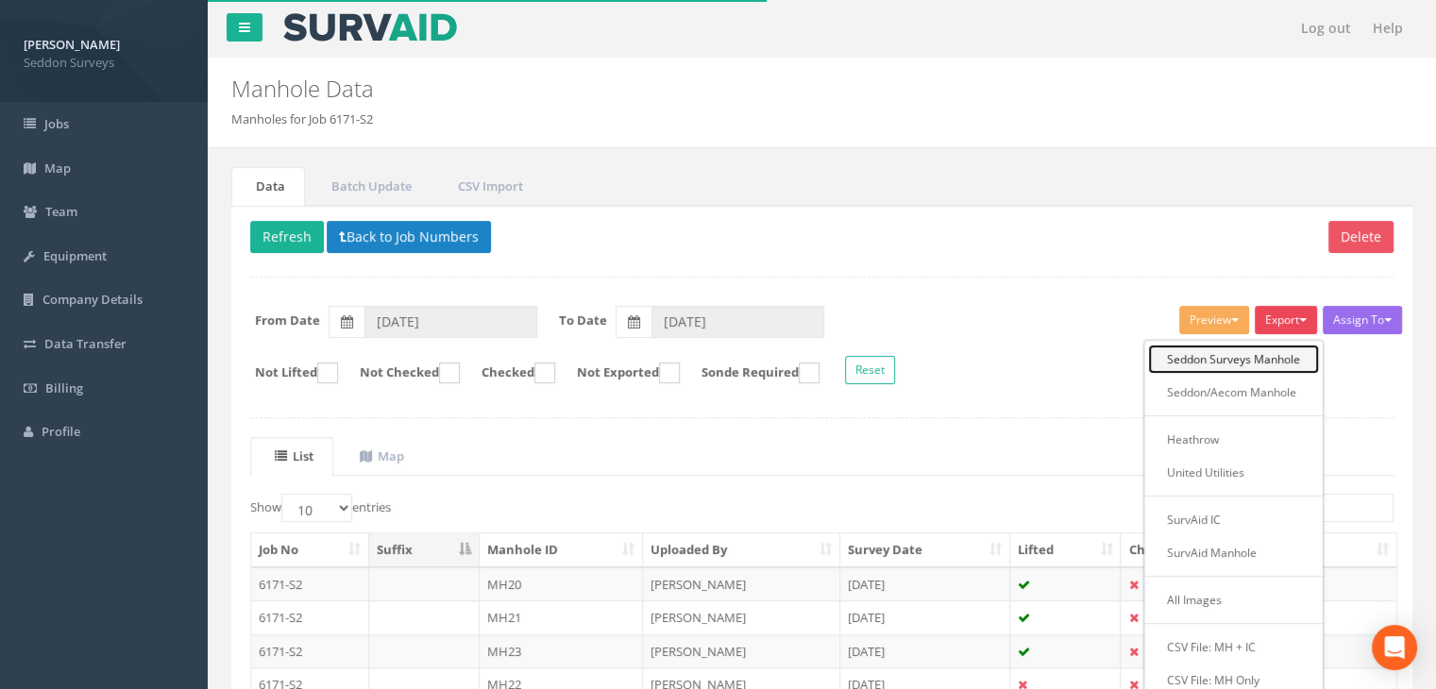
click at [1250, 356] on link "Seddon Surveys Manhole" at bounding box center [1233, 359] width 171 height 29
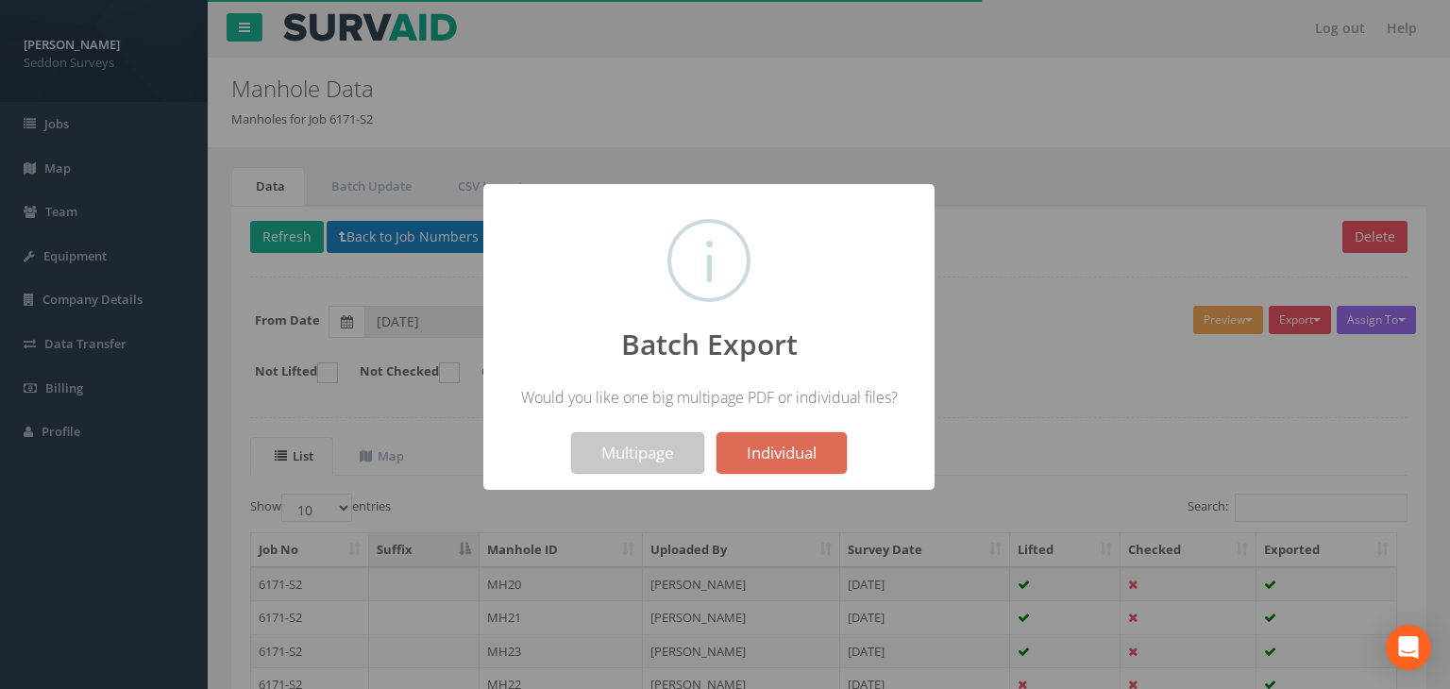
click at [604, 445] on button "Multipage" at bounding box center [637, 453] width 133 height 42
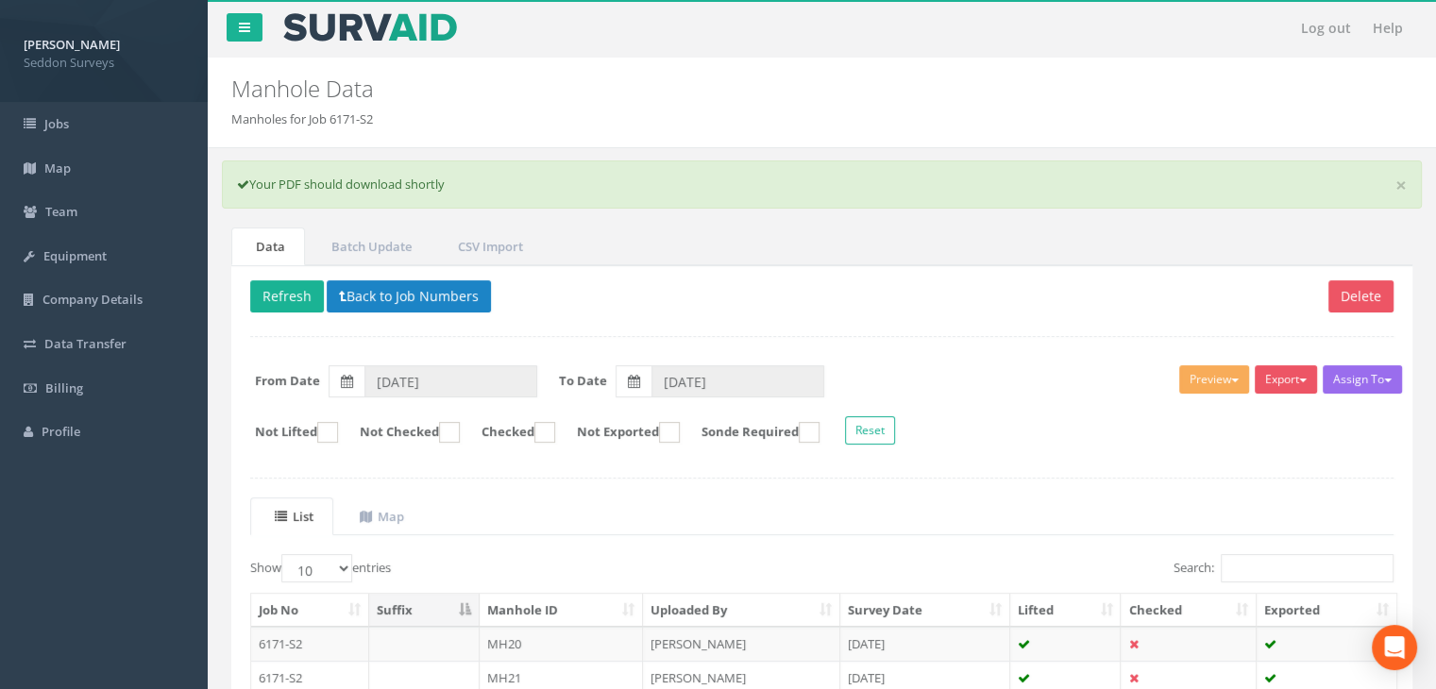
click at [654, 142] on div "Manhole Data Manholes for Job 6171-S2" at bounding box center [822, 103] width 1228 height 91
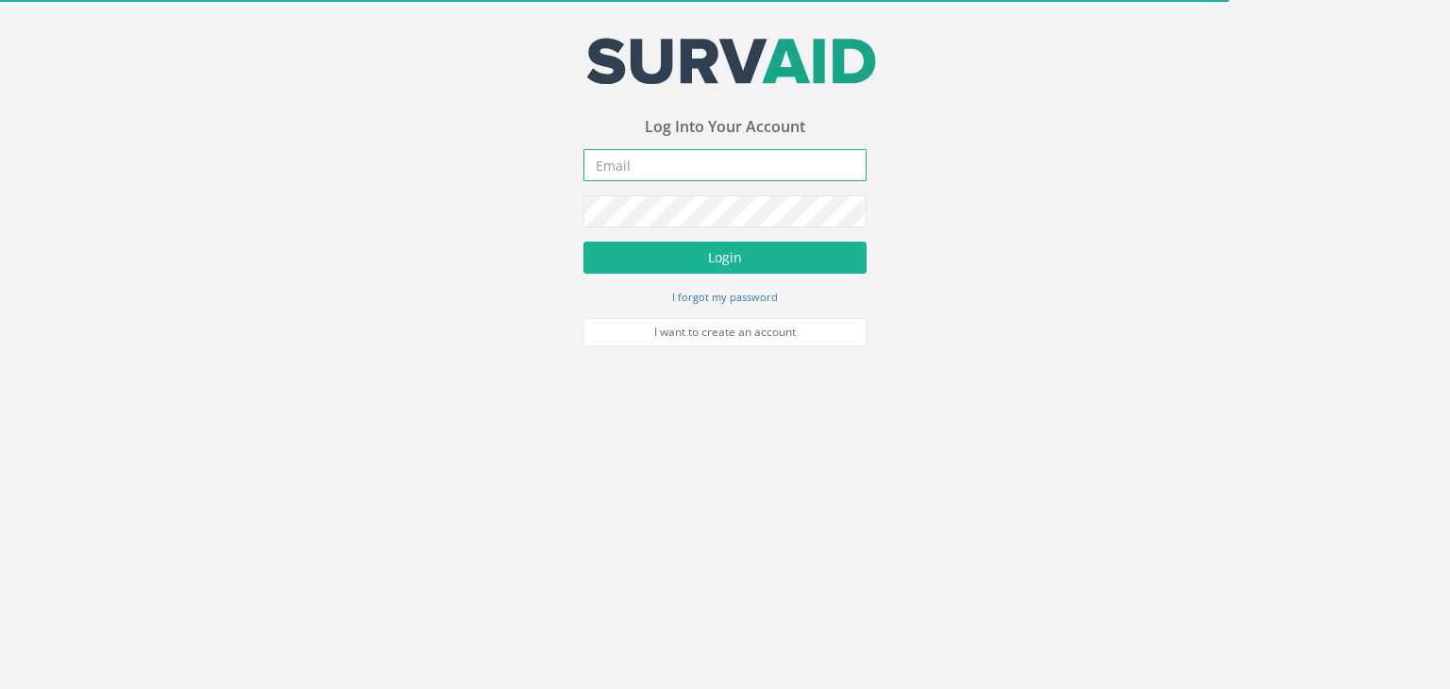
click at [638, 175] on input "email" at bounding box center [724, 165] width 283 height 32
type input "[EMAIL_ADDRESS][PERSON_NAME][DOMAIN_NAME]"
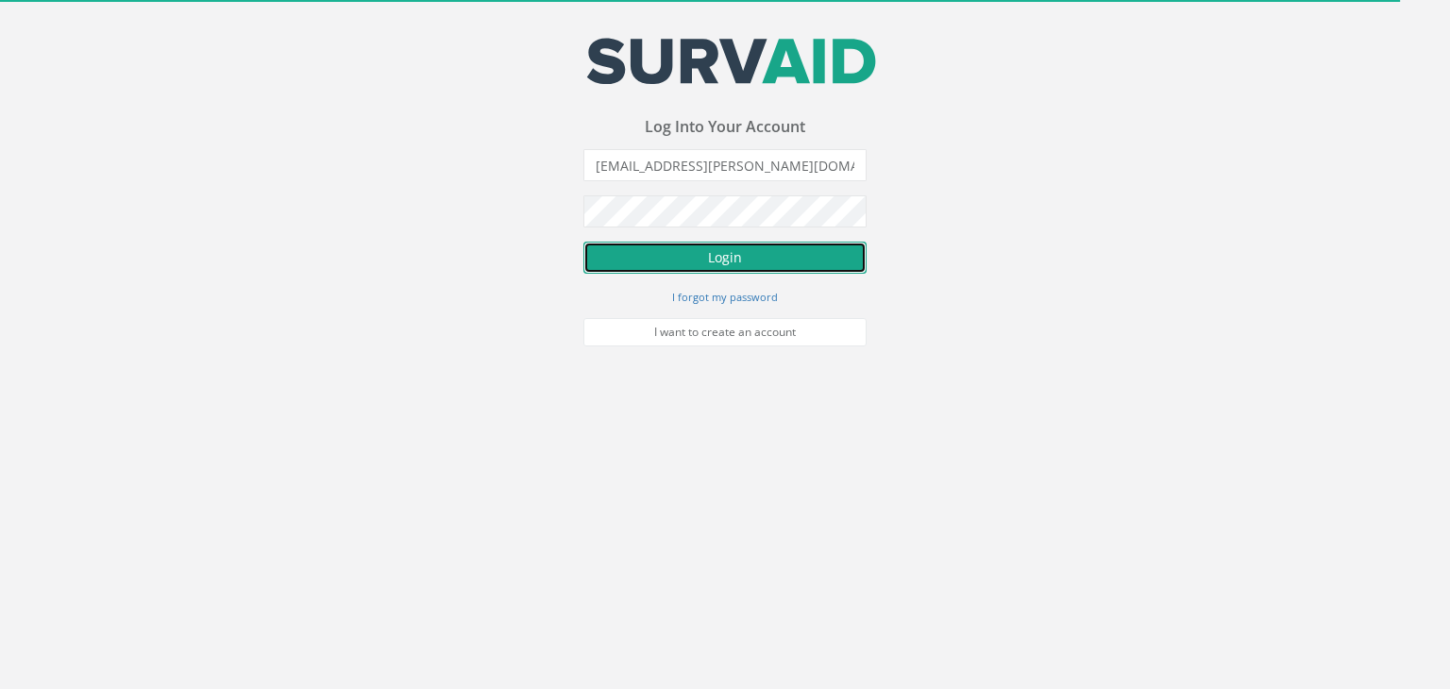
click at [746, 251] on button "Login" at bounding box center [724, 258] width 283 height 32
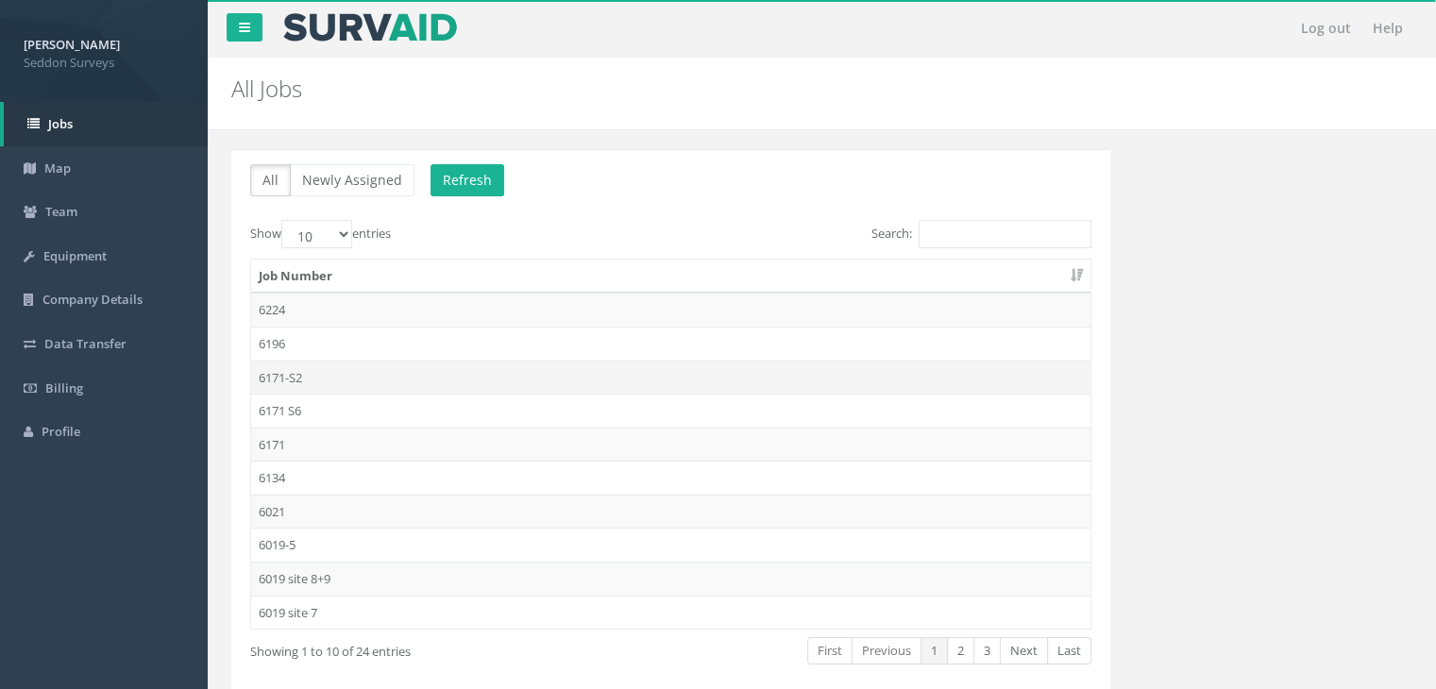
click at [307, 363] on td "6171-S2" at bounding box center [670, 378] width 839 height 34
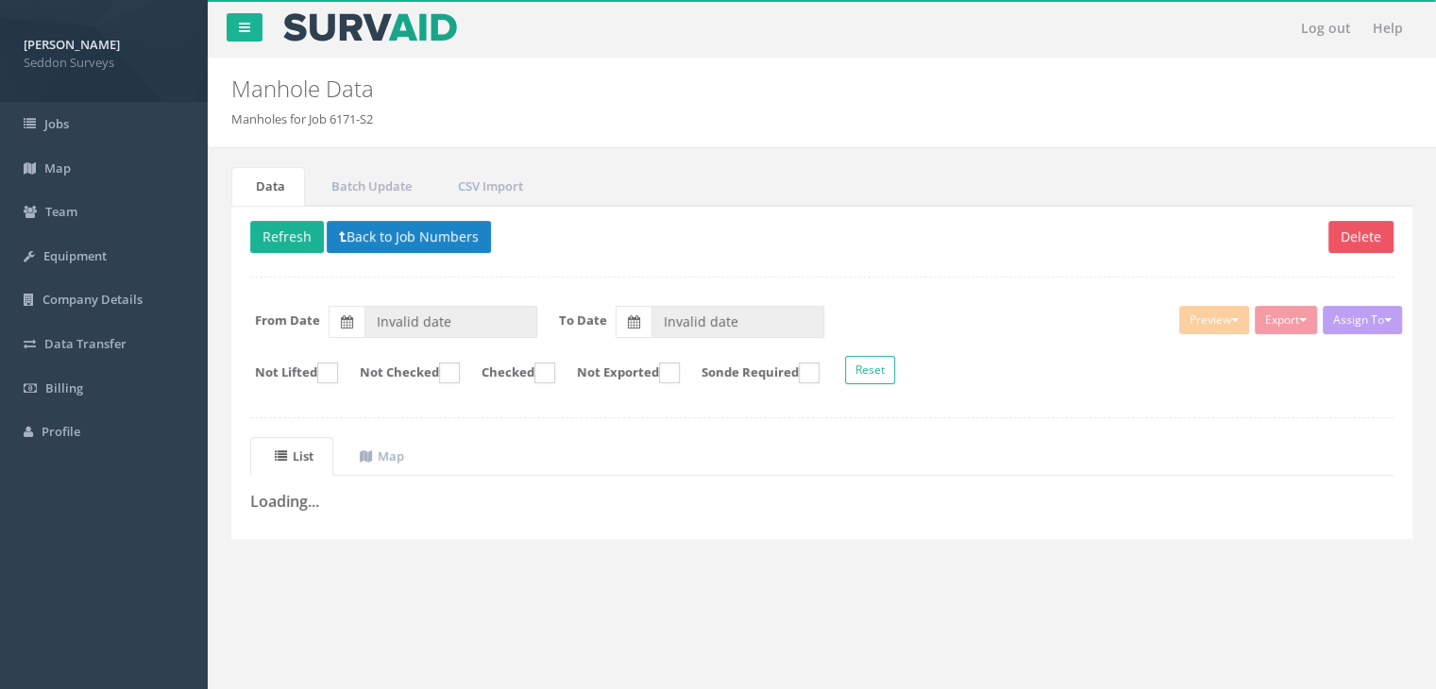
type input "[DATE]"
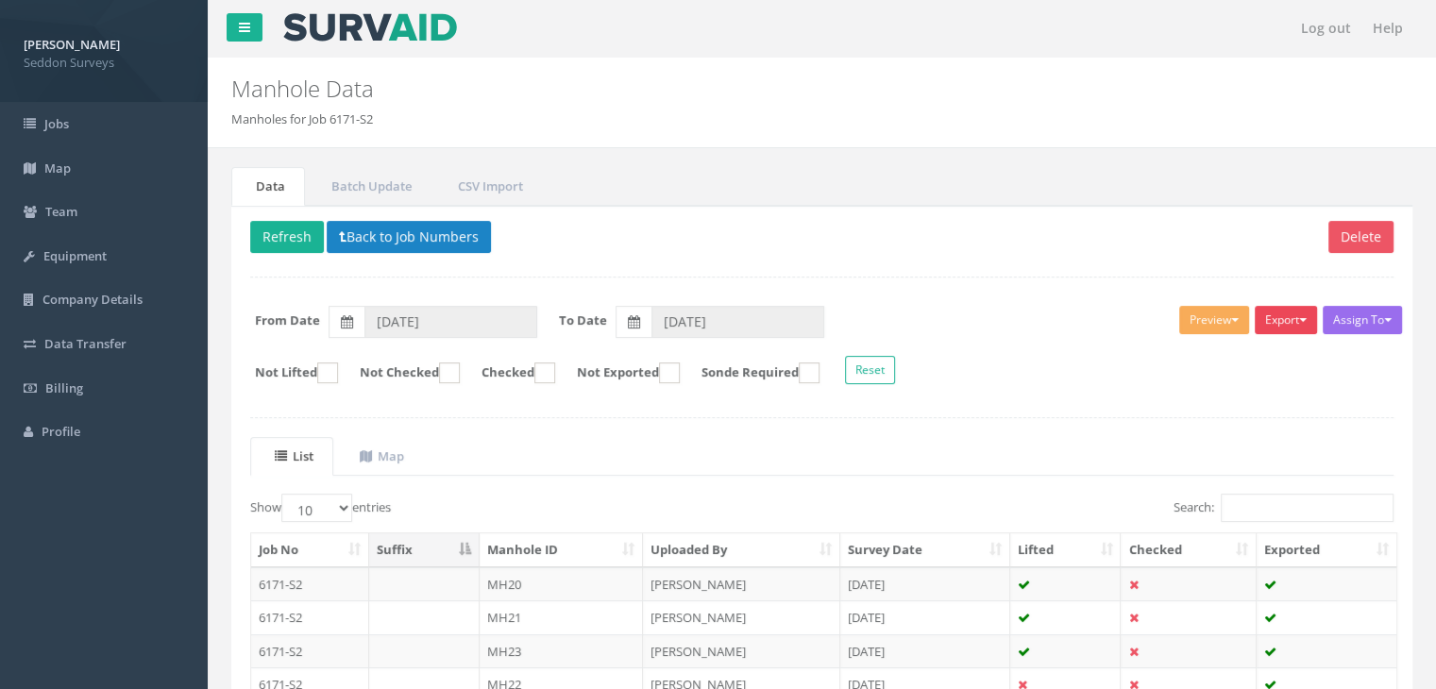
click at [1285, 318] on button "Export" at bounding box center [1286, 320] width 62 height 28
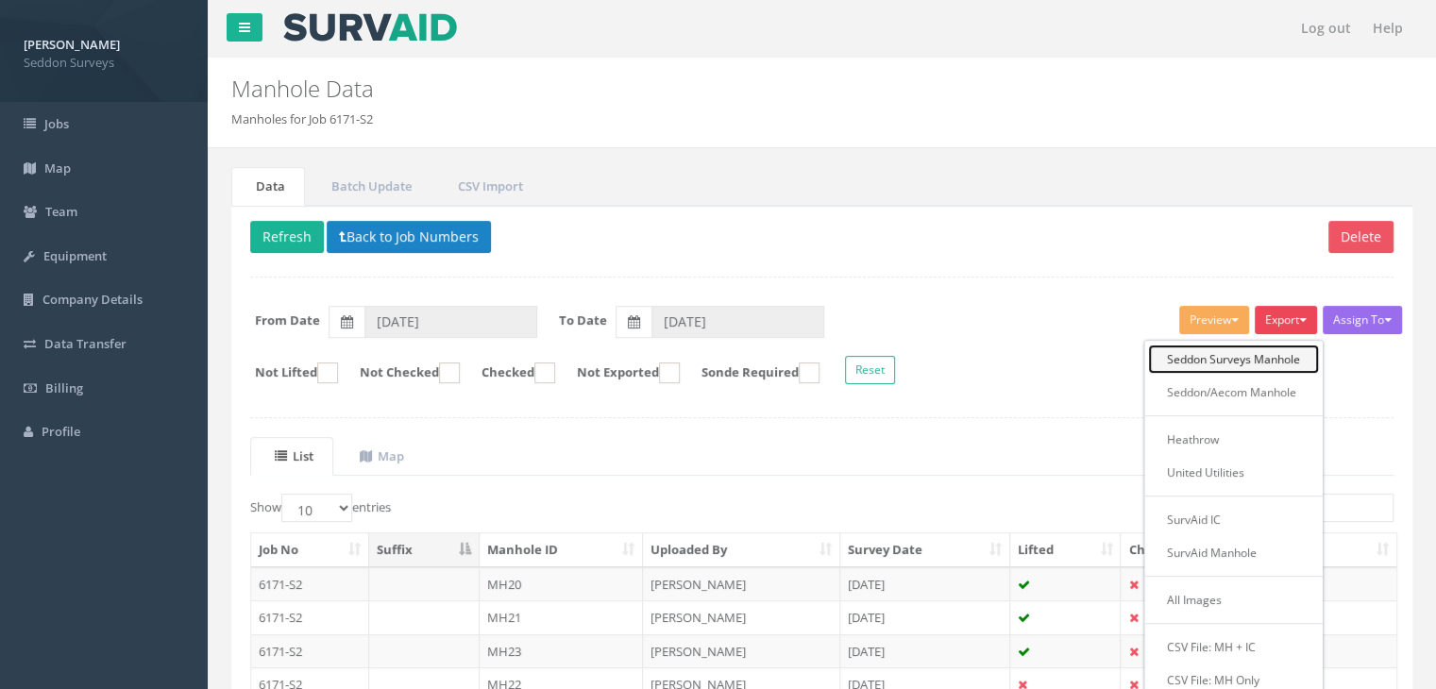
click at [1239, 351] on link "Seddon Surveys Manhole" at bounding box center [1233, 359] width 171 height 29
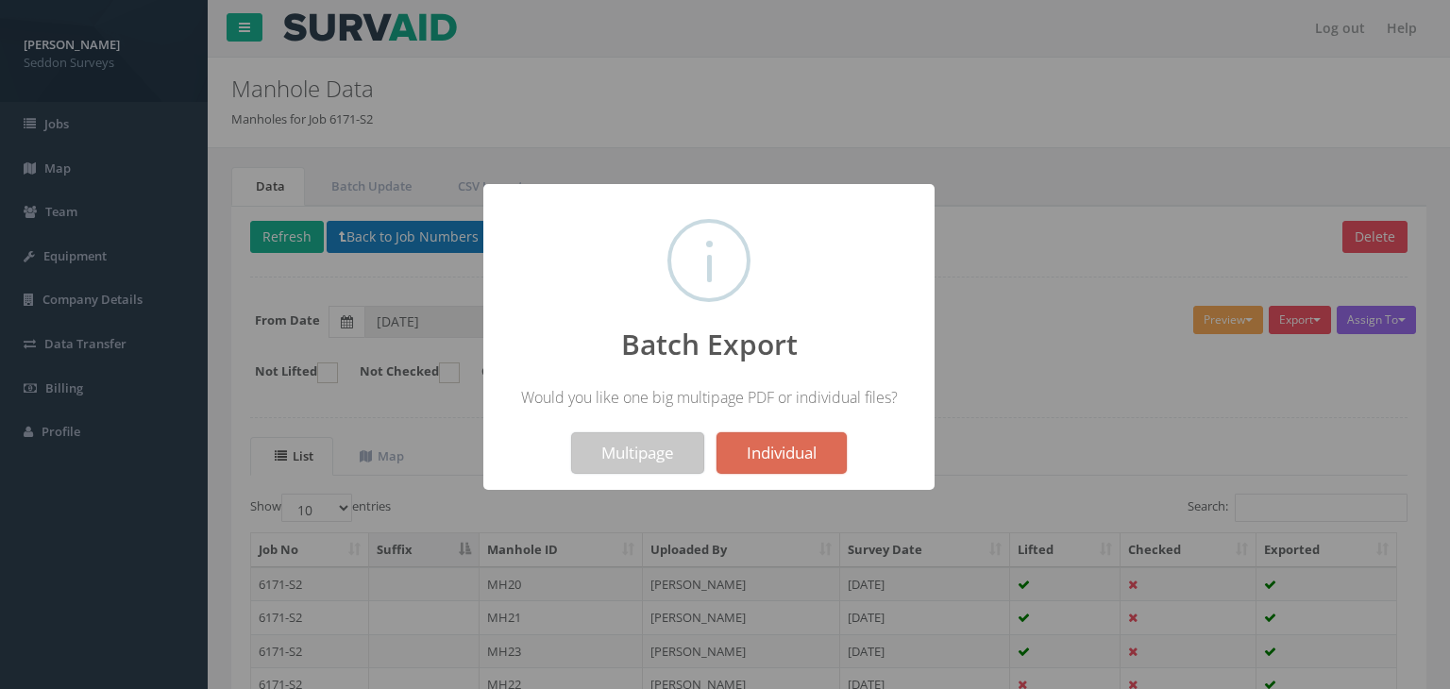
click at [642, 454] on button "Multipage" at bounding box center [637, 453] width 133 height 42
